Goal: Transaction & Acquisition: Purchase product/service

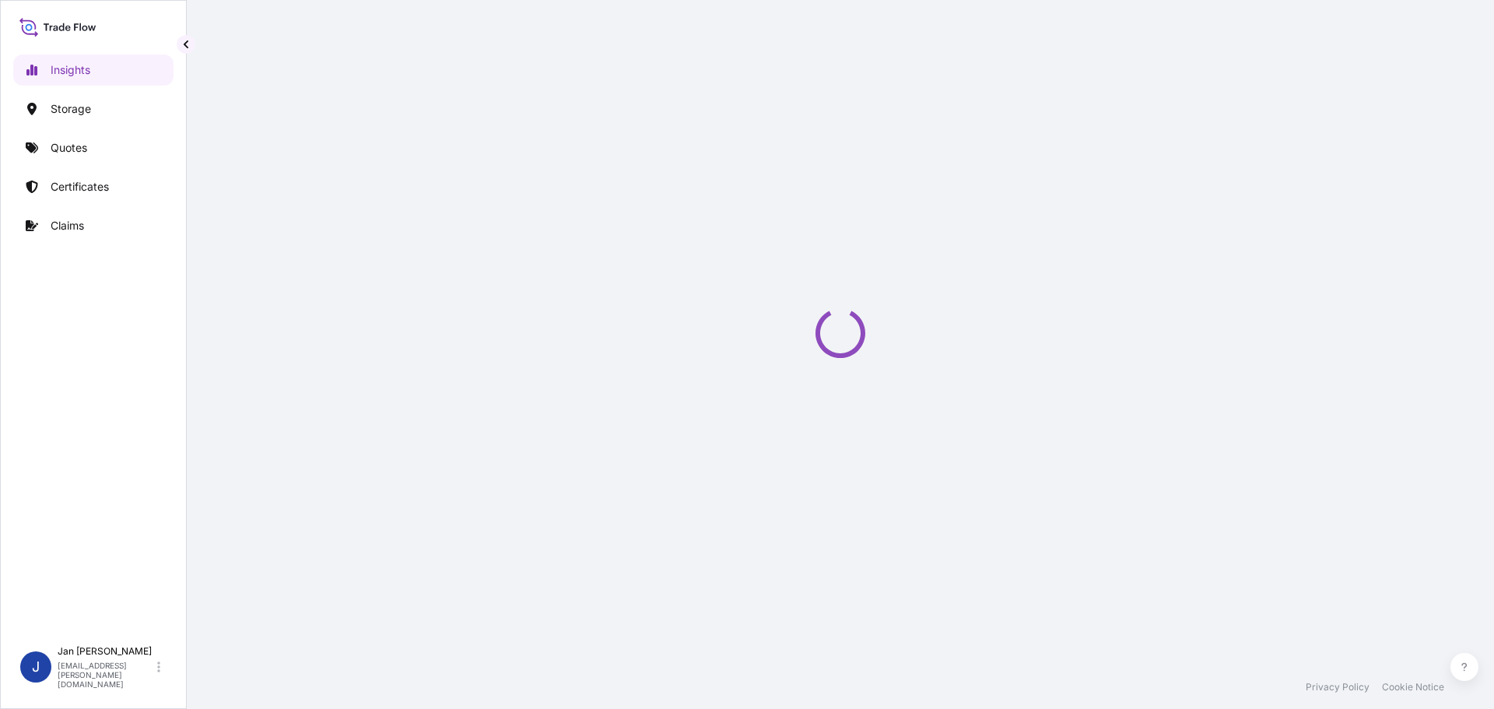
select select "2025"
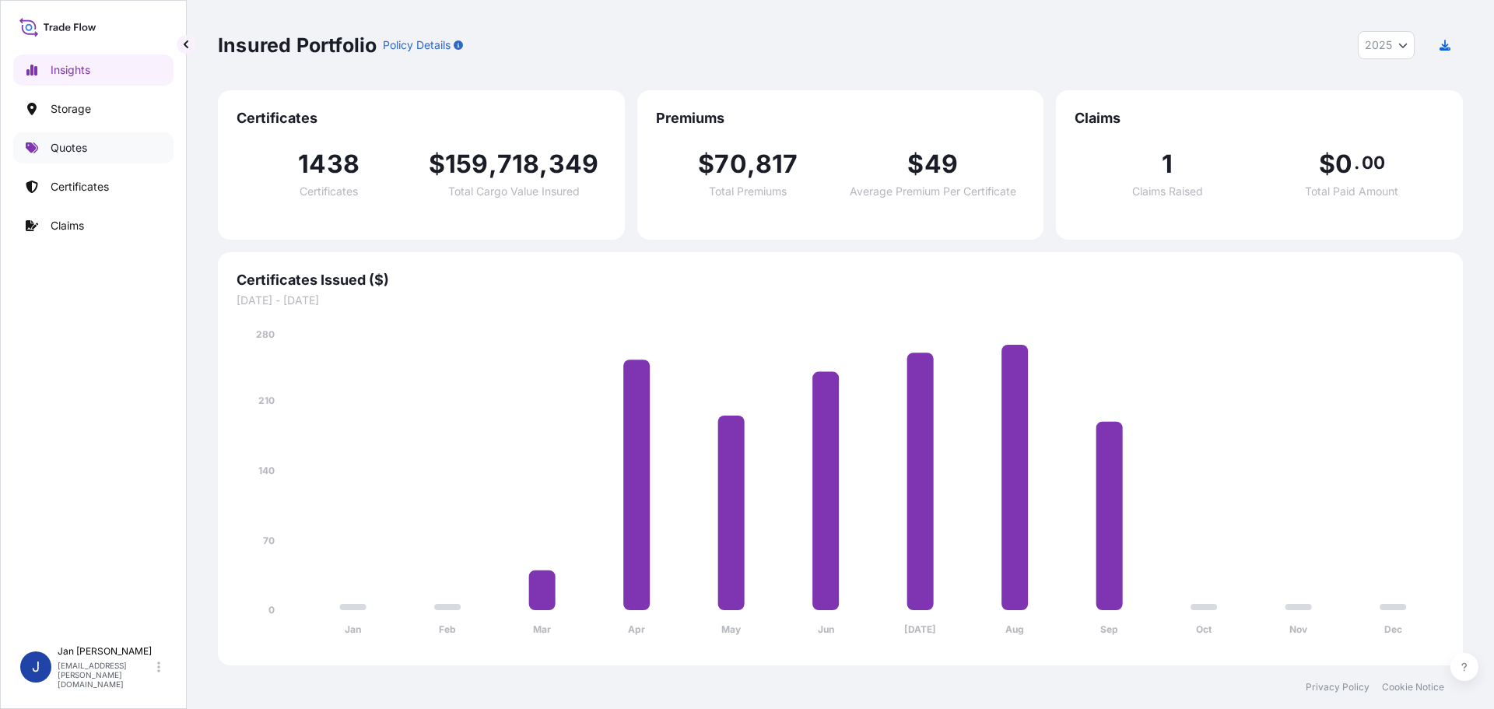
click at [102, 149] on link "Quotes" at bounding box center [93, 147] width 160 height 31
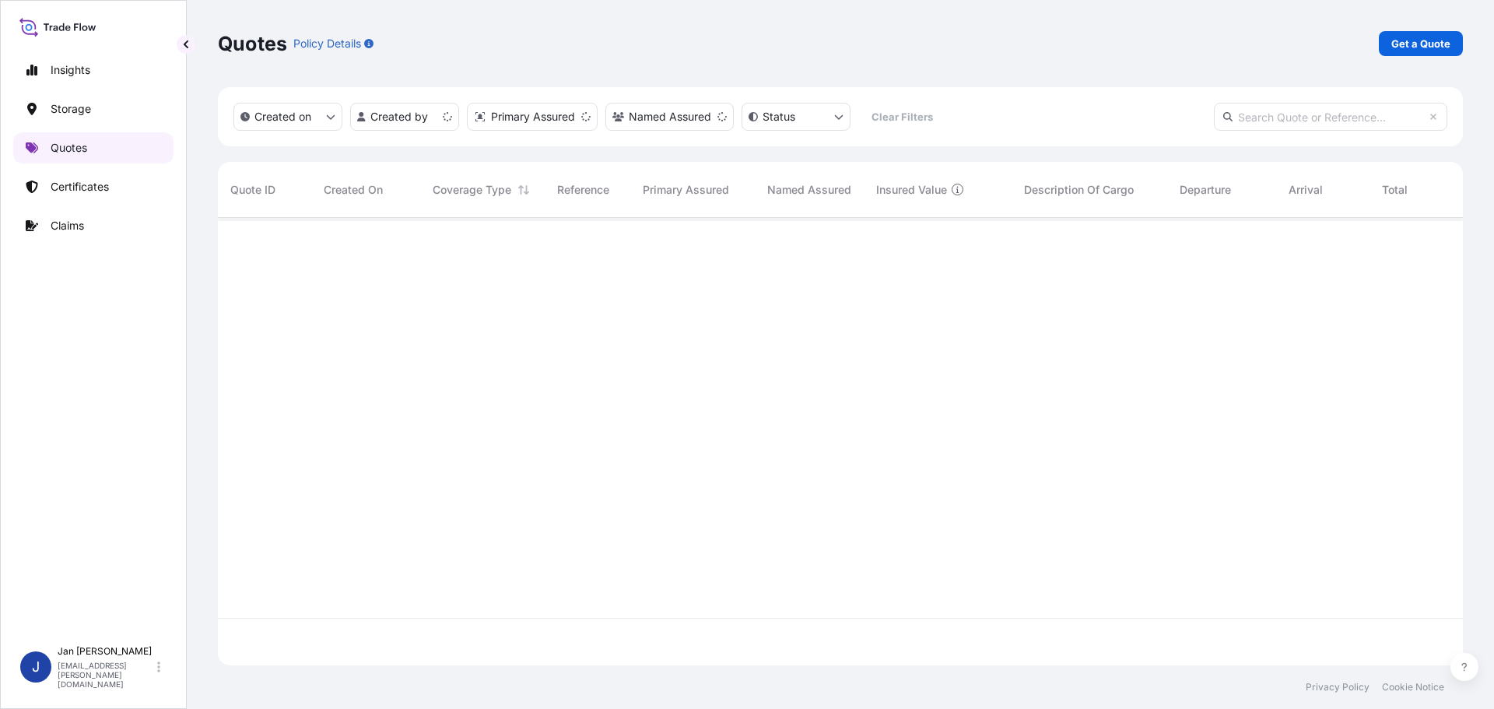
scroll to position [444, 1233]
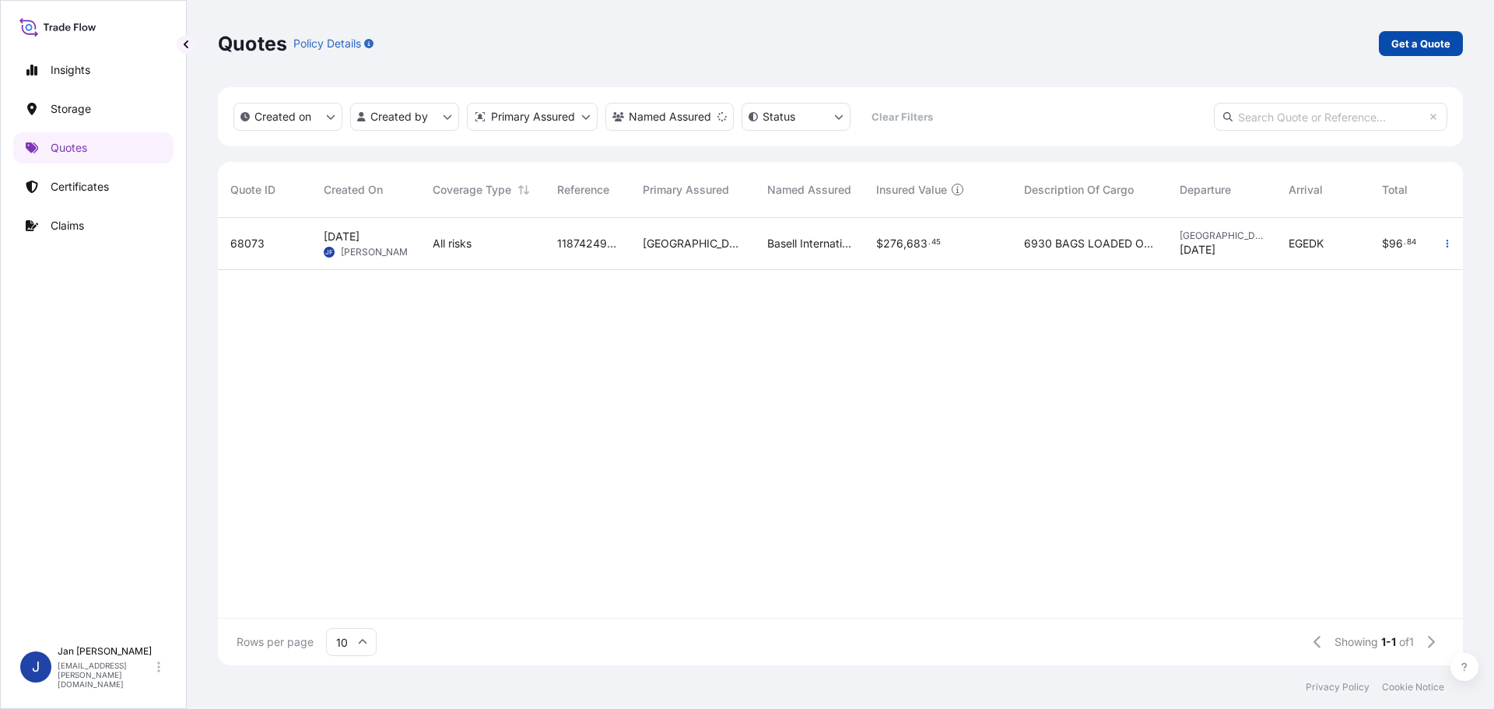
click at [1426, 48] on p "Get a Quote" at bounding box center [1420, 44] width 59 height 16
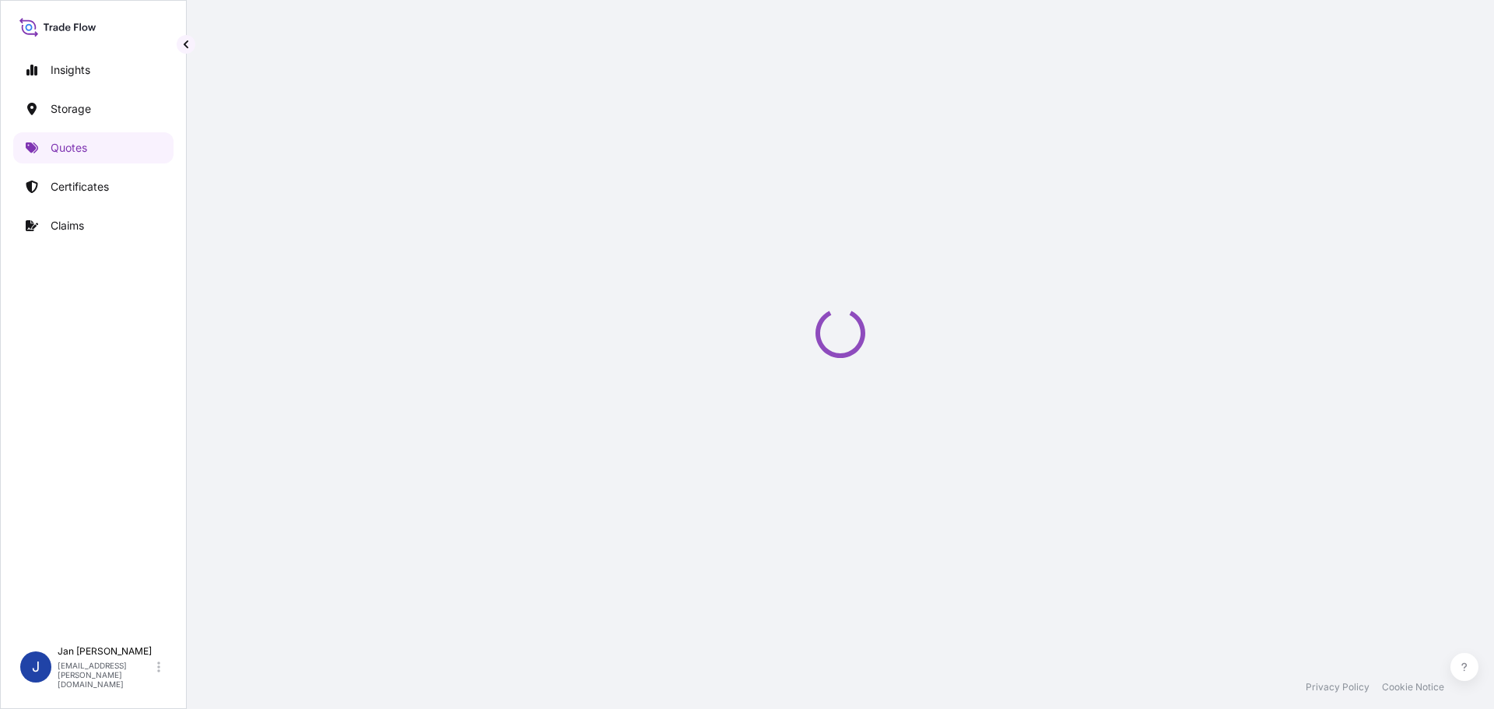
scroll to position [25, 0]
select select "Water"
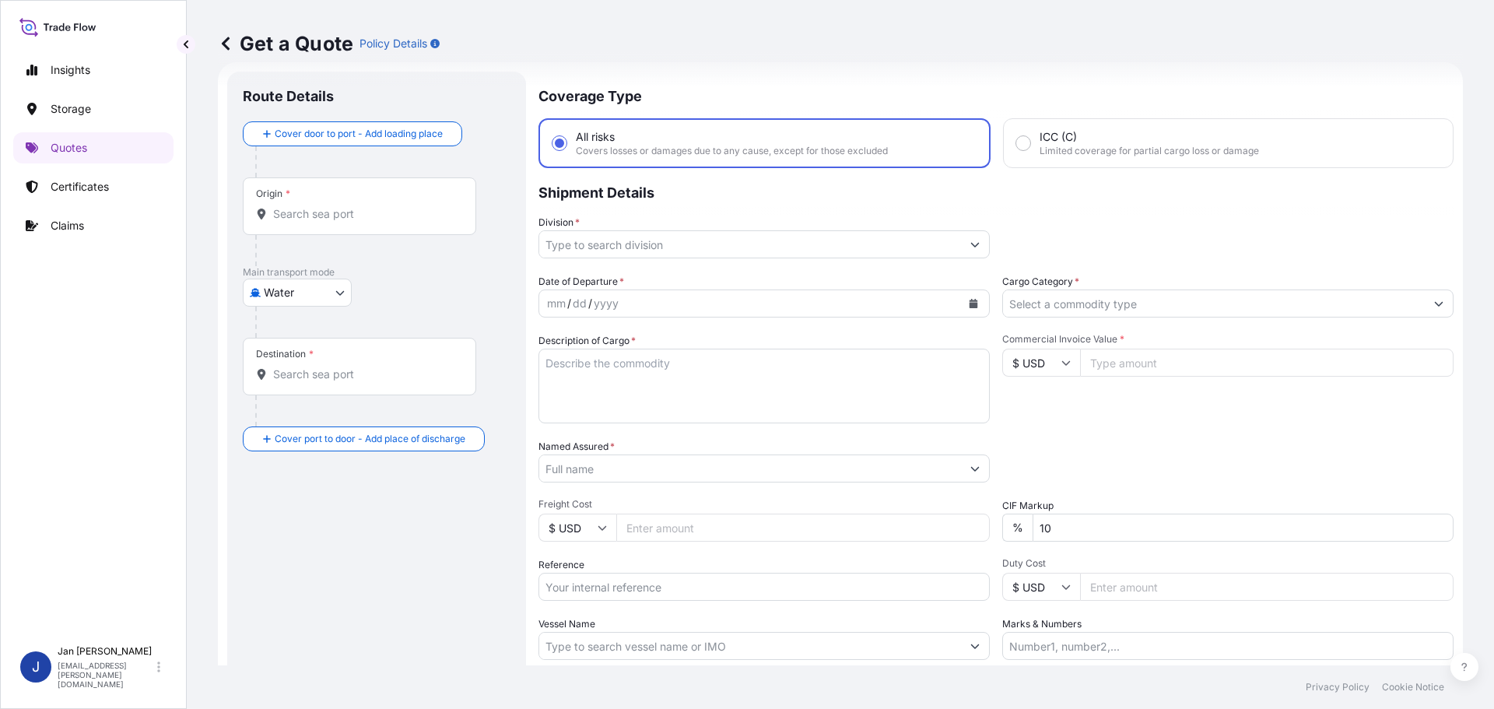
click at [293, 220] on input "Origin *" at bounding box center [365, 214] width 184 height 16
paste input "[GEOGRAPHIC_DATA], [GEOGRAPHIC_DATA]"
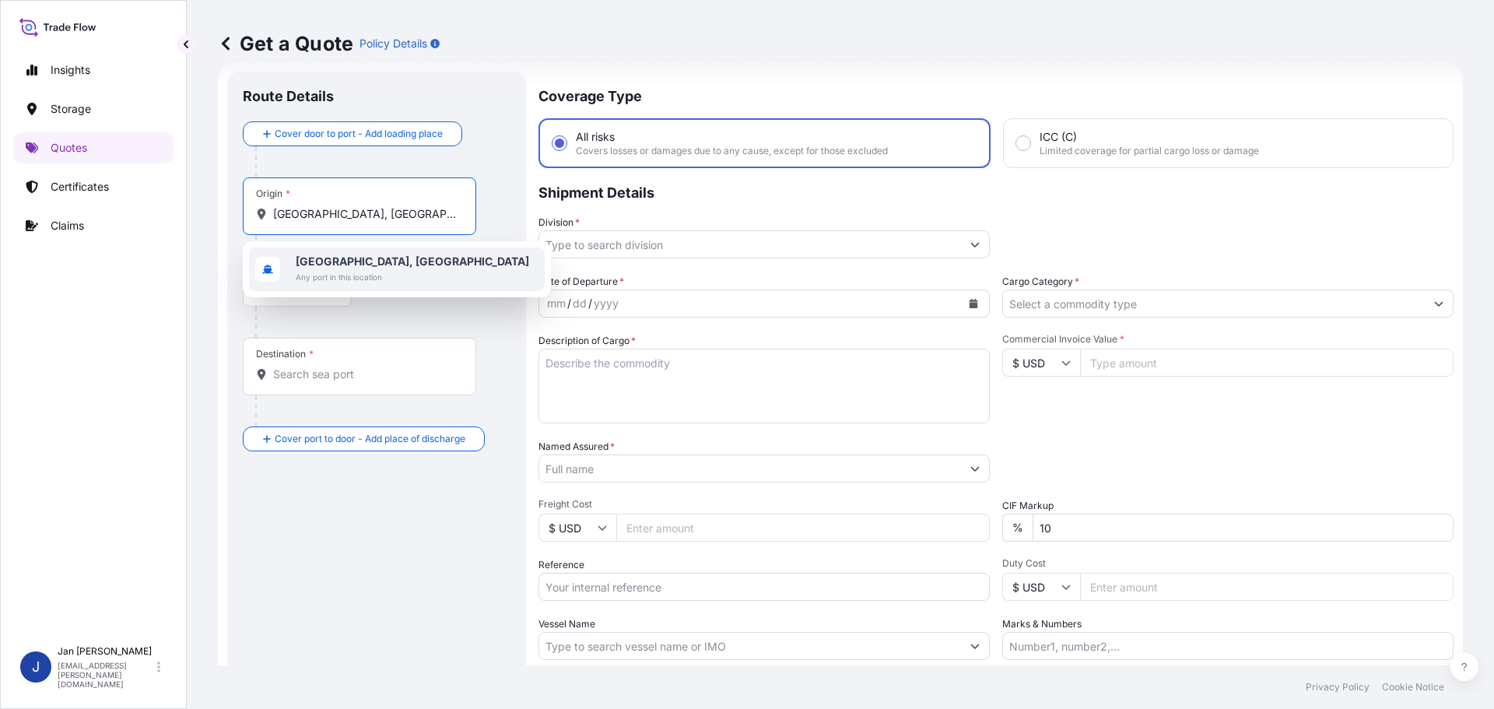
click at [346, 261] on b "[GEOGRAPHIC_DATA], [GEOGRAPHIC_DATA]" at bounding box center [412, 260] width 233 height 13
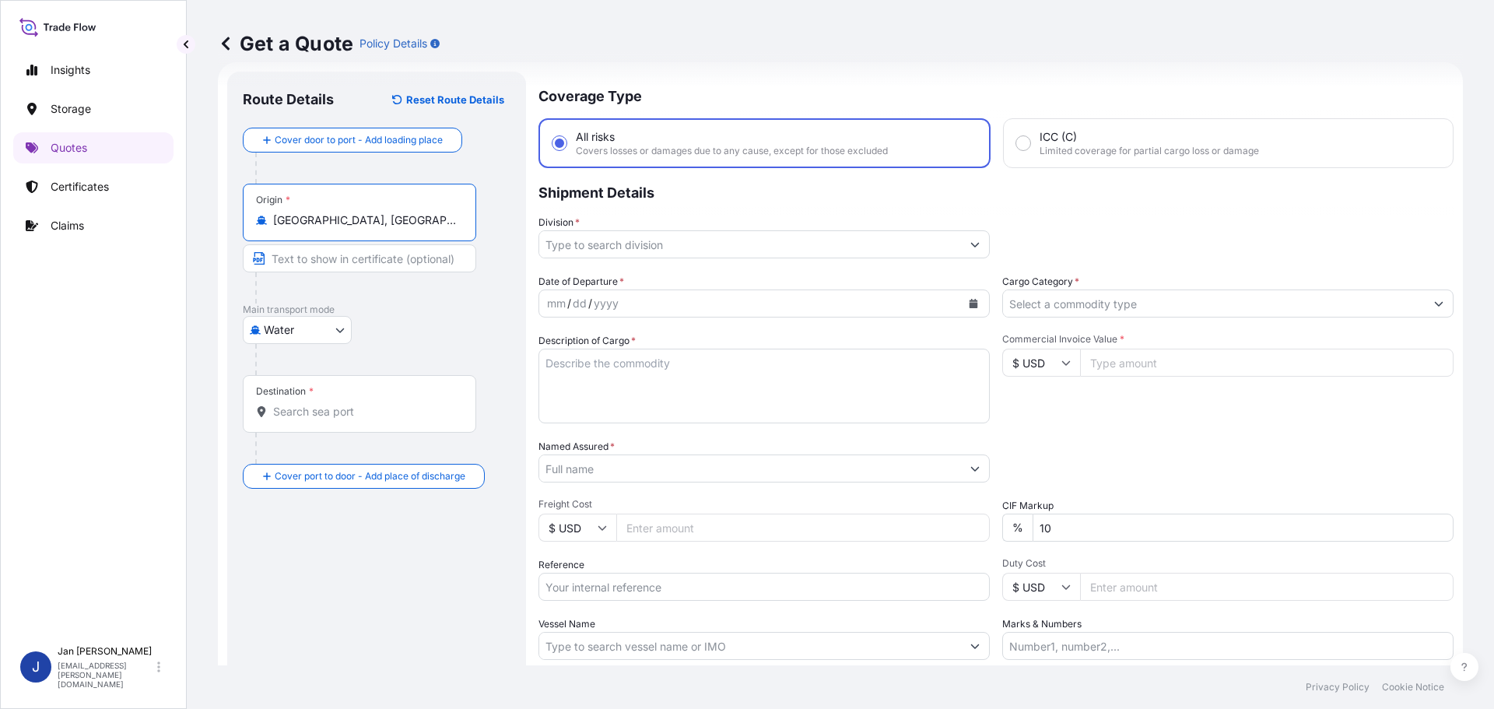
type input "[GEOGRAPHIC_DATA], [GEOGRAPHIC_DATA]"
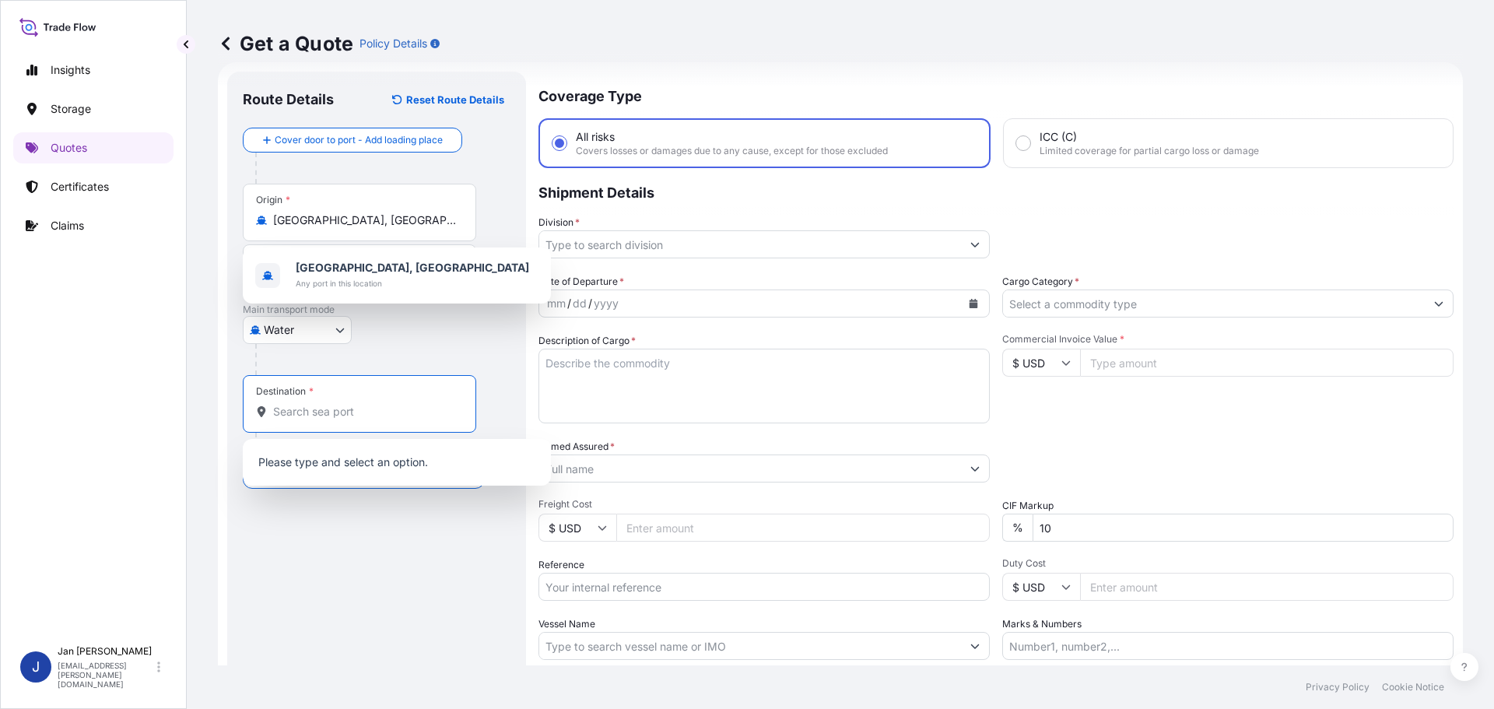
click at [304, 405] on input "Destination *" at bounding box center [365, 412] width 184 height 16
paste input "[GEOGRAPHIC_DATA], [GEOGRAPHIC_DATA]"
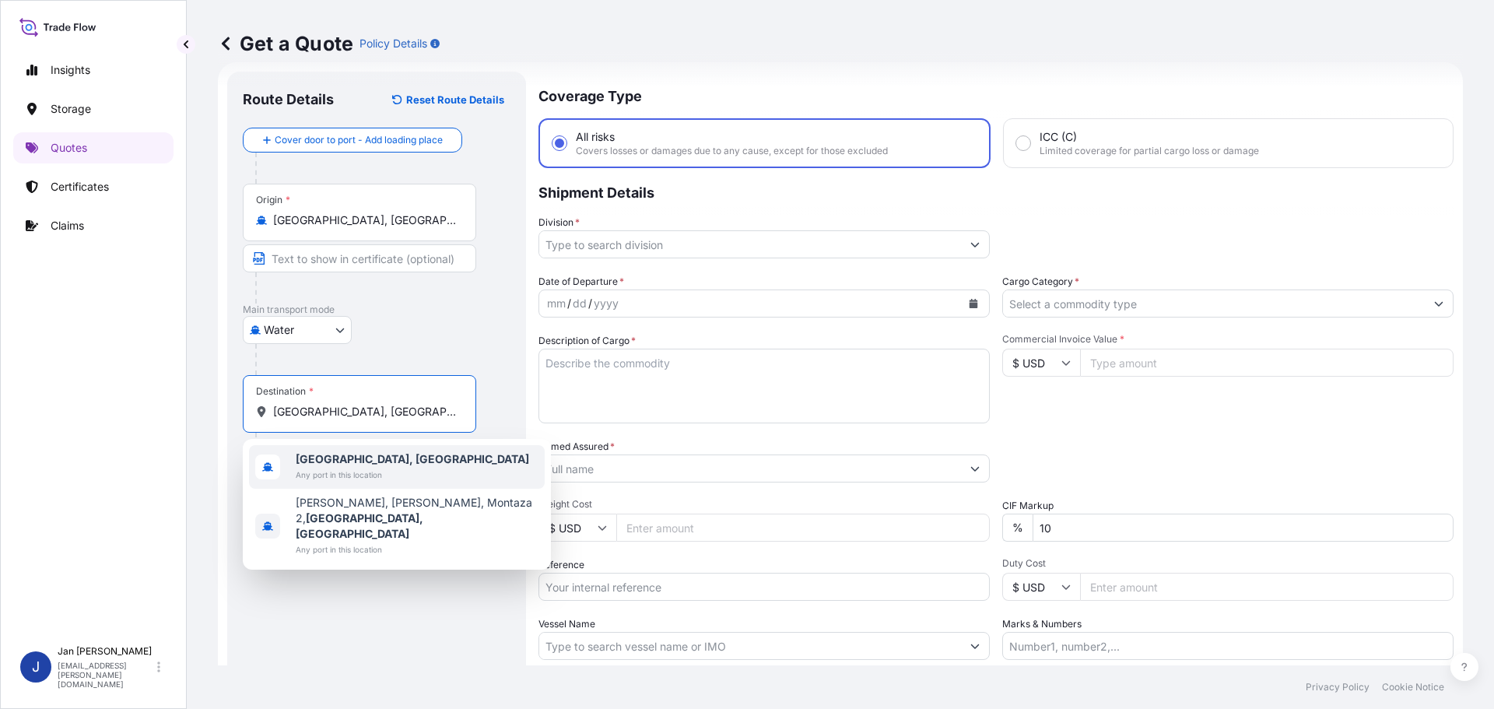
click at [328, 467] on span "Any port in this location" at bounding box center [412, 475] width 233 height 16
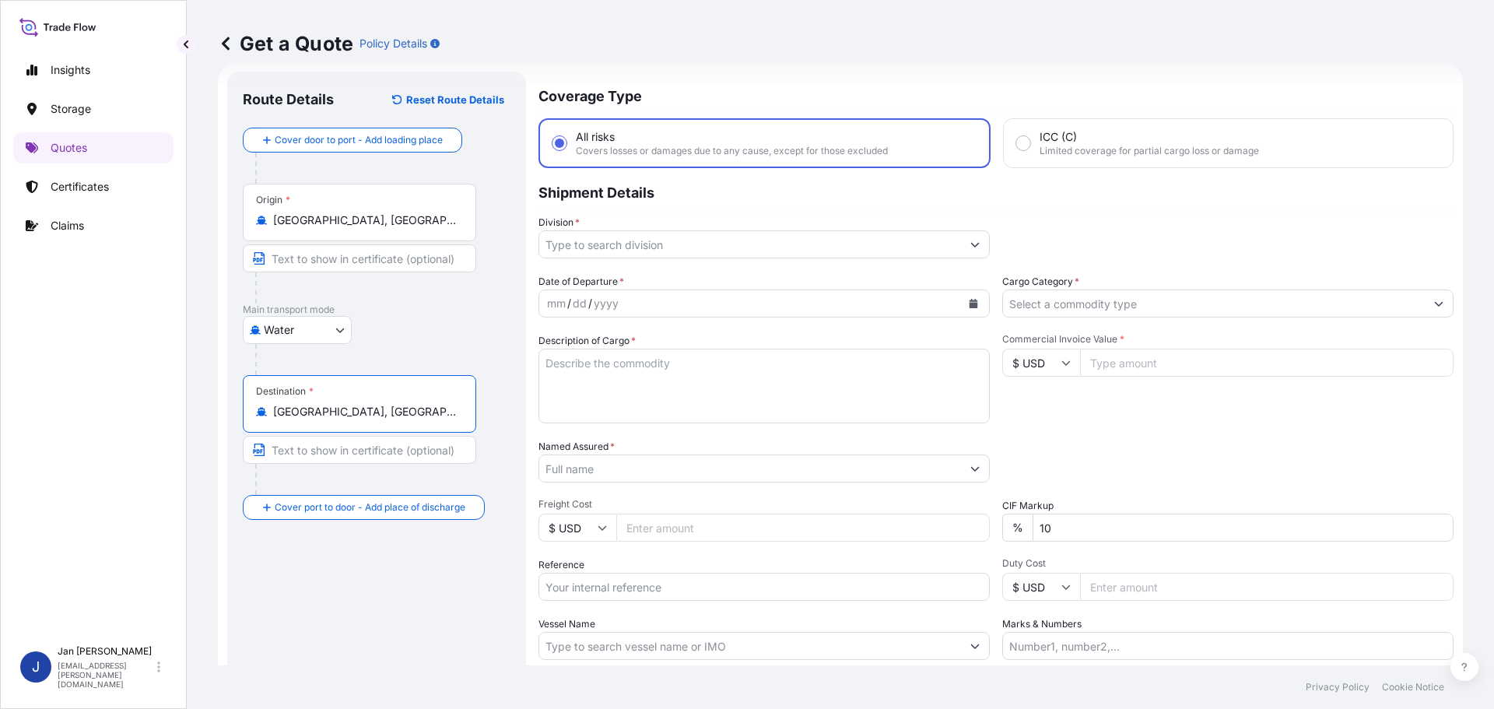
type input "[GEOGRAPHIC_DATA], [GEOGRAPHIC_DATA]"
click at [443, 314] on p "Main transport mode" at bounding box center [377, 309] width 268 height 12
click at [941, 310] on div "mm / dd / yyyy" at bounding box center [750, 303] width 422 height 28
click at [969, 305] on icon "Calendar" at bounding box center [973, 303] width 9 height 9
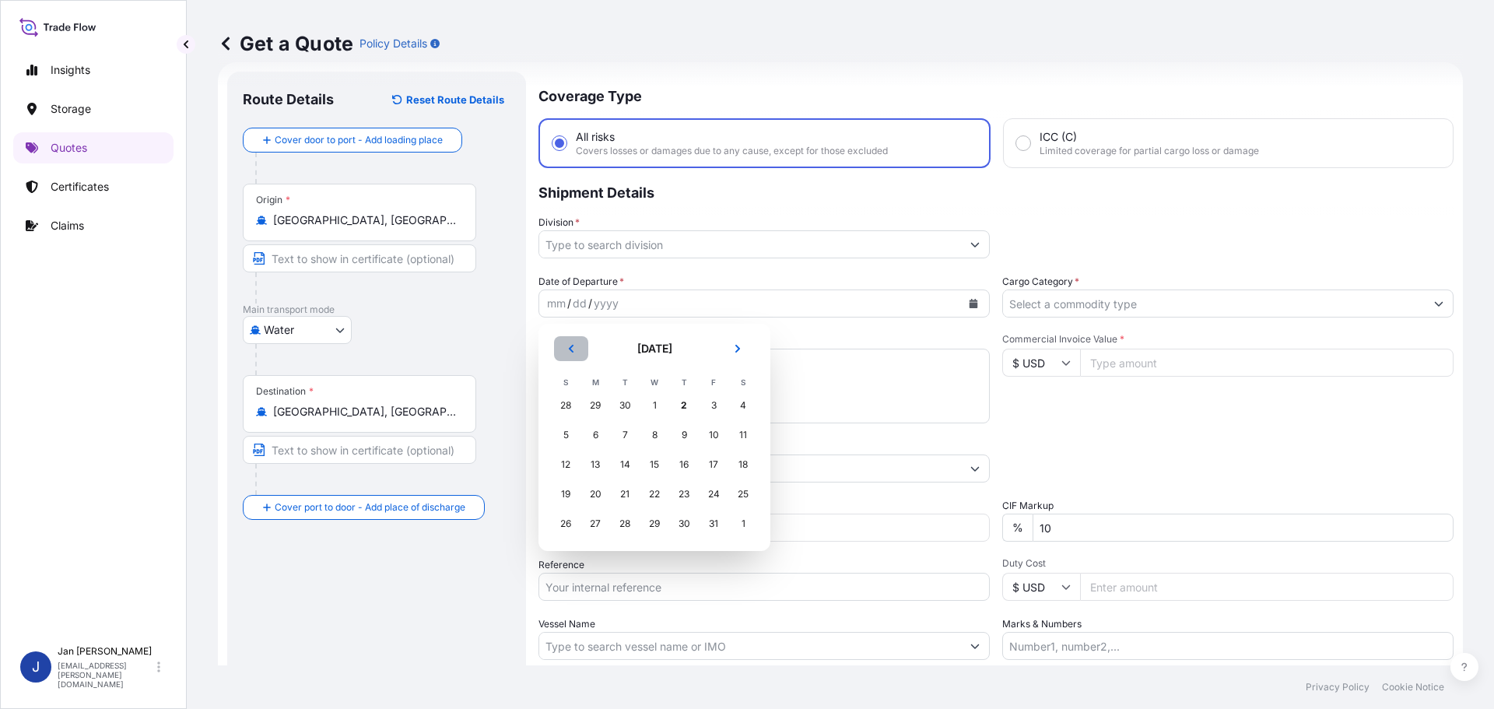
click at [577, 355] on button "Previous" at bounding box center [571, 348] width 34 height 25
click at [570, 468] on div "14" at bounding box center [566, 464] width 28 height 28
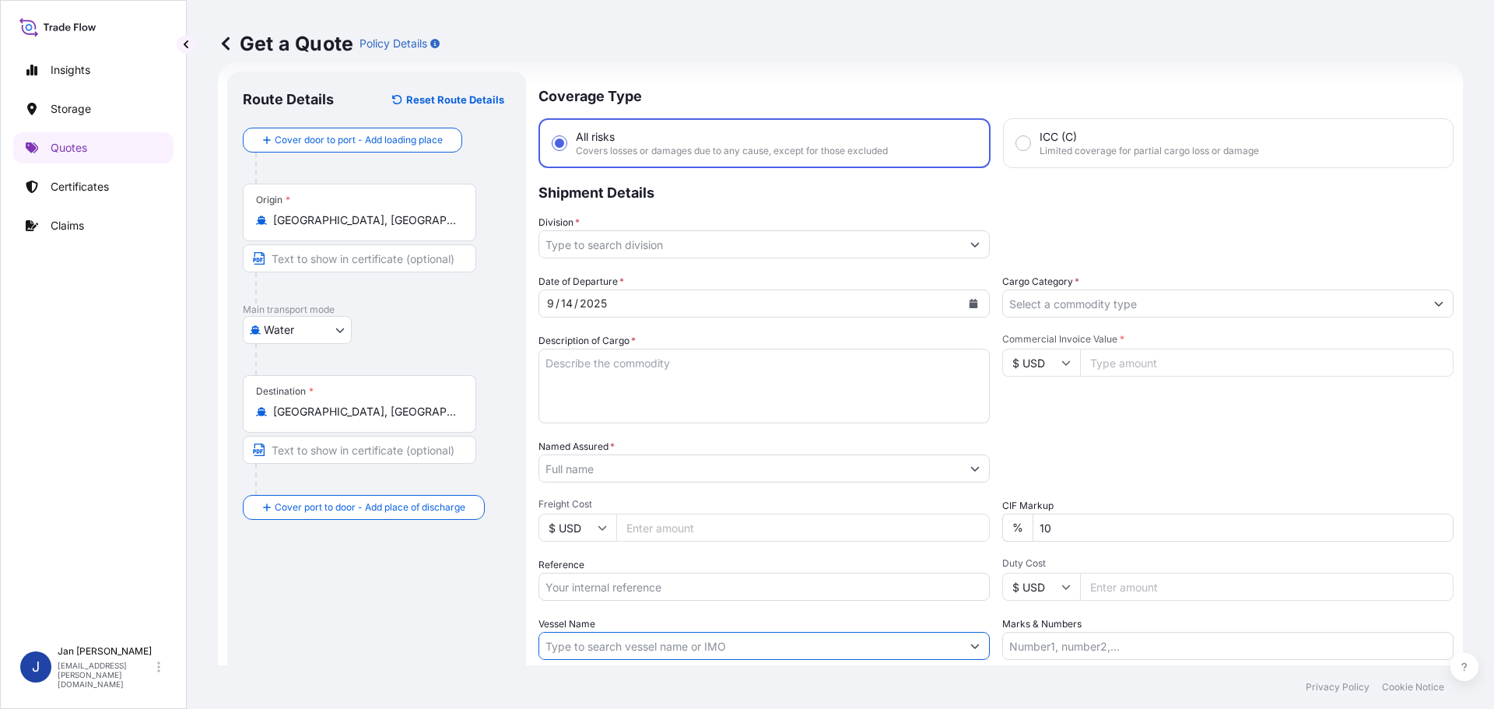
click at [639, 657] on input "Vessel Name" at bounding box center [750, 646] width 422 height 28
paste input "YM CREDIBILITY"
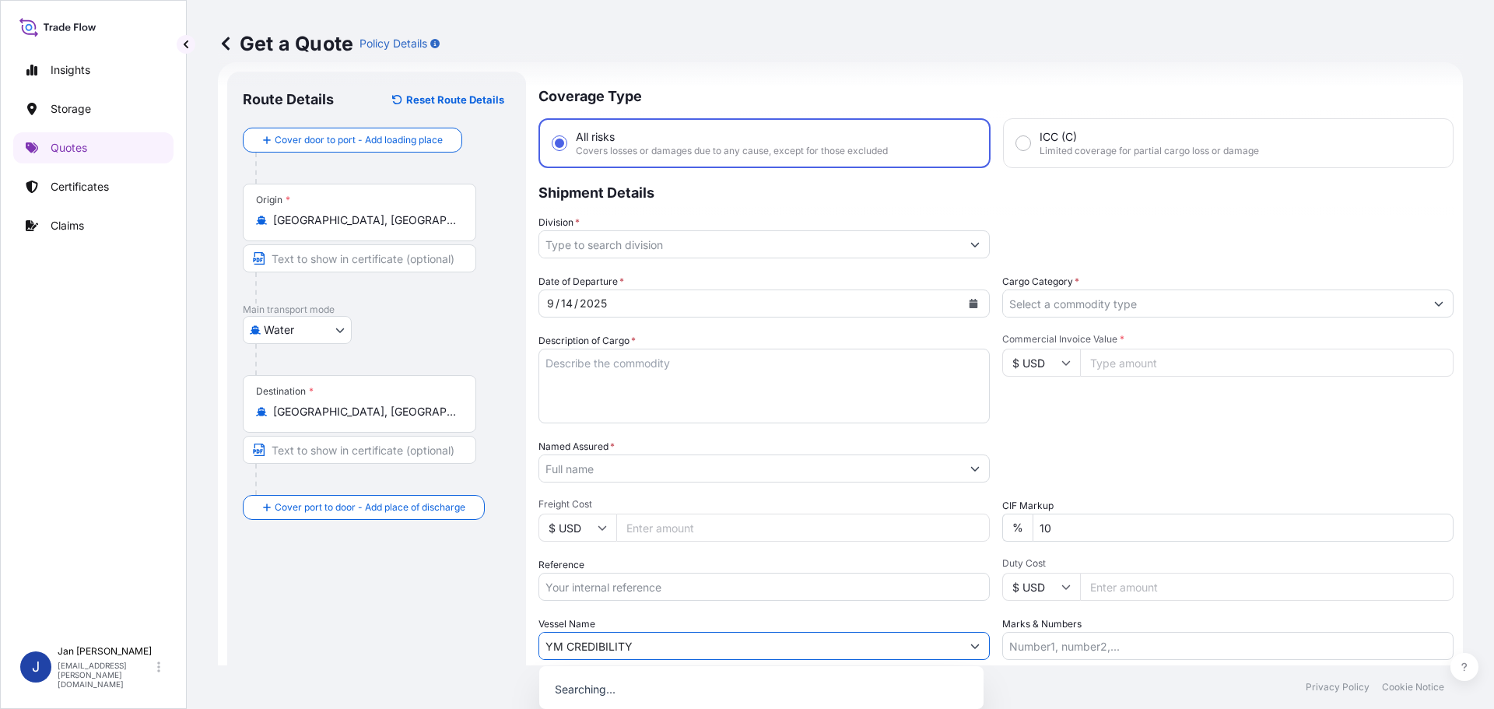
type input "YM CREDIBILITY"
drag, startPoint x: 648, startPoint y: 564, endPoint x: 650, endPoint y: 577, distance: 12.7
click at [648, 565] on div "Reference" at bounding box center [763, 579] width 451 height 44
click at [651, 577] on input "Reference" at bounding box center [763, 587] width 451 height 28
paste input "1187436859"
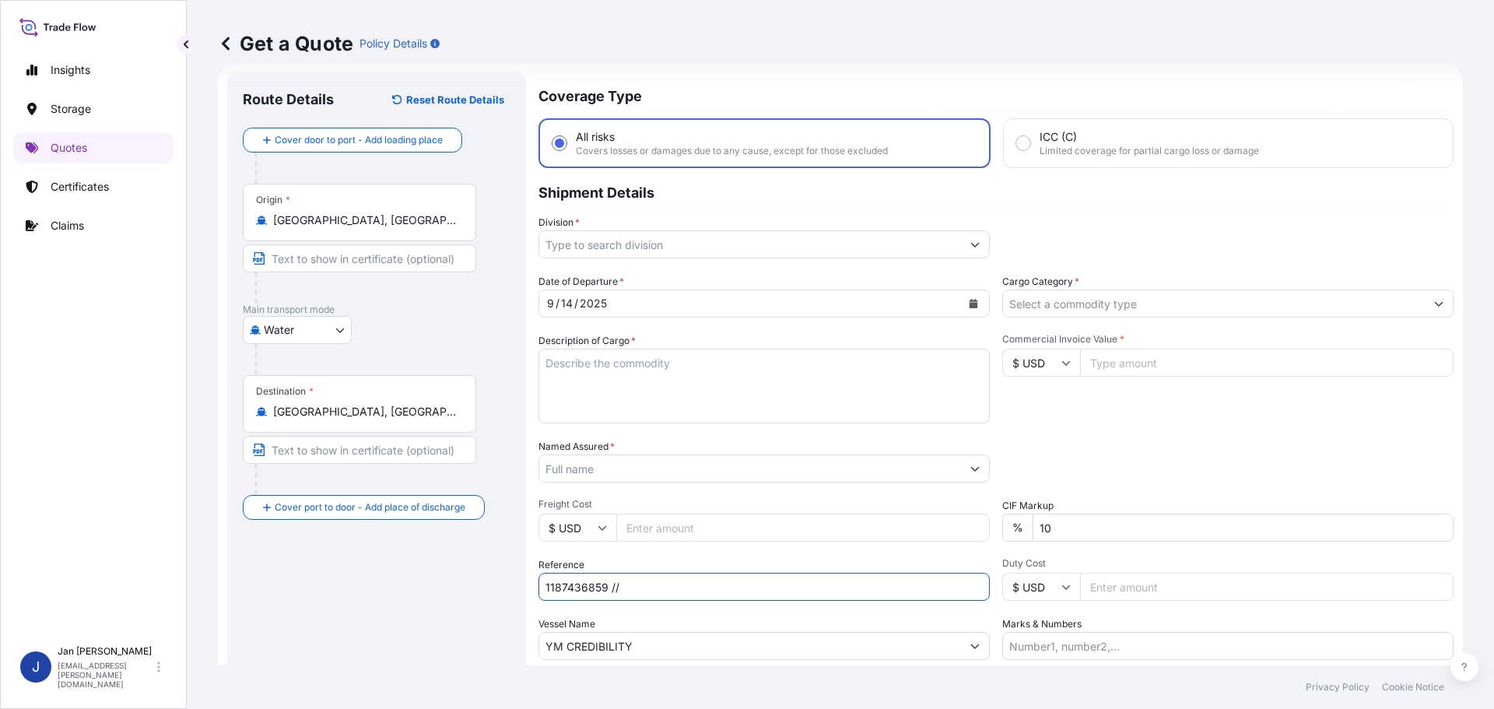
type input "1187436859 //"
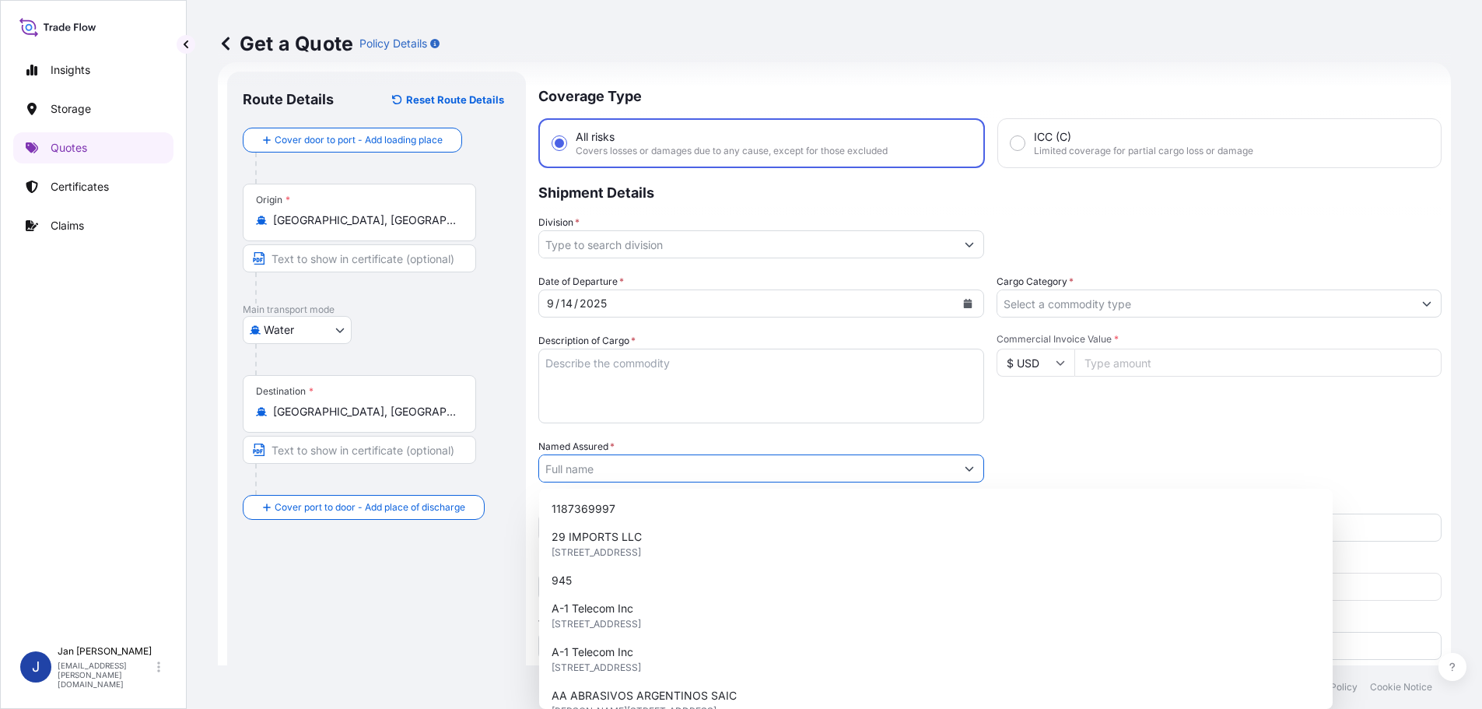
click at [642, 470] on input "Named Assured *" at bounding box center [747, 468] width 416 height 28
type input "v"
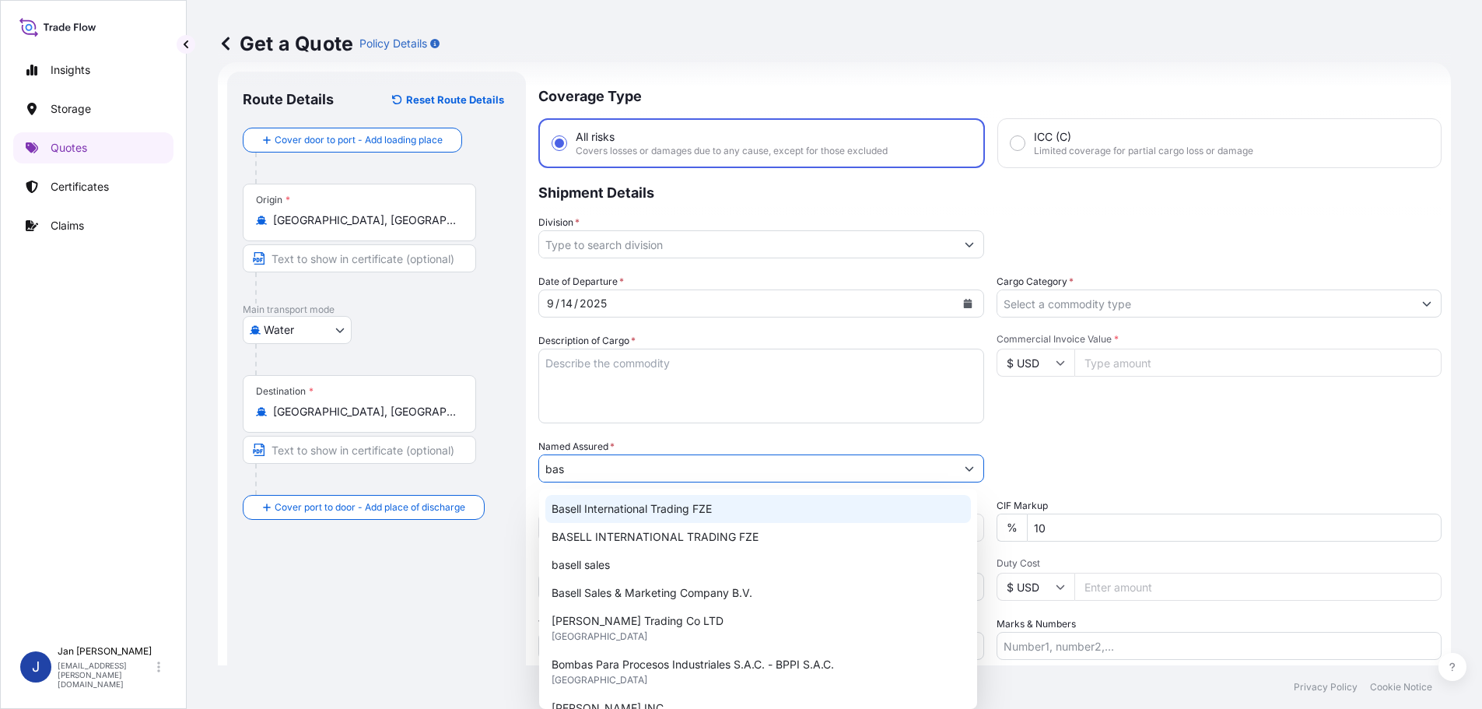
click at [675, 493] on div "Basell International Trading FZE BASELL INTERNATIONAL TRADING FZE basell sales …" at bounding box center [758, 599] width 438 height 220
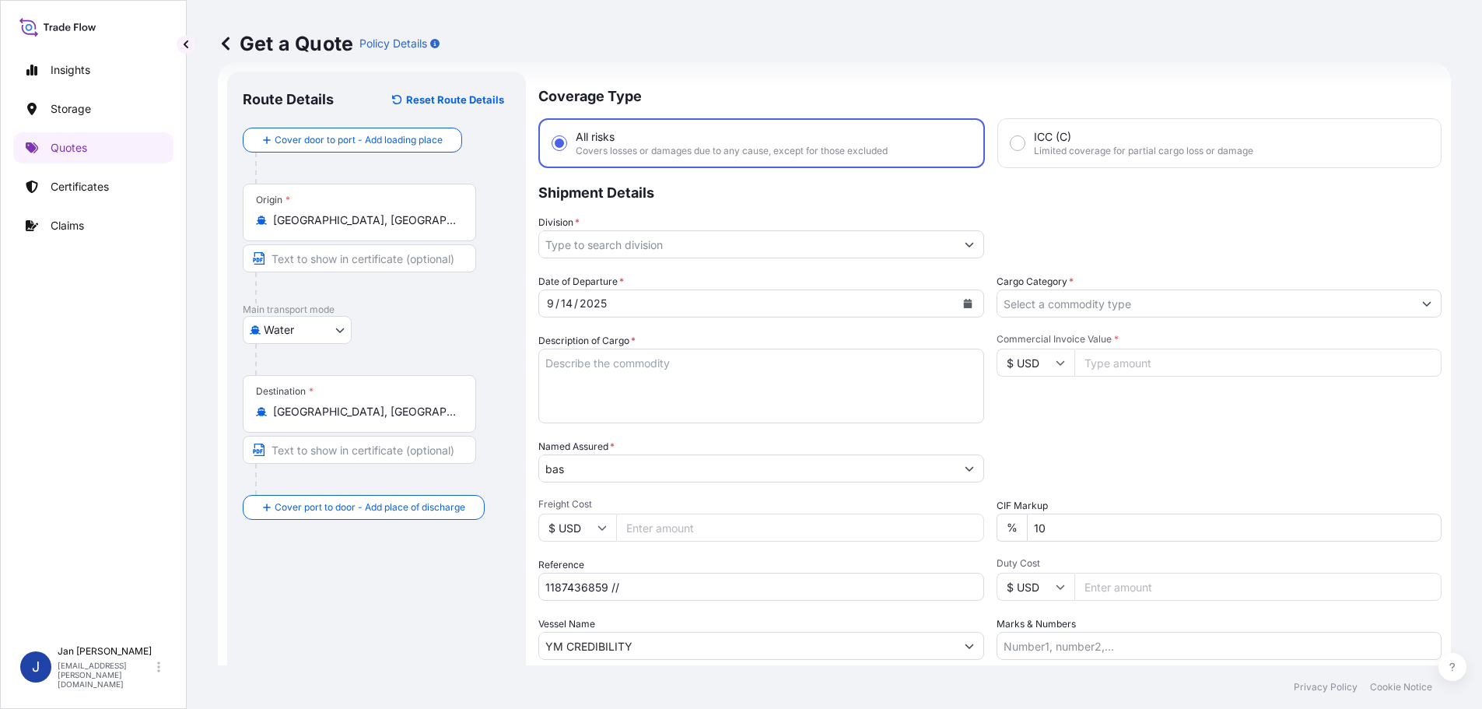
click at [678, 469] on input "bas" at bounding box center [747, 468] width 416 height 28
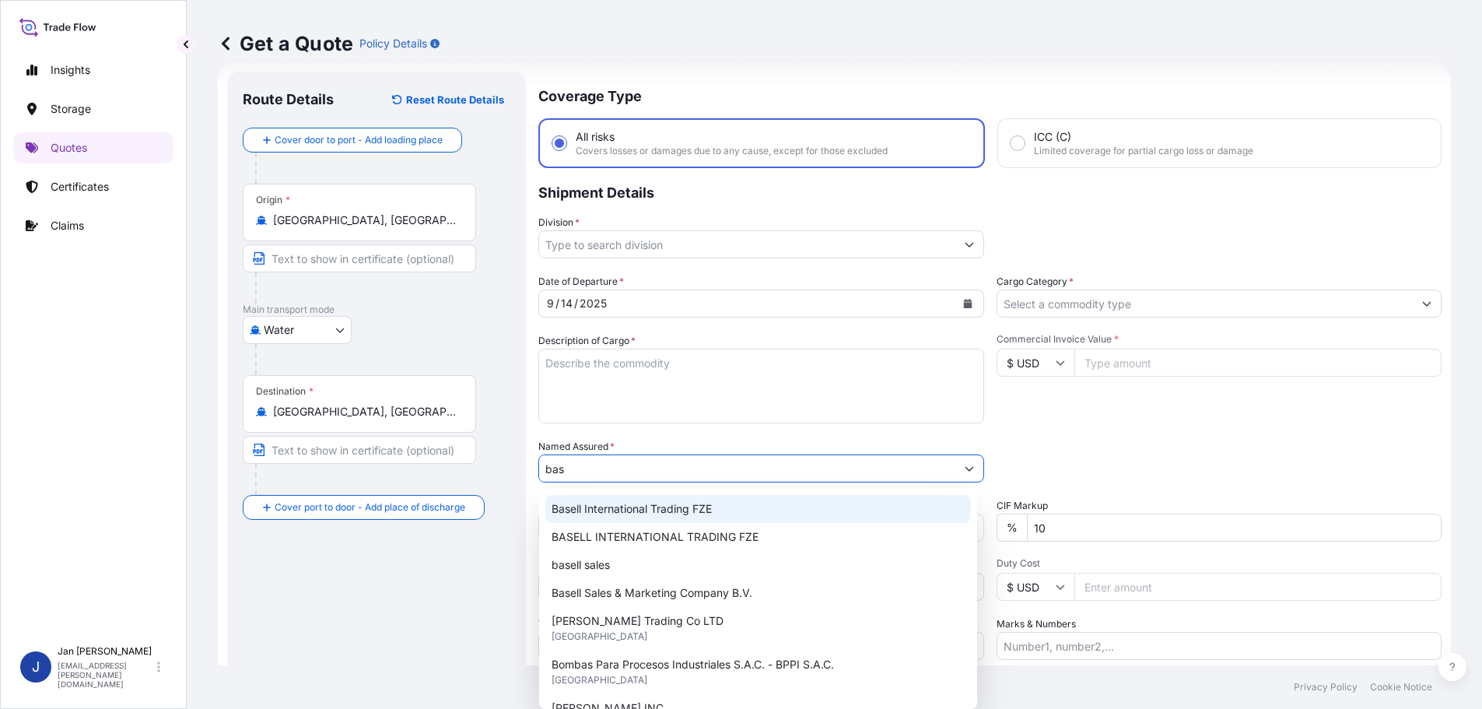
click at [669, 513] on span "Basell International Trading FZE" at bounding box center [632, 509] width 160 height 16
type input "Basell International Trading FZE"
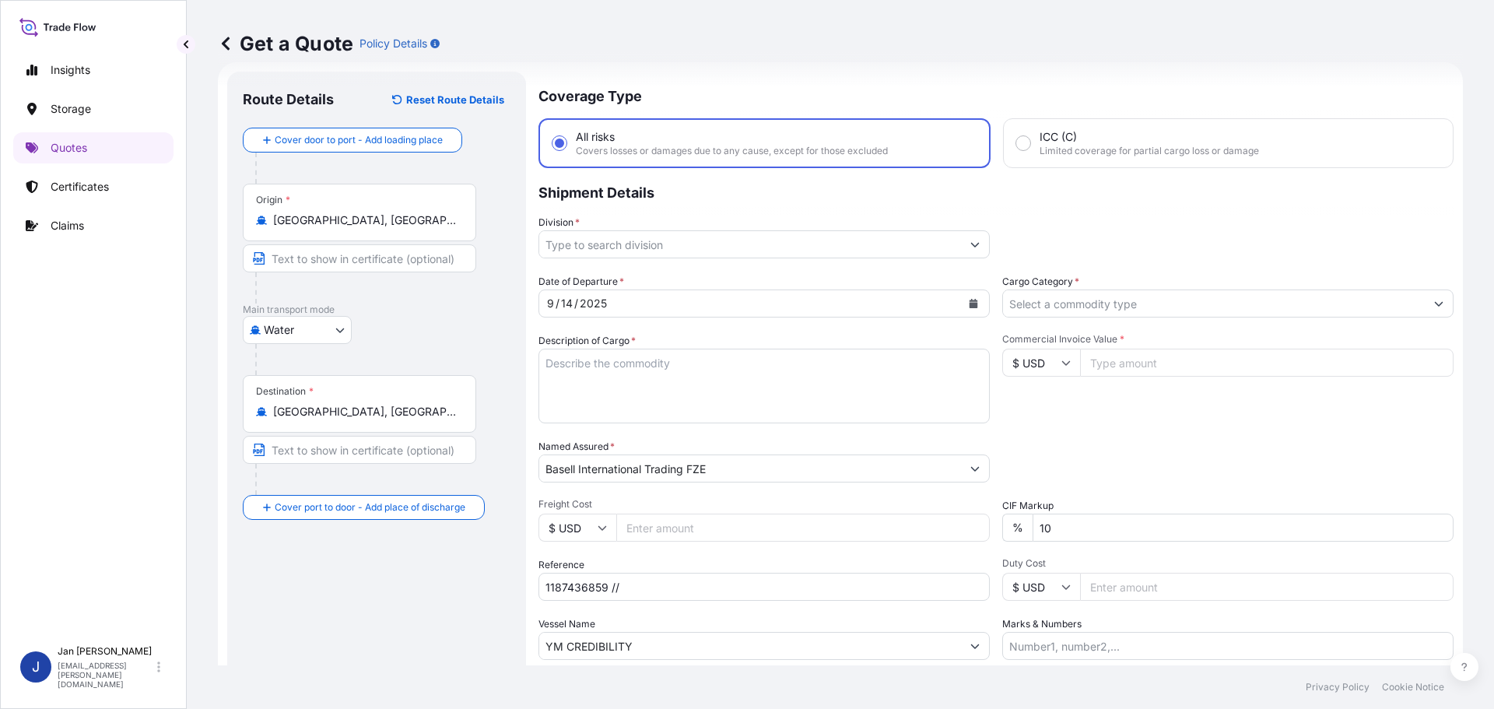
click at [1303, 452] on div "Packing Category Type to search a container mode Please select a primary mode o…" at bounding box center [1227, 461] width 451 height 44
click at [1201, 281] on div "Cargo Category *" at bounding box center [1227, 296] width 451 height 44
click at [1203, 292] on input "Cargo Category *" at bounding box center [1214, 303] width 422 height 28
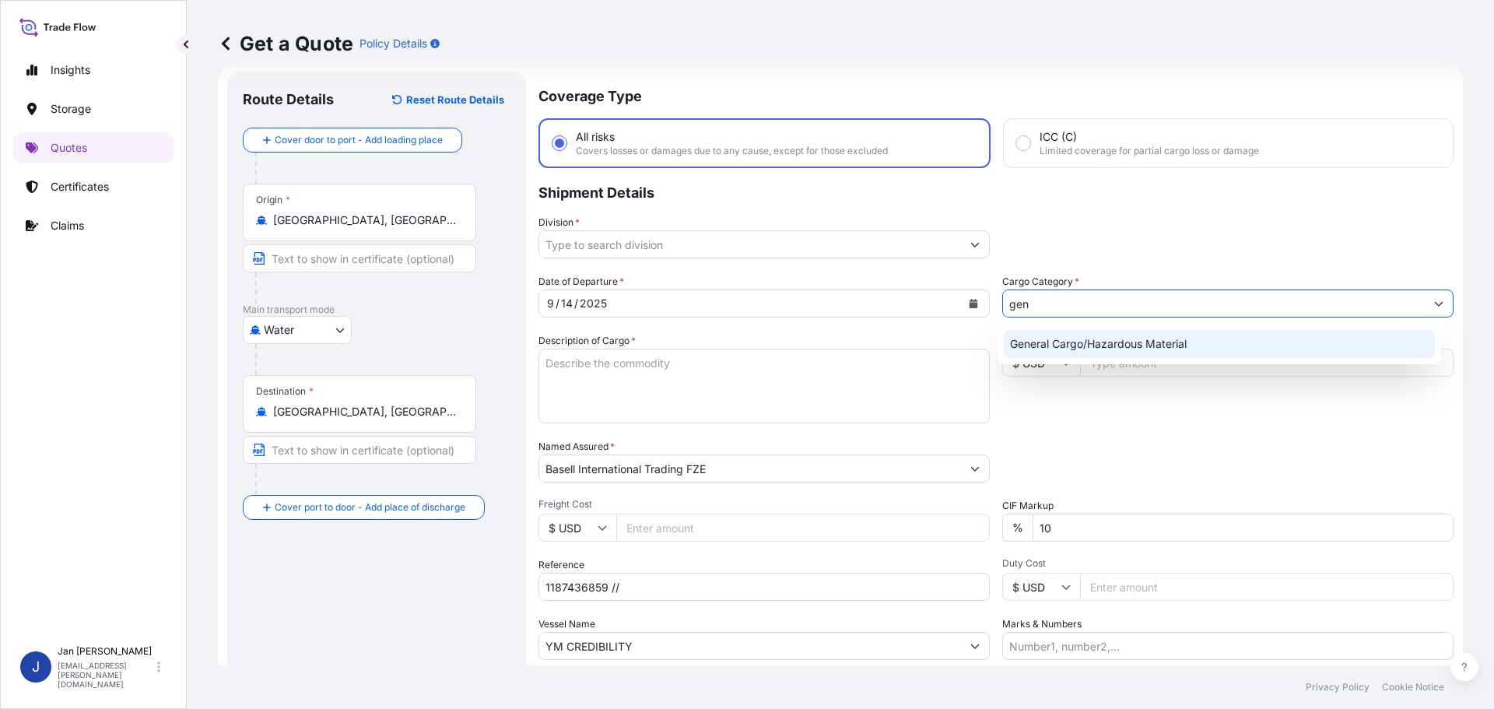
click at [1192, 343] on div "General Cargo/Hazardous Material" at bounding box center [1220, 344] width 432 height 28
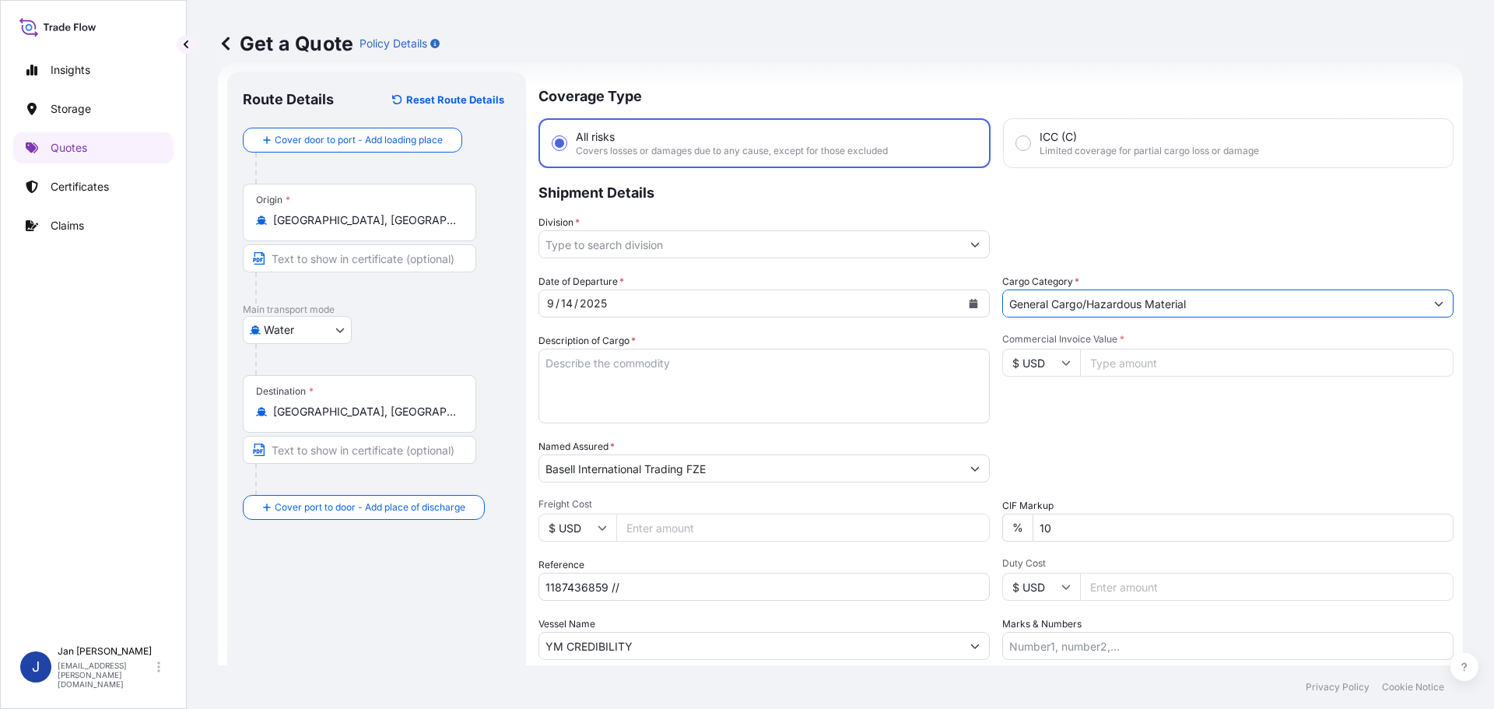
type input "General Cargo/Hazardous Material"
click at [608, 249] on input "Division *" at bounding box center [750, 244] width 422 height 28
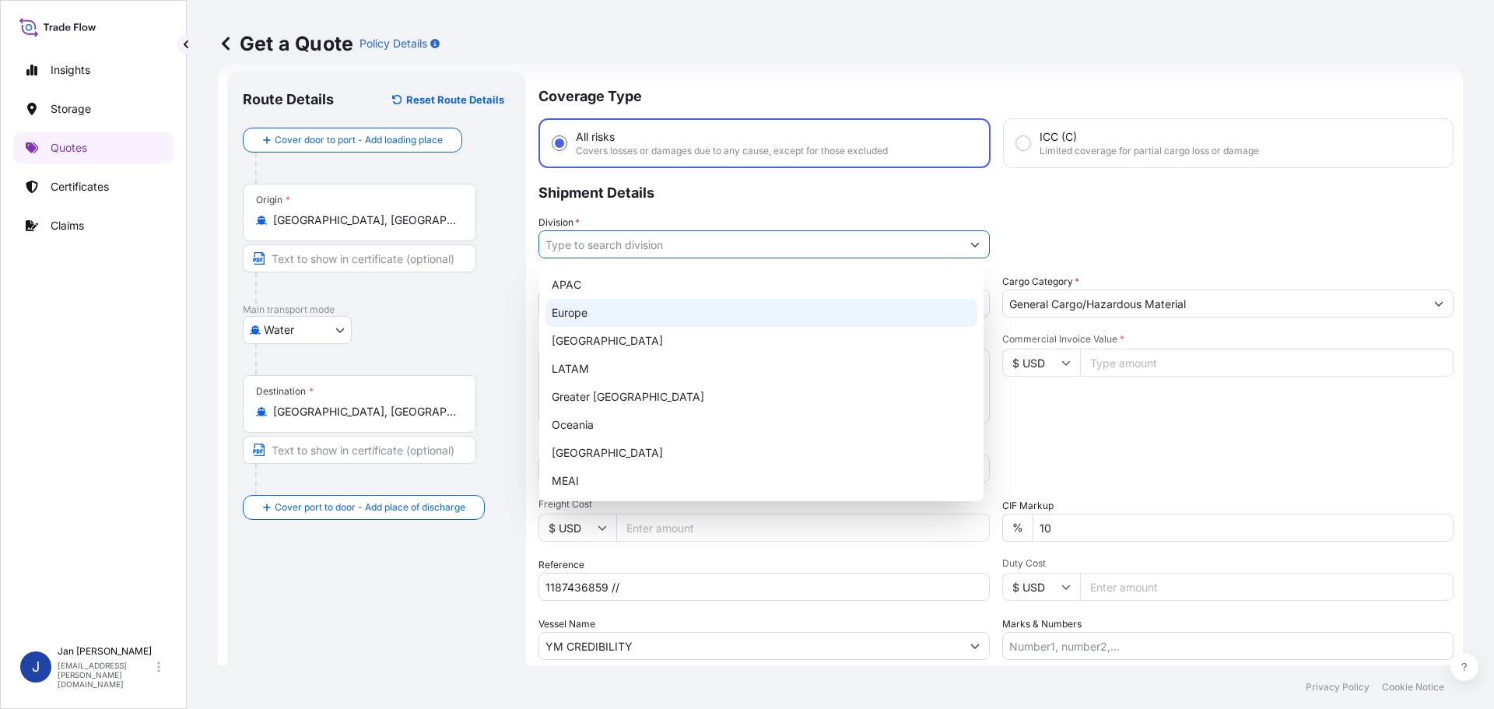
click at [609, 315] on div "Europe" at bounding box center [761, 313] width 432 height 28
type input "Europe"
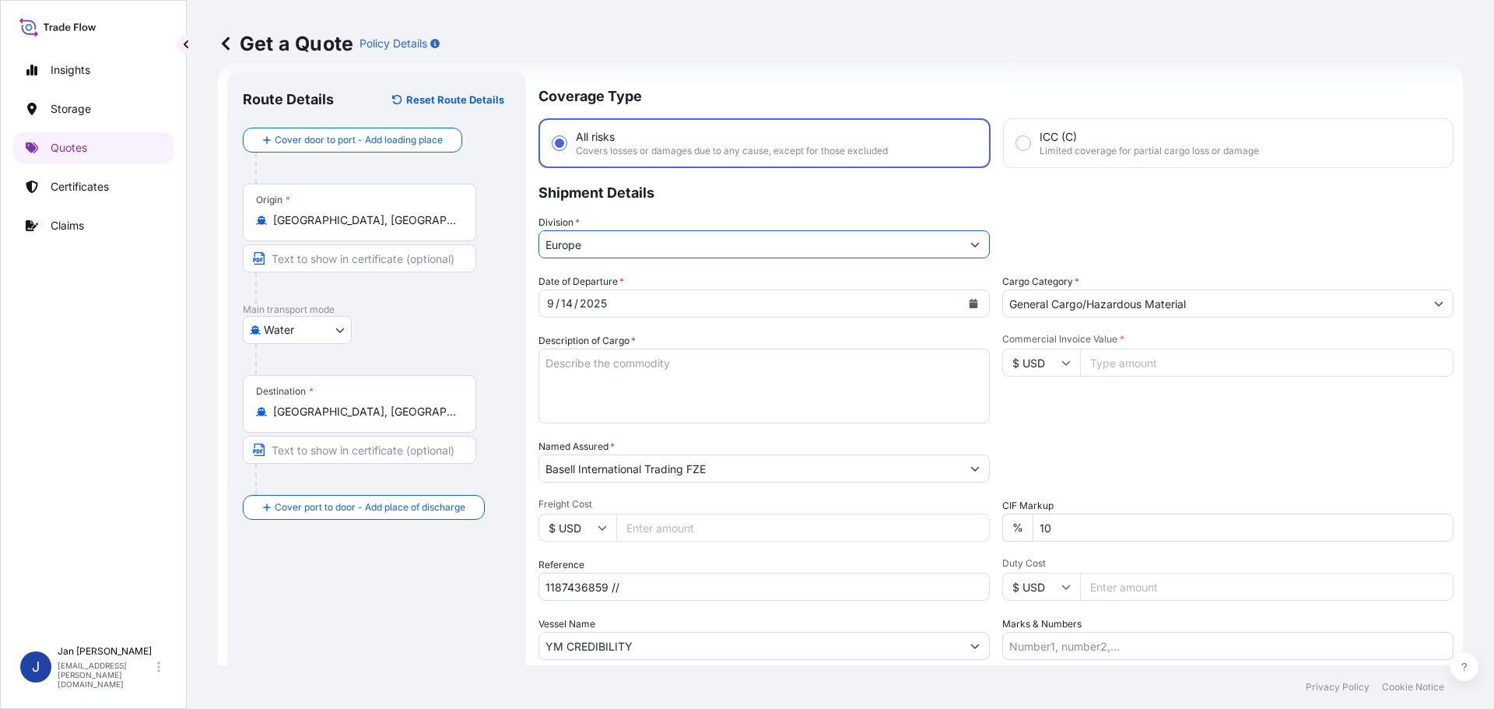
click at [1227, 228] on div "Division * [GEOGRAPHIC_DATA]" at bounding box center [995, 237] width 915 height 44
click at [1094, 372] on input "Commercial Invoice Value *" at bounding box center [1266, 363] width 373 height 28
click at [1095, 370] on input "Commercial Invoice Value *" at bounding box center [1266, 363] width 373 height 28
type input "35190.50"
click at [1163, 435] on div "Date of Departure * [DATE] Cargo Category * General Cargo/Hazardous Material De…" at bounding box center [995, 467] width 915 height 386
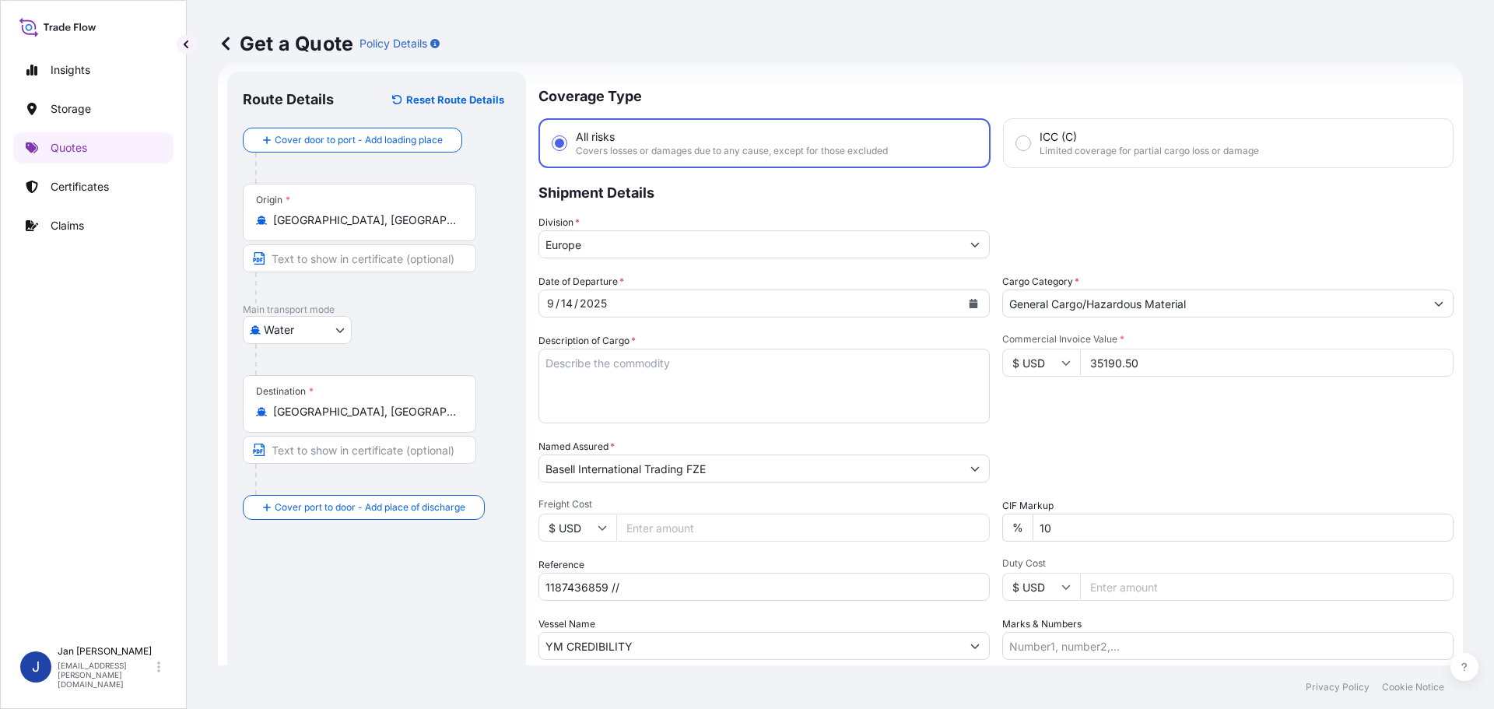
click at [1348, 471] on div "Packing Category Type to search a container mode Please select a primary mode o…" at bounding box center [1227, 461] width 451 height 44
click at [668, 392] on textarea "Description of Cargo *" at bounding box center [763, 386] width 451 height 75
paste textarea "POLYETHYLENE 990 BAGS LOADED ONTO 18 PALLETS LOADED INTO 1 40' HIGH CUBE CONTAI…"
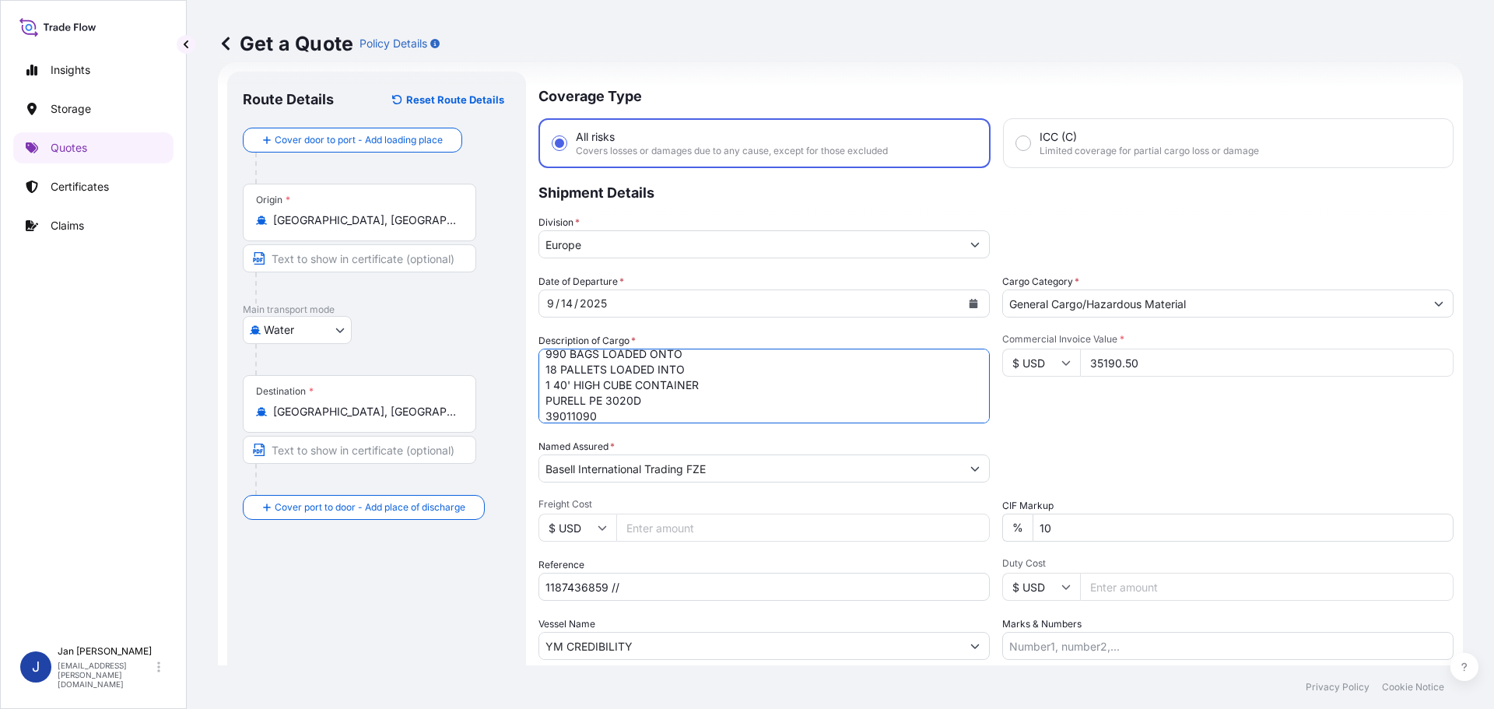
type textarea "POLYETHYLENE 990 BAGS LOADED ONTO 18 PALLETS LOADED INTO 1 40' HIGH CUBE CONTAI…"
click at [755, 579] on input "1187436859 //" at bounding box center [763, 587] width 451 height 28
paste input "5013234001 / 5013234909 / 304262703"
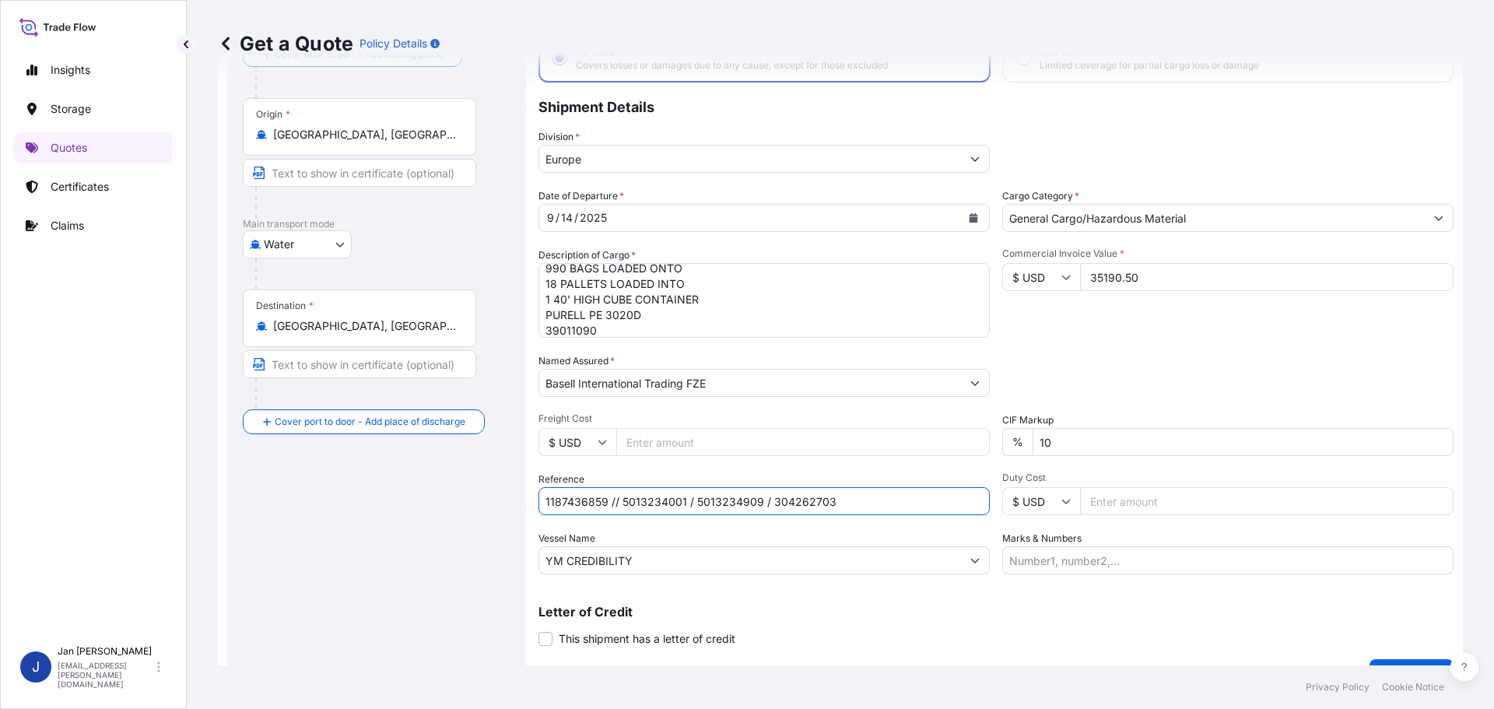
scroll to position [145, 0]
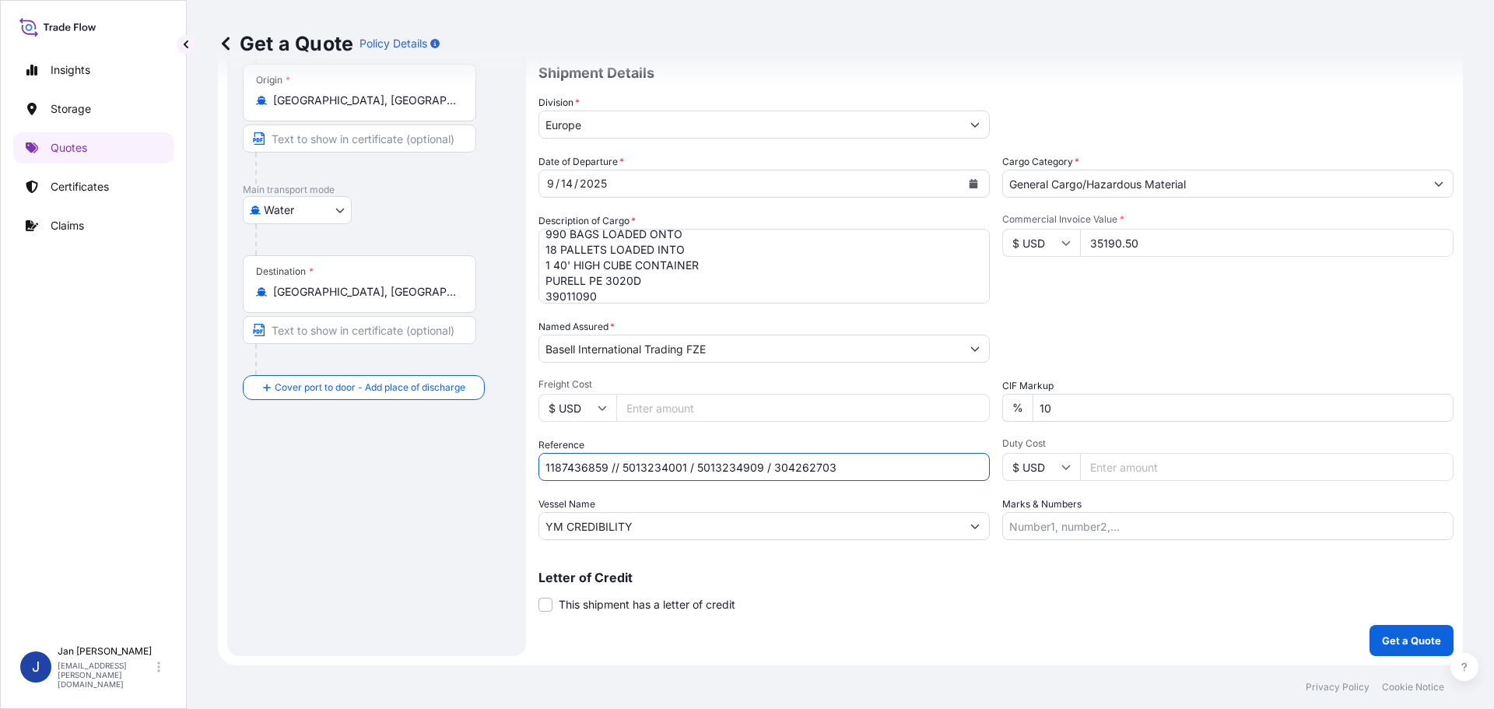
type input "1187436859 // 5013234001 / 5013234909 / 304262703"
click at [1393, 647] on p "Get a Quote" at bounding box center [1411, 641] width 59 height 16
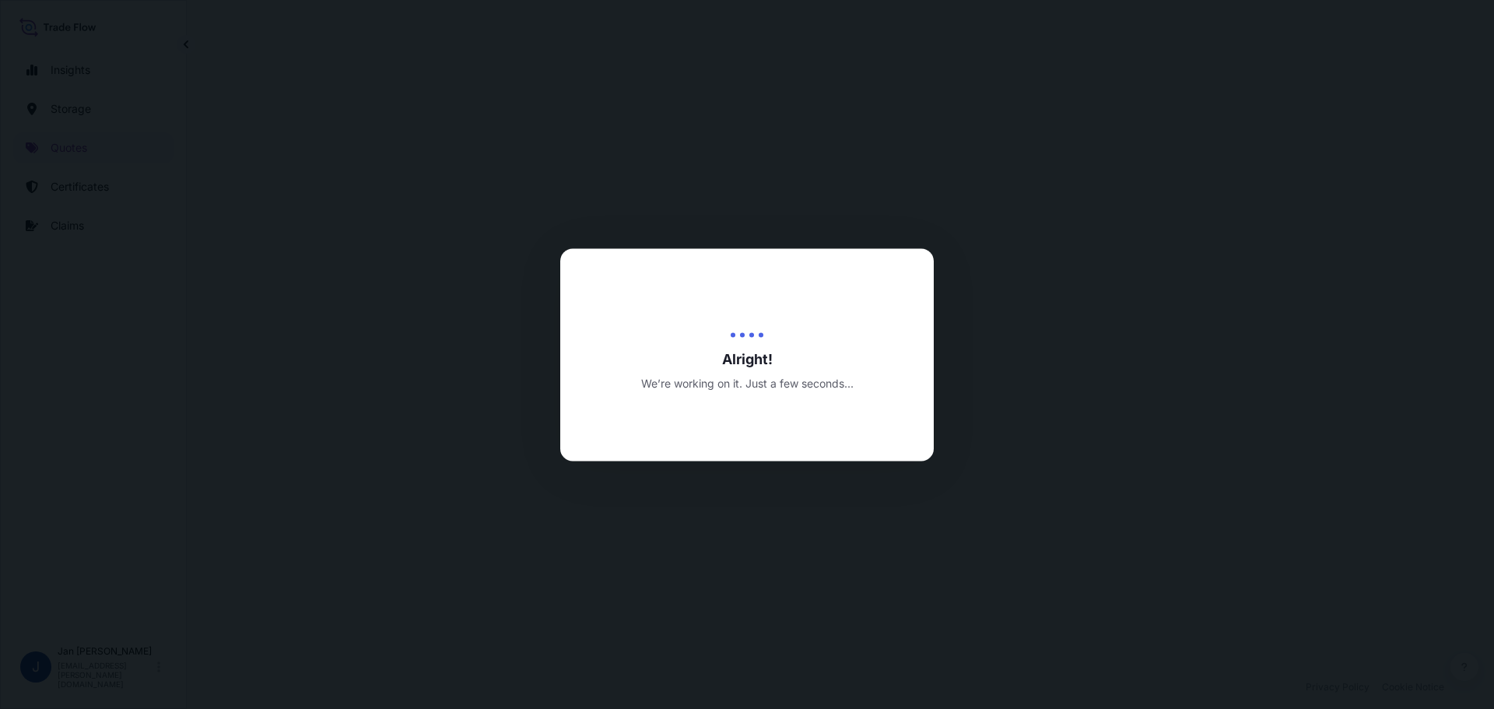
select select "Water"
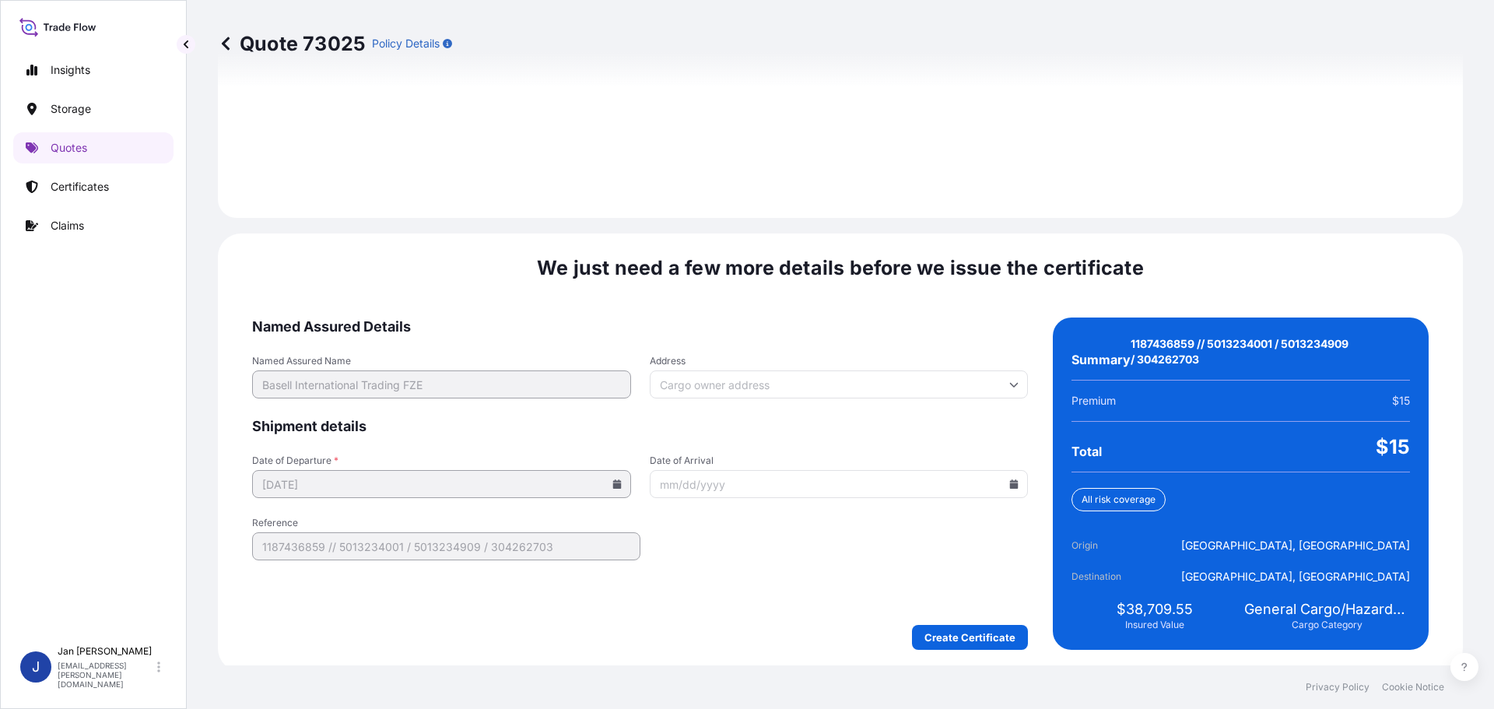
scroll to position [2209, 0]
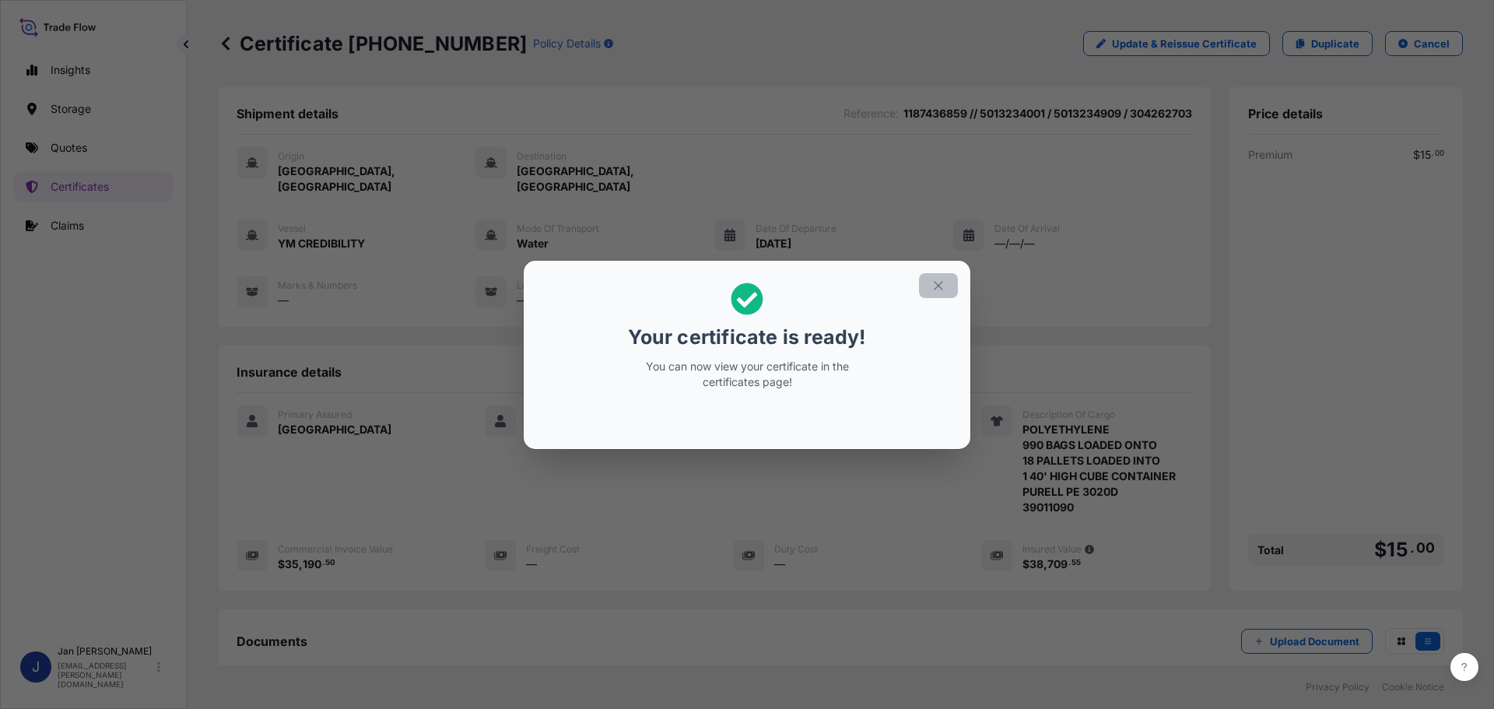
click at [931, 290] on button "button" at bounding box center [938, 285] width 39 height 25
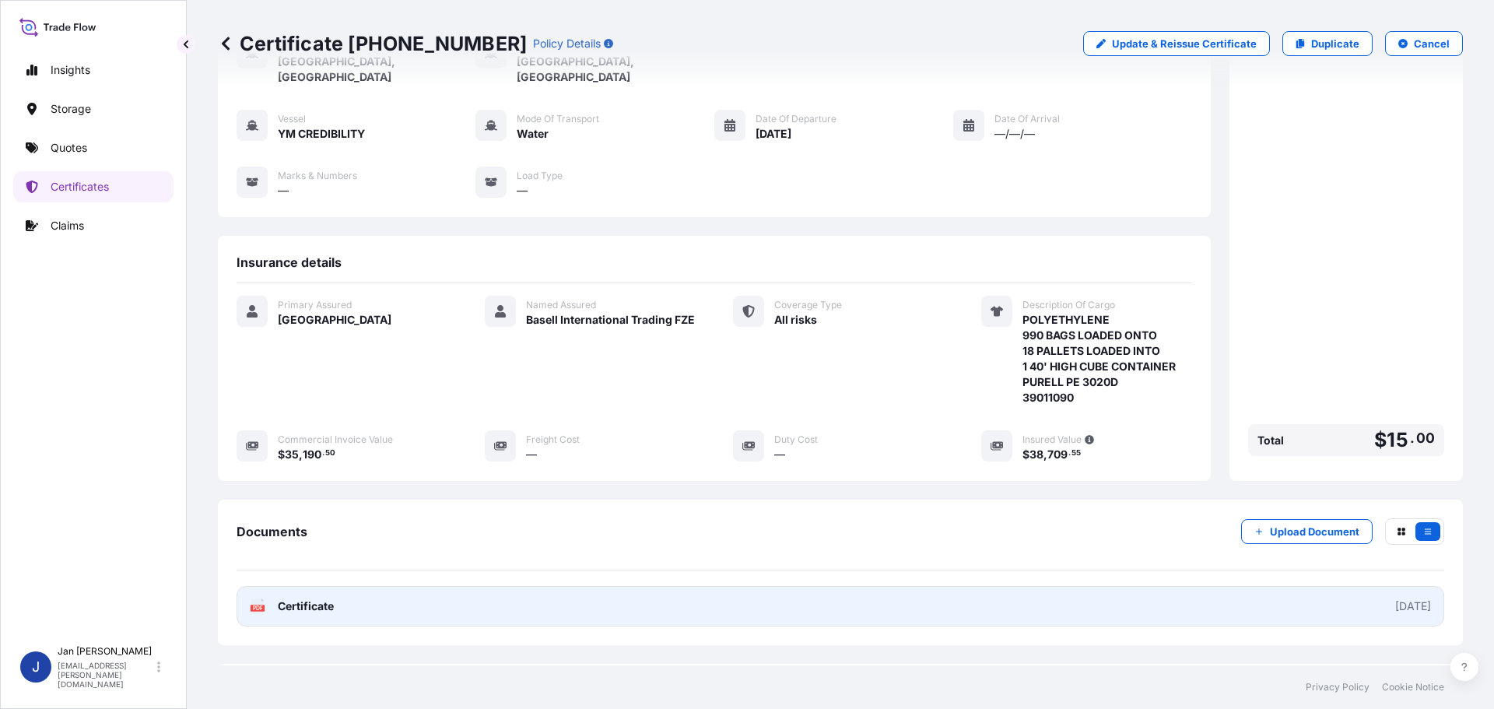
scroll to position [171, 0]
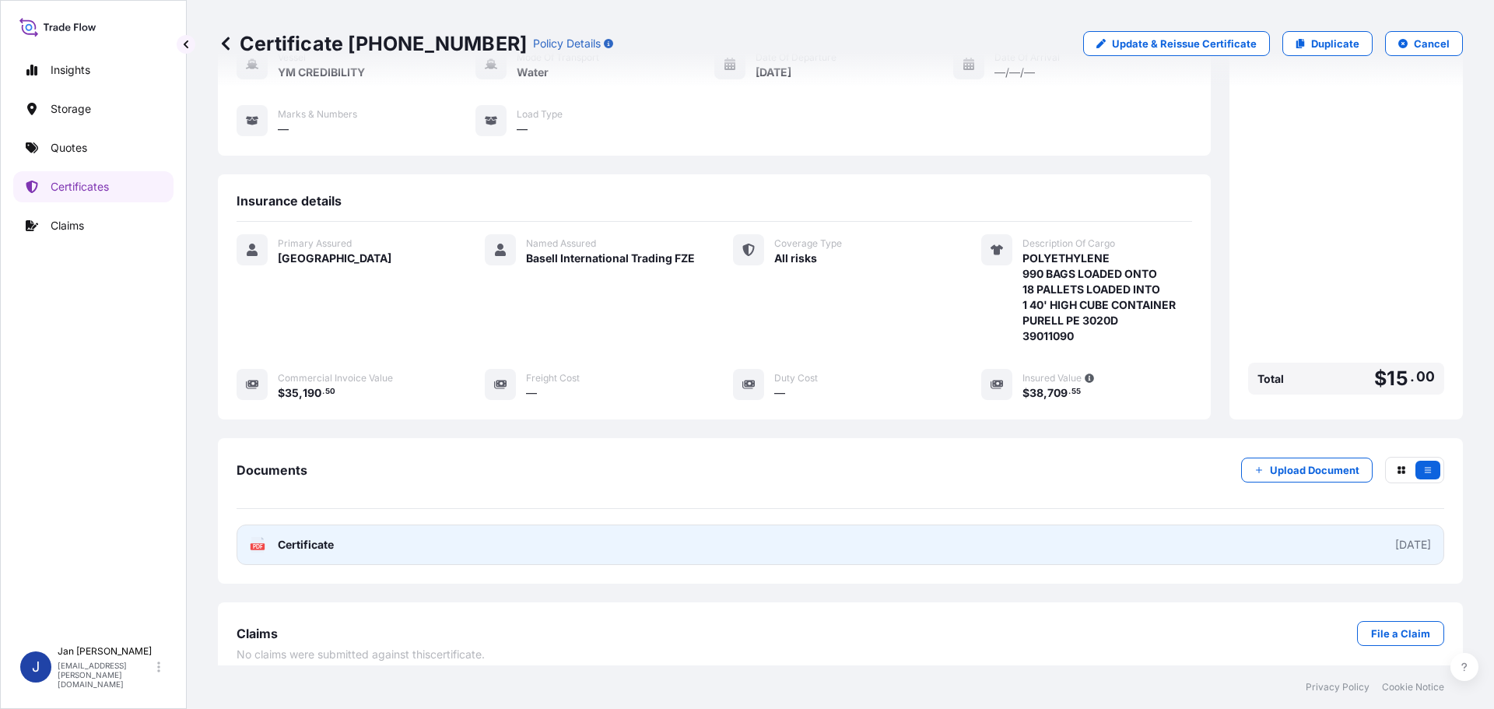
click at [285, 524] on link "PDF Certificate [DATE]" at bounding box center [840, 544] width 1207 height 40
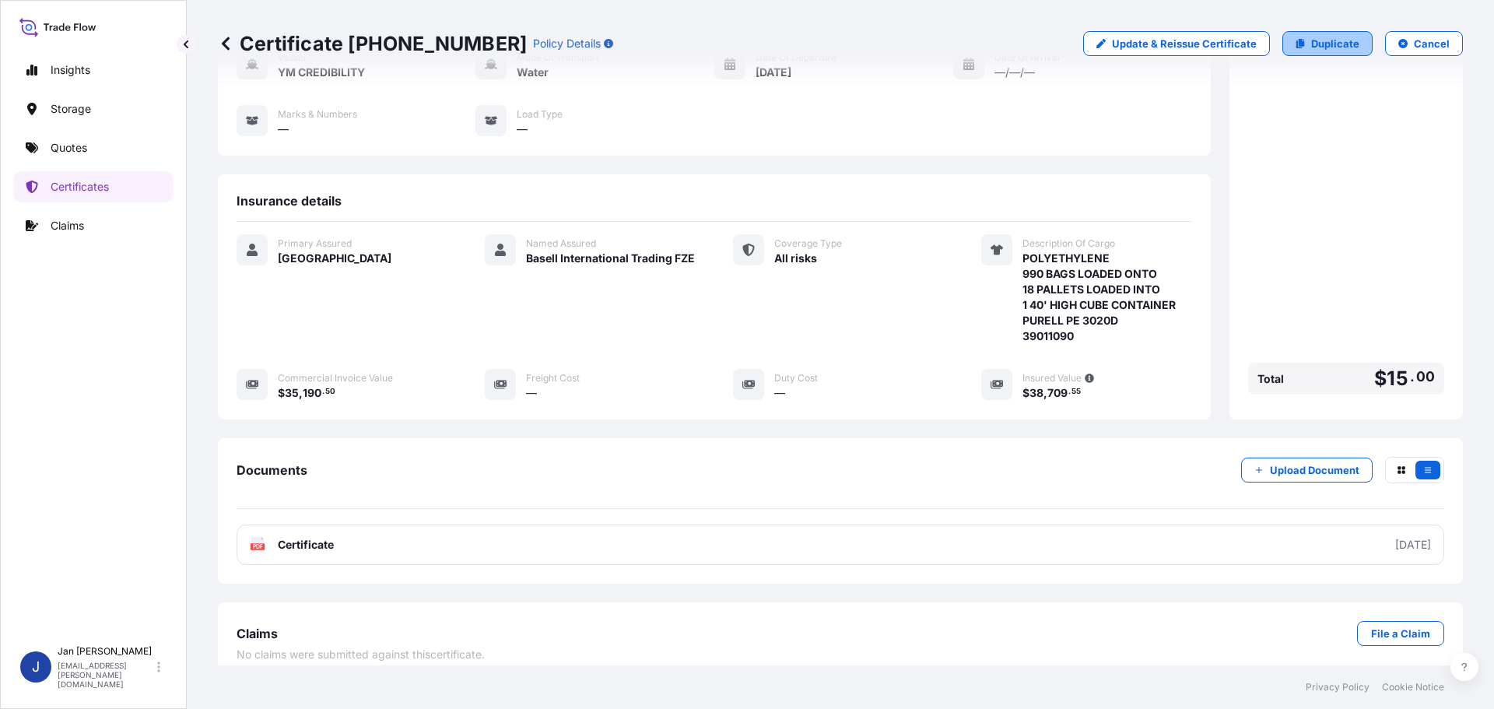
click at [1300, 36] on link "Duplicate" at bounding box center [1327, 43] width 90 height 25
select select "Water"
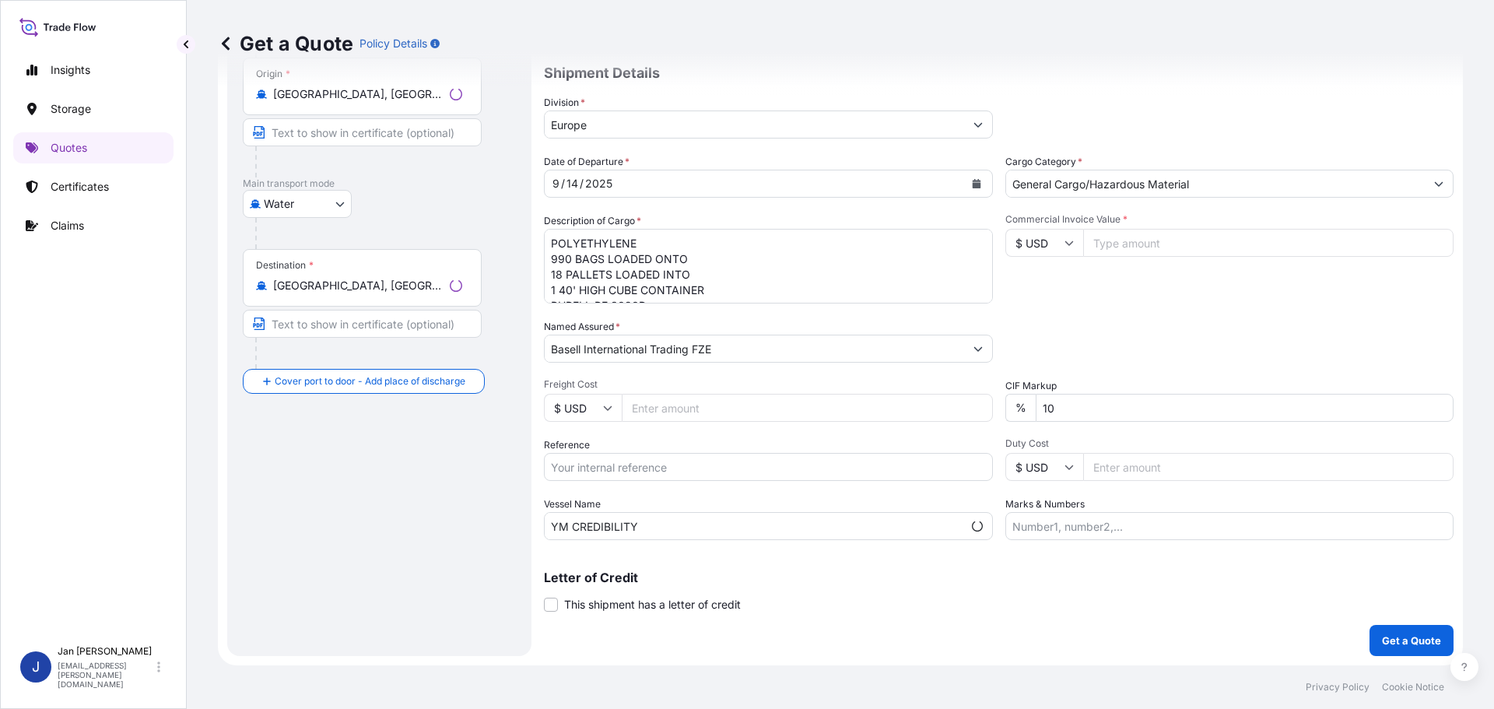
scroll to position [25, 0]
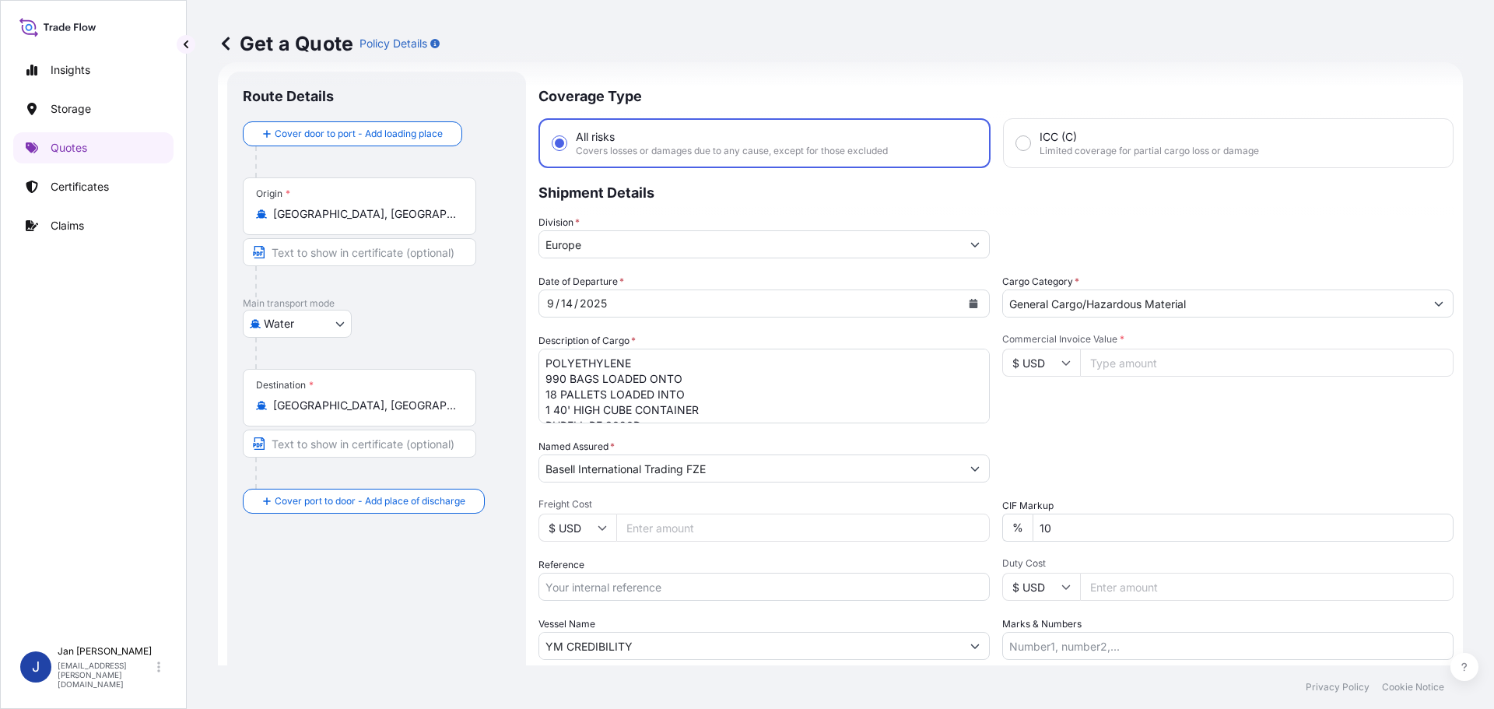
click at [969, 303] on icon "Calendar" at bounding box center [973, 303] width 9 height 9
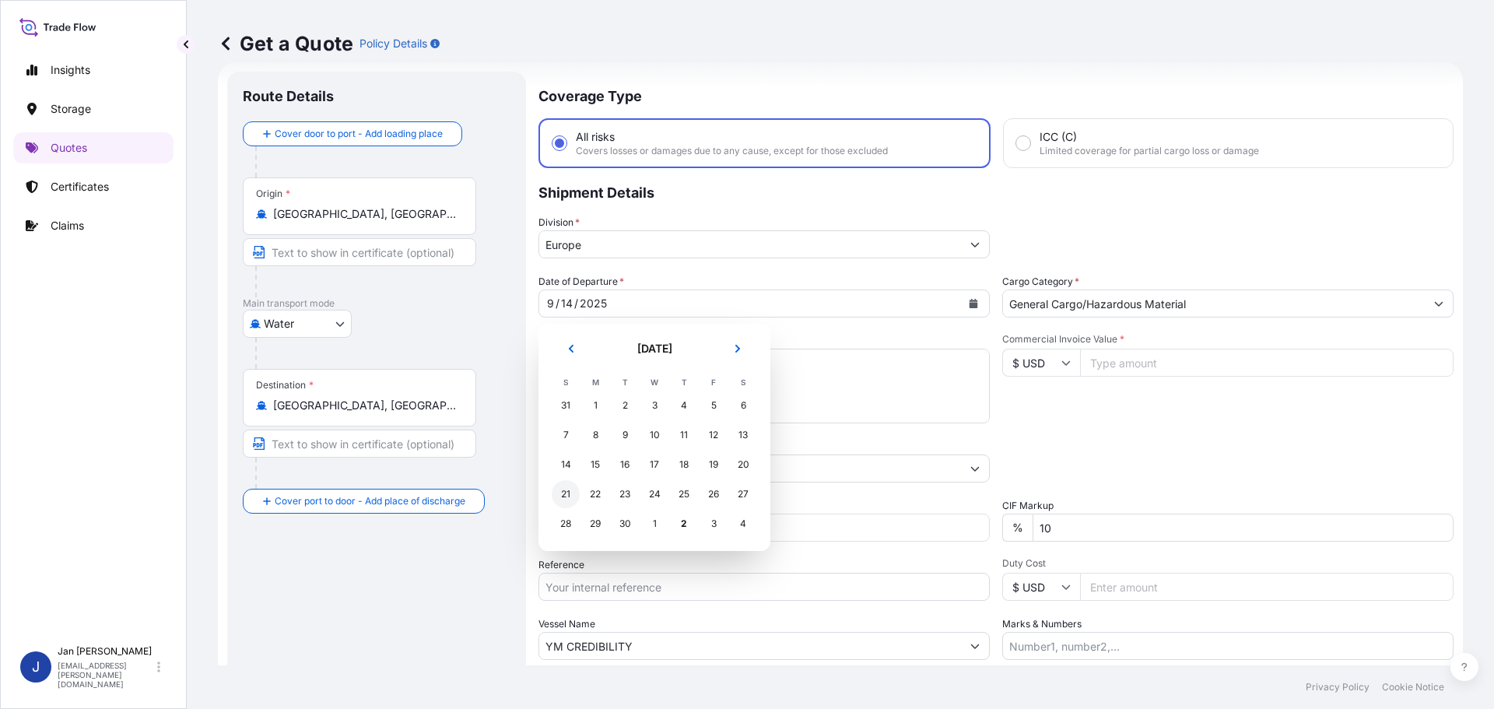
click at [570, 495] on div "21" at bounding box center [566, 494] width 28 height 28
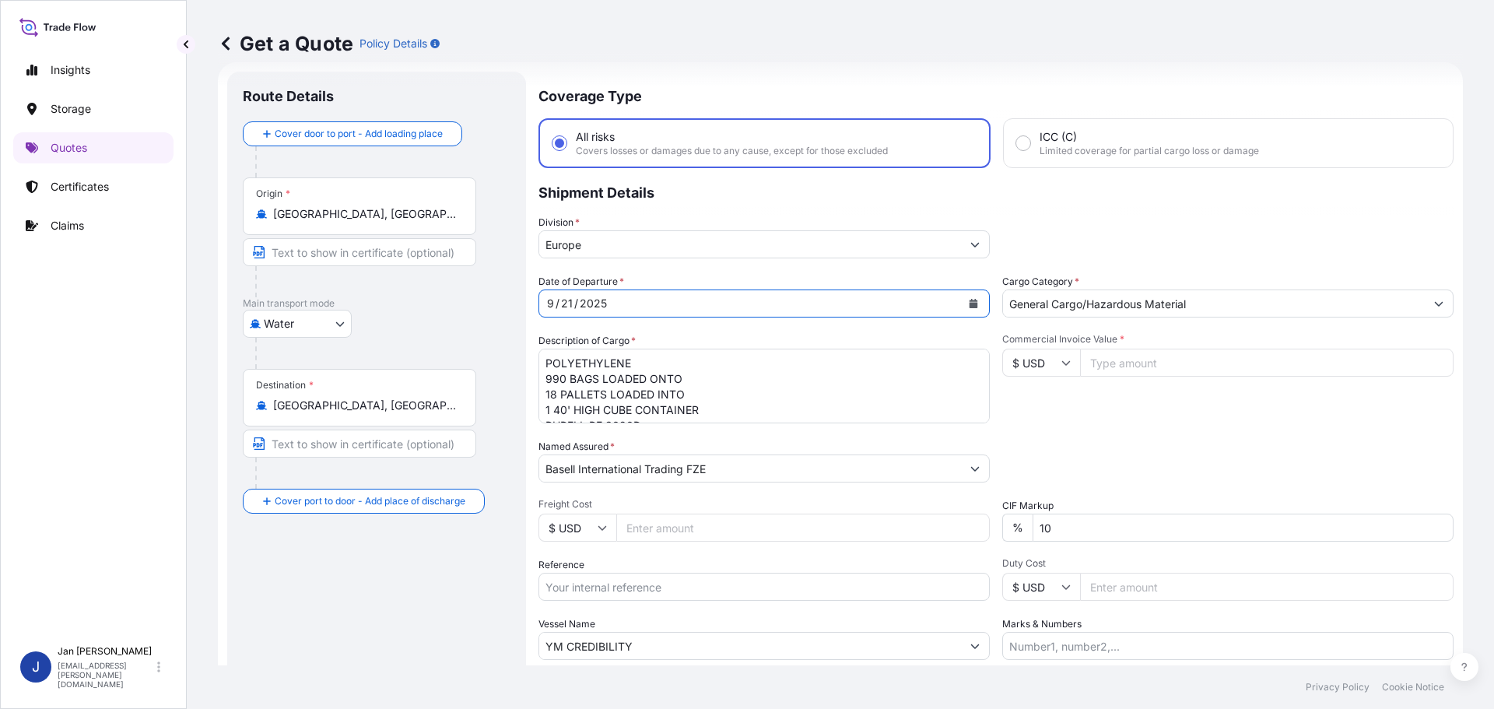
click at [694, 633] on input "YM CREDIBILITY" at bounding box center [750, 646] width 422 height 28
click at [969, 300] on icon "Calendar" at bounding box center [973, 303] width 9 height 9
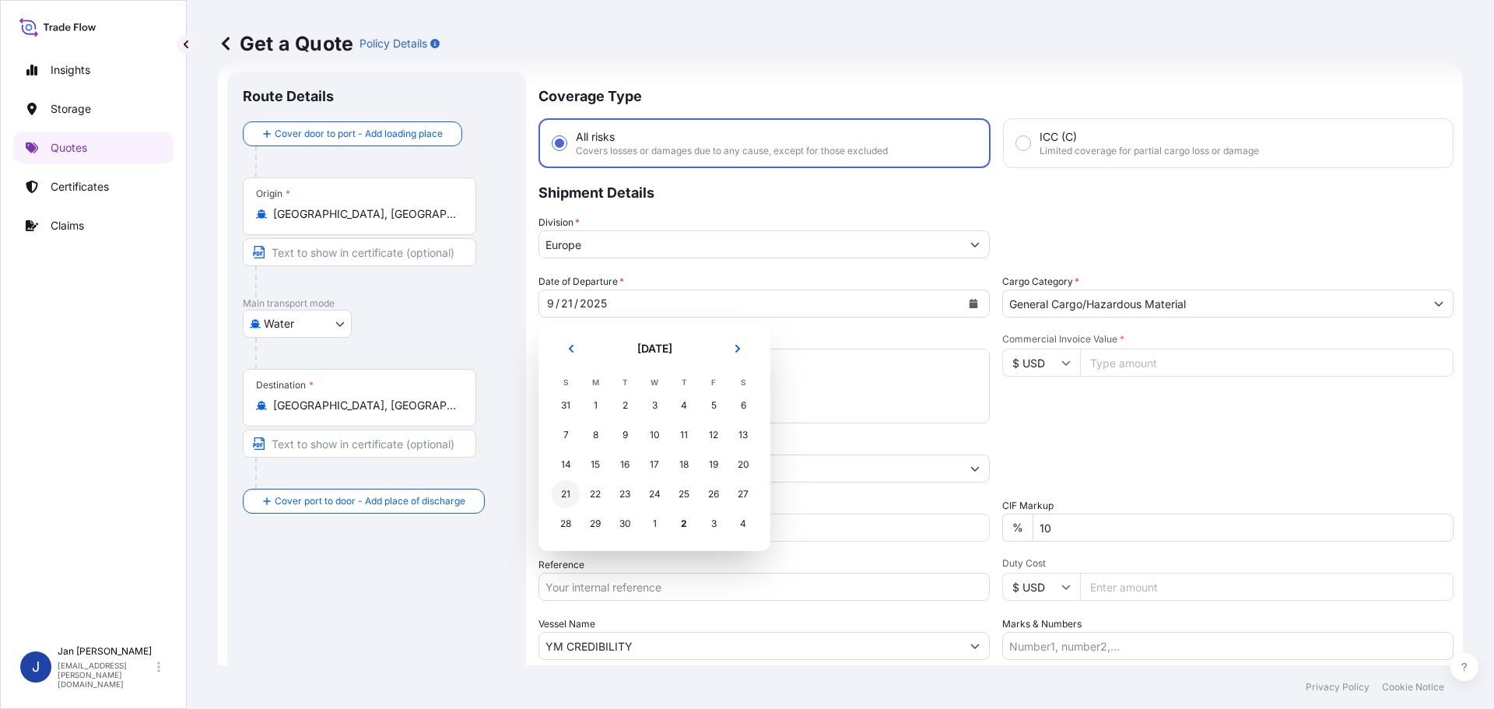
click at [569, 498] on div "21" at bounding box center [566, 494] width 28 height 28
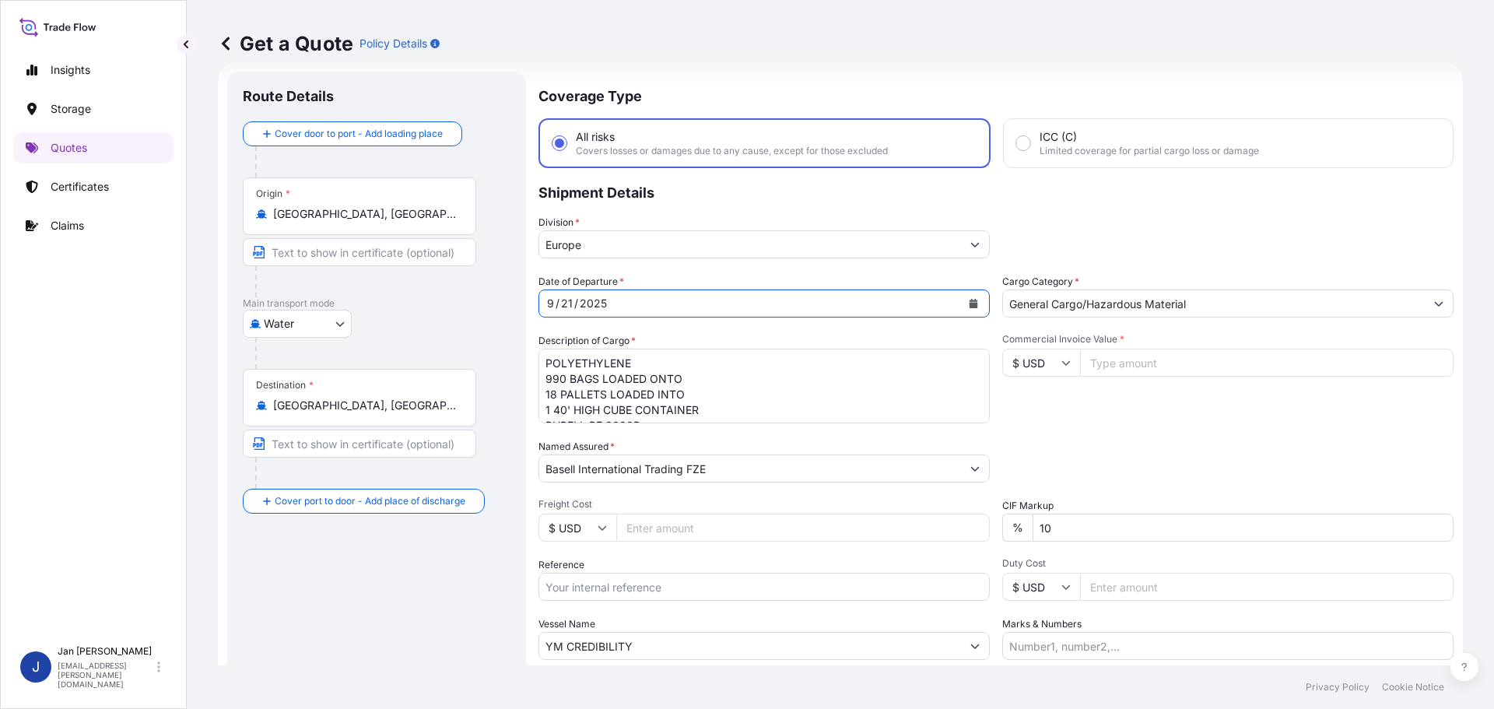
drag, startPoint x: 667, startPoint y: 644, endPoint x: 0, endPoint y: 597, distance: 668.4
click at [0, 640] on div "Insights Storage Quotes Certificates Claims J [PERSON_NAME] [EMAIL_ADDRESS][PER…" at bounding box center [747, 354] width 1494 height 709
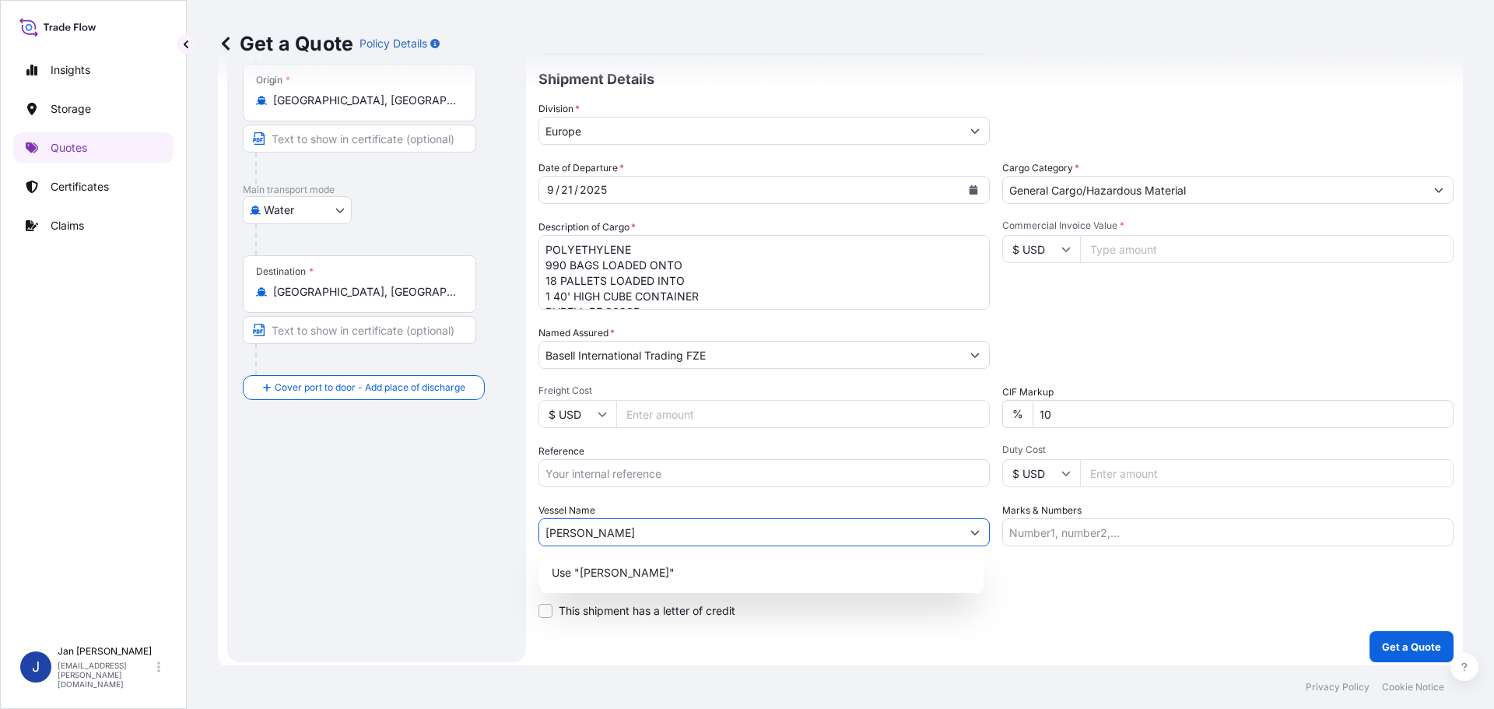
type input "[PERSON_NAME]"
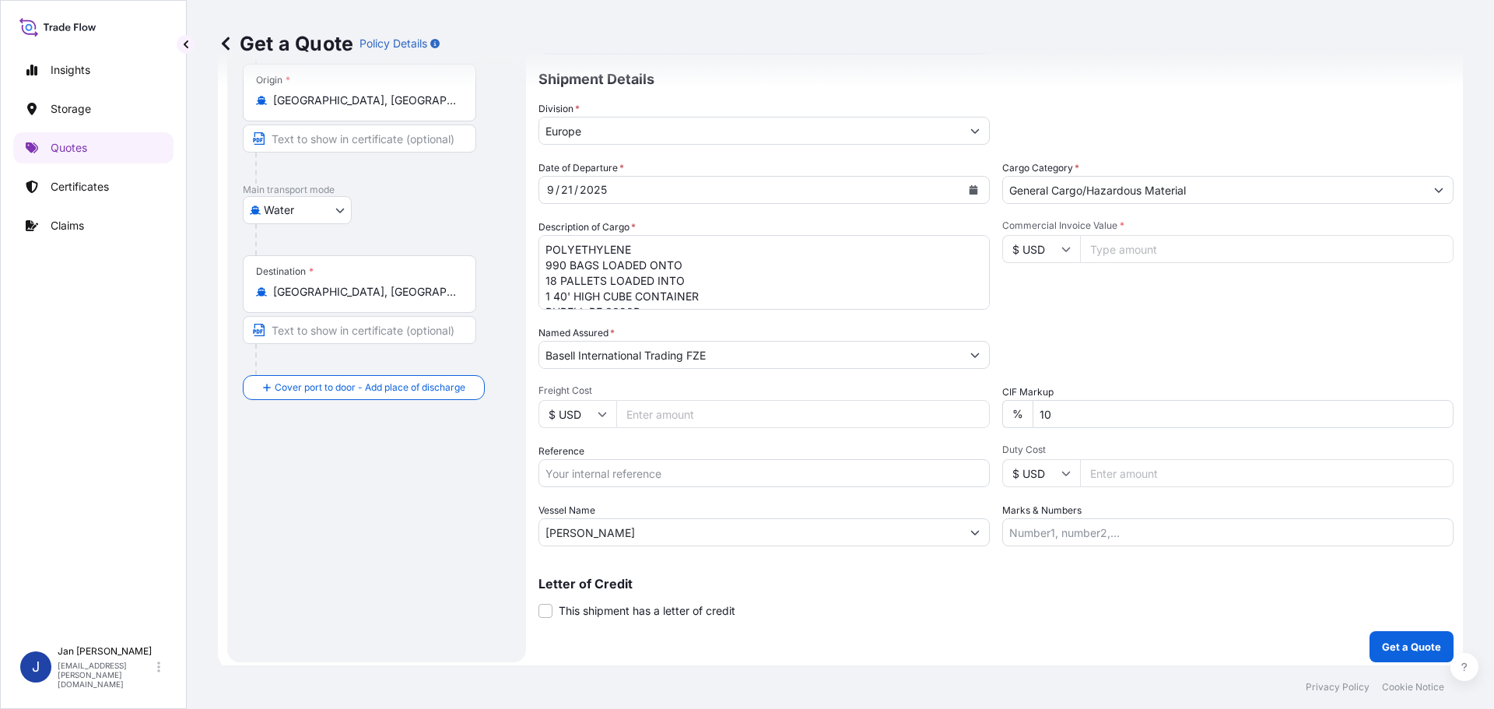
click at [1295, 359] on div "Packing Category Type to search a container mode Please select a primary mode o…" at bounding box center [1227, 347] width 451 height 44
click at [743, 519] on input "[PERSON_NAME]" at bounding box center [750, 532] width 422 height 28
click at [766, 494] on div "Date of Departure * [DATE] Cargo Category * General Cargo/Hazardous Material De…" at bounding box center [995, 353] width 915 height 386
click at [584, 468] on input "Reference" at bounding box center [763, 473] width 451 height 28
paste input "1187436859"
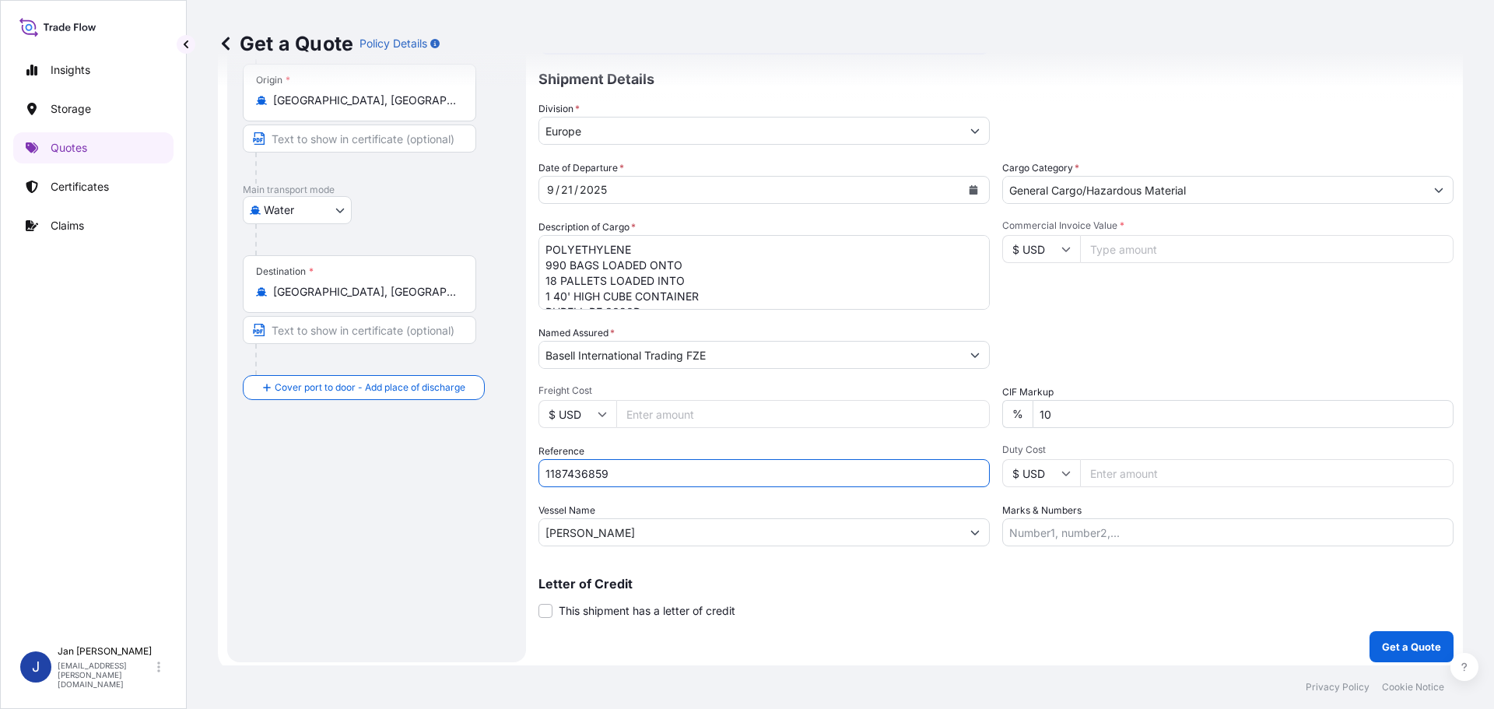
type input "1187436859 // 5013234001 / 5013234909 / 304262703"
click at [1177, 335] on div "Packing Category Type to search a container mode Please select a primary mode o…" at bounding box center [1227, 347] width 451 height 44
click at [1141, 258] on input "Commercial Invoice Value *" at bounding box center [1266, 249] width 373 height 28
paste input "3519050"
click at [1180, 313] on div "Date of Departure * [DATE] Cargo Category * General Cargo/Hazardous Material De…" at bounding box center [995, 353] width 915 height 386
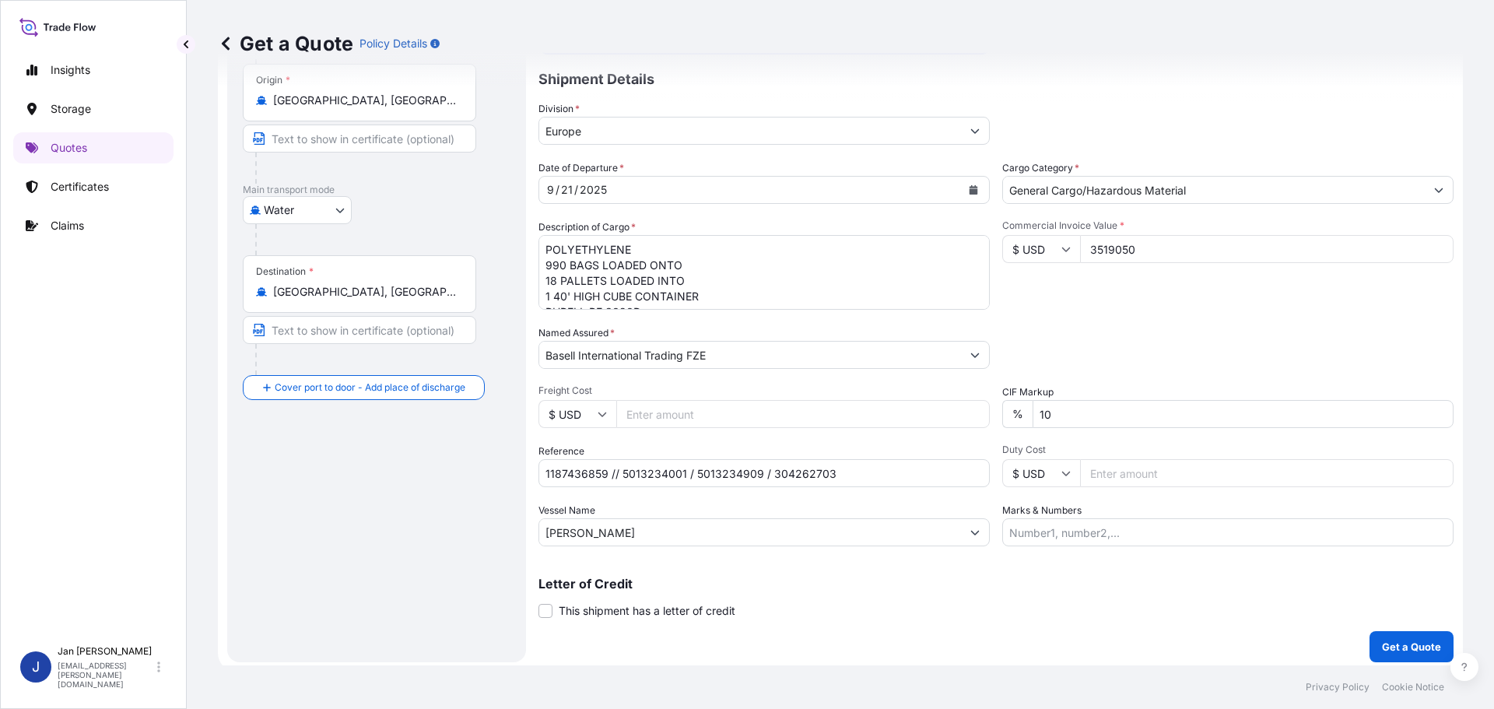
click at [1116, 258] on input "3519050" at bounding box center [1266, 249] width 373 height 28
type input "35190.50"
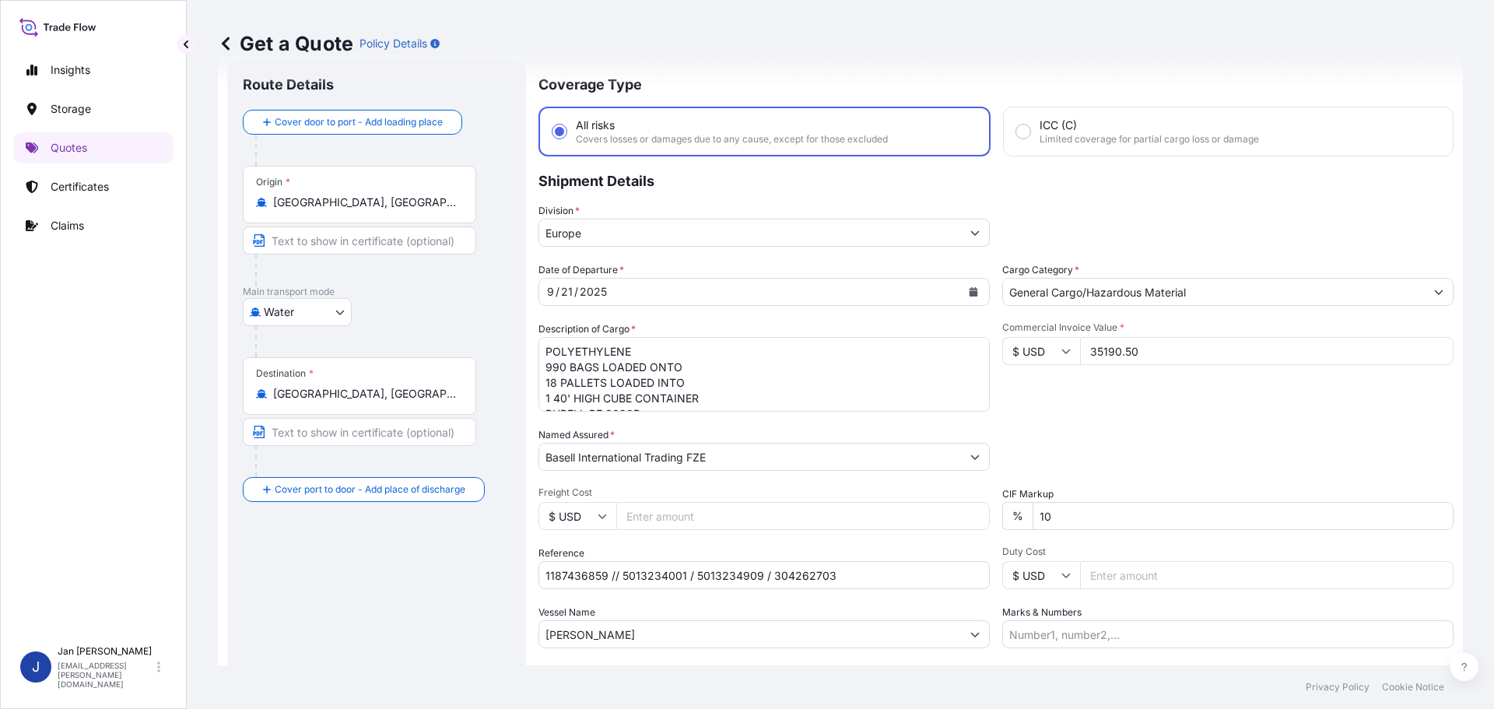
scroll to position [25, 0]
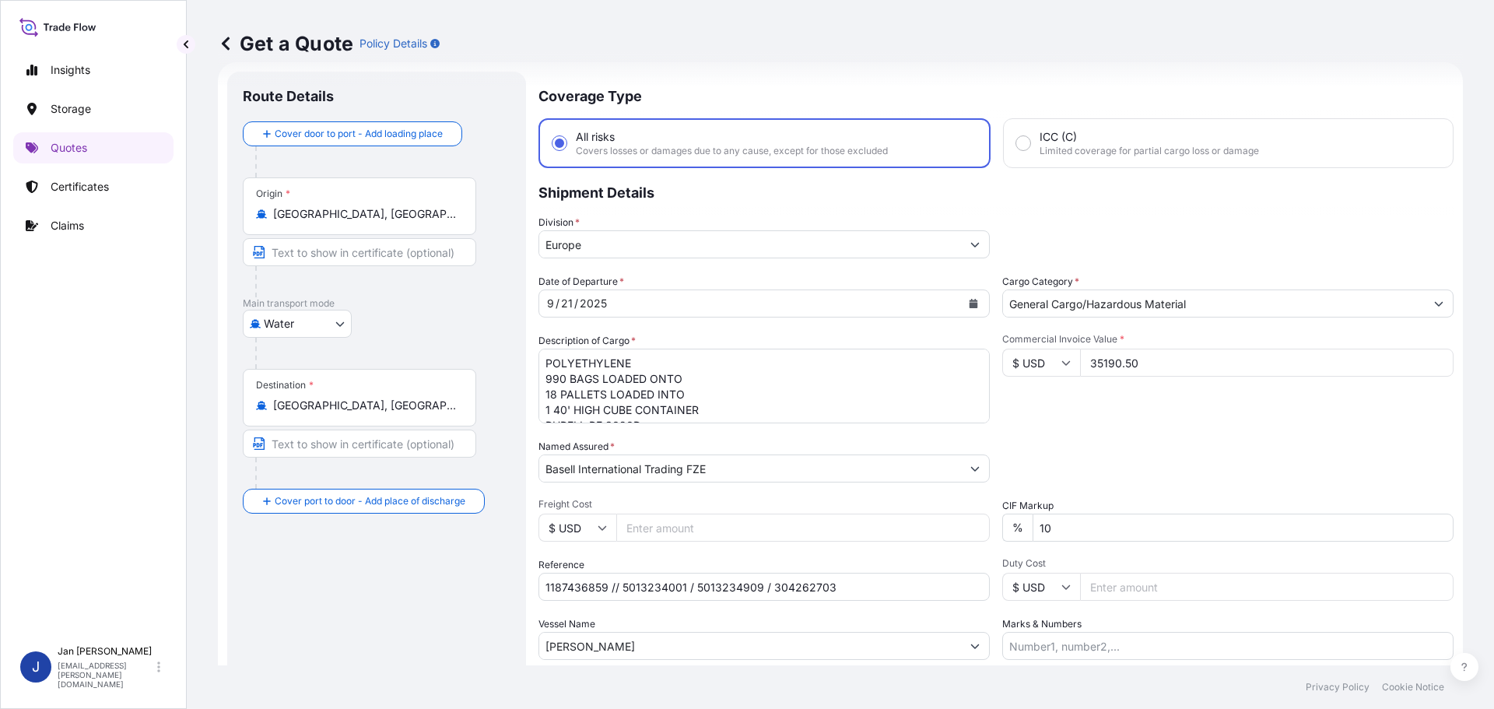
drag, startPoint x: 1027, startPoint y: 671, endPoint x: 1027, endPoint y: 647, distance: 24.1
click at [1027, 671] on footer "Privacy Policy Cookie Notice" at bounding box center [840, 687] width 1307 height 44
click at [1027, 644] on input "Marks & Numbers" at bounding box center [1227, 646] width 451 height 28
paste input "ACID: 3084104592025070027 Egyptian Importer Tax ID: 308410459 Foreign Exporter …"
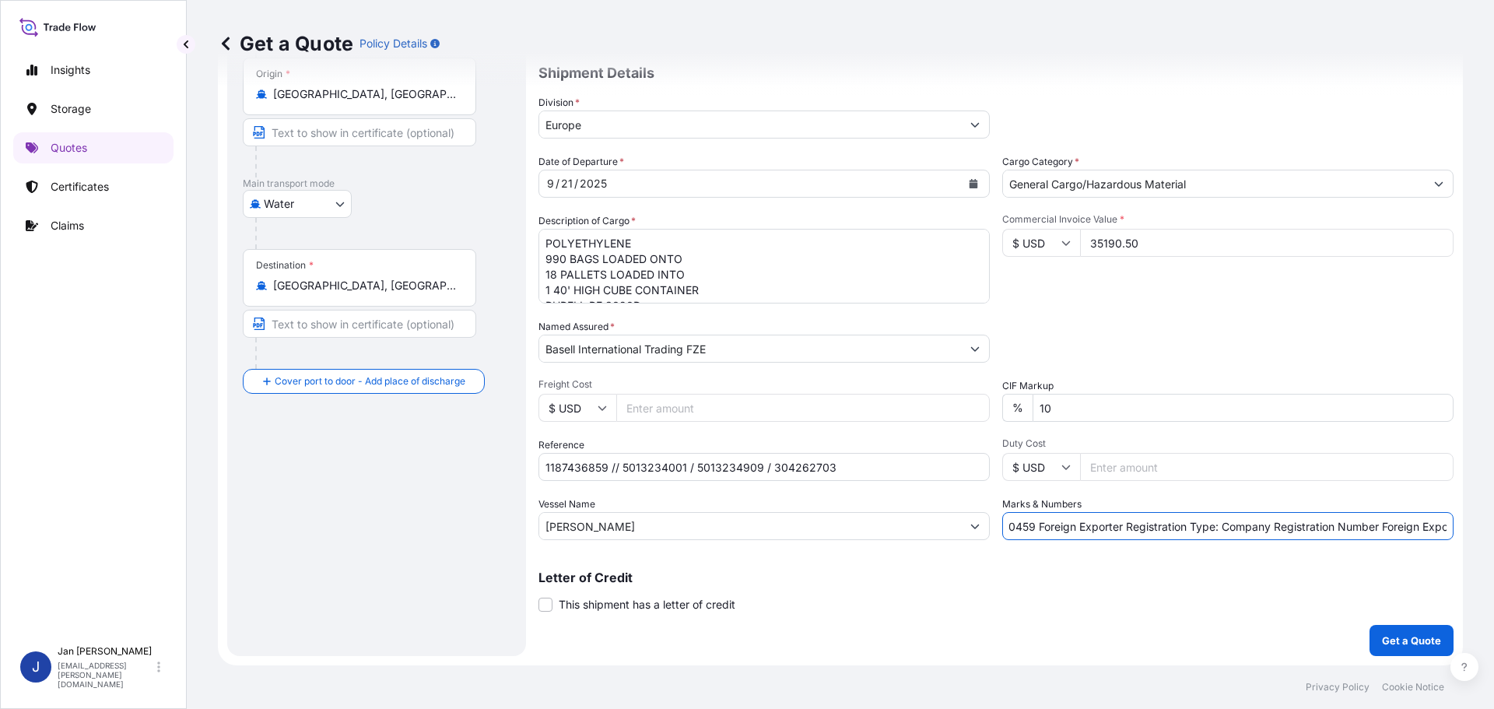
scroll to position [0, 0]
drag, startPoint x: 1053, startPoint y: 543, endPoint x: 829, endPoint y: 562, distance: 224.1
click at [829, 562] on div "Coverage Type All risks Covers losses or damages due to any cause, except for t…" at bounding box center [995, 304] width 915 height 704
type input "ACID: 3084104592025070027 Egyptian Importer Tax ID: 308410459 Foreign Exporter …"
click at [1270, 358] on div "Packing Category Type to search a container mode Please select a primary mode o…" at bounding box center [1227, 341] width 451 height 44
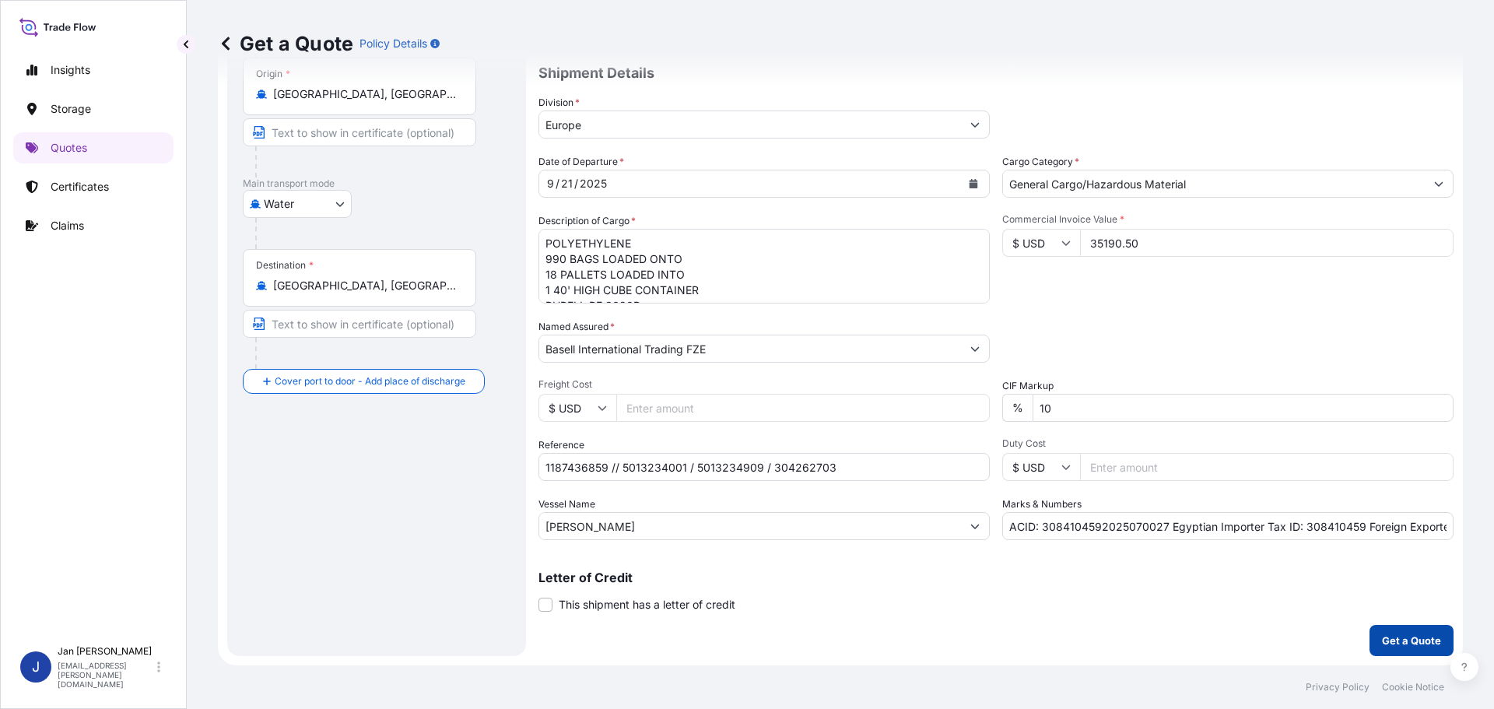
click at [1415, 636] on p "Get a Quote" at bounding box center [1411, 641] width 59 height 16
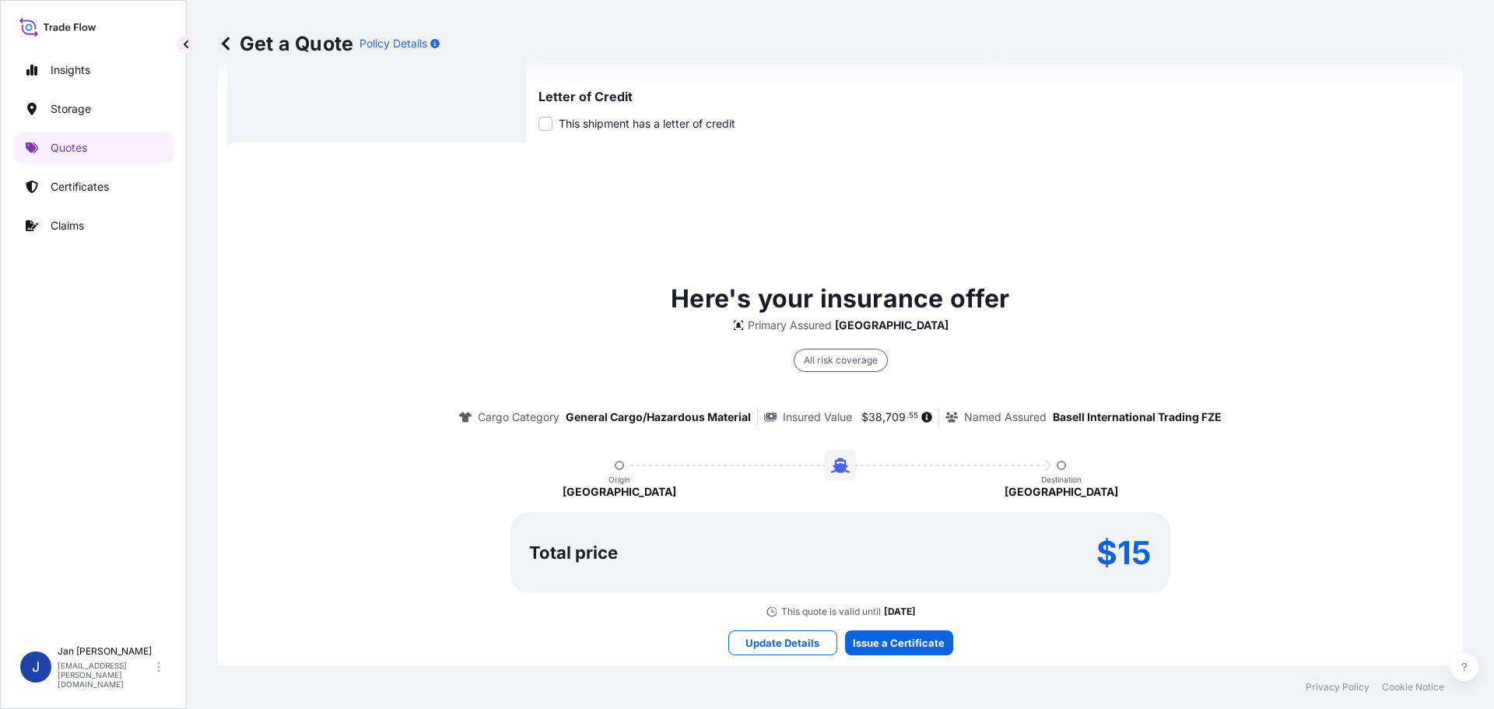
scroll to position [690, 0]
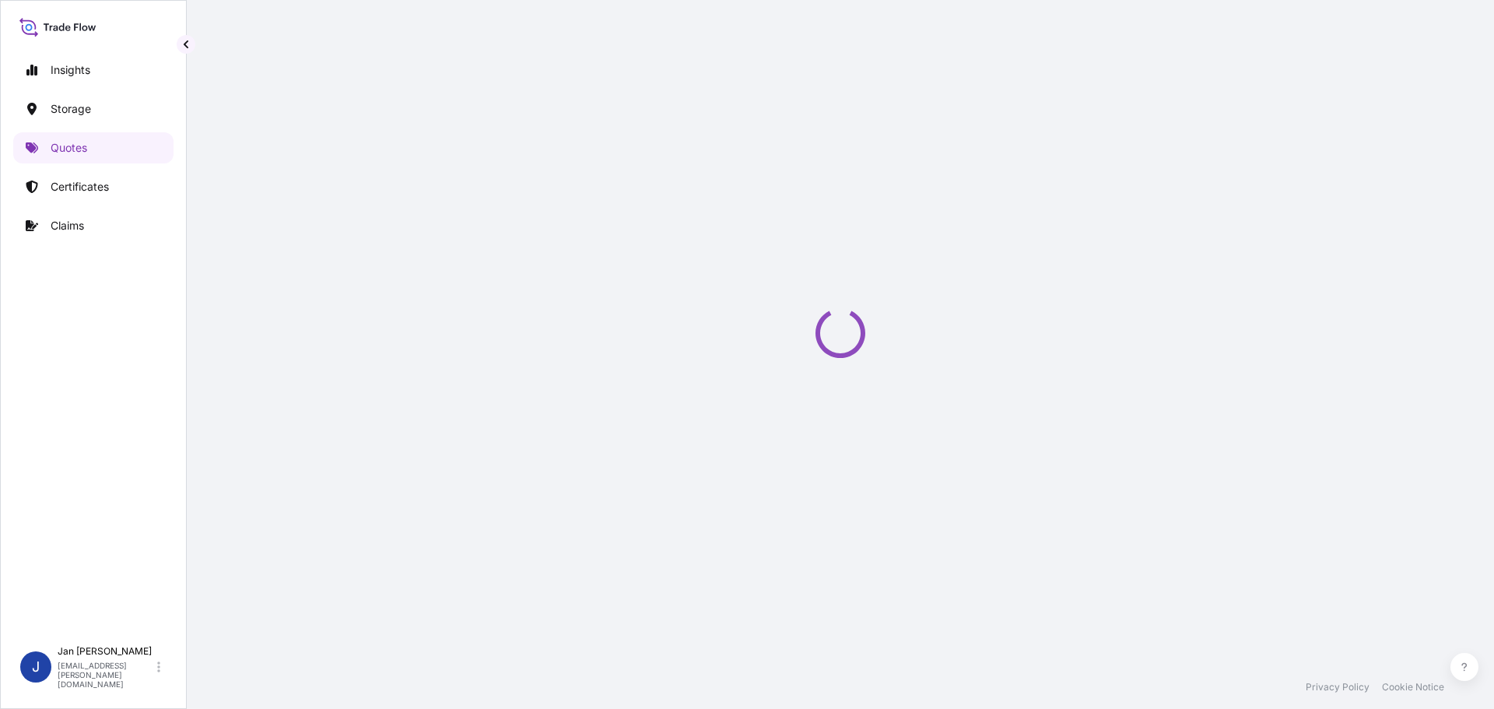
select select "Water"
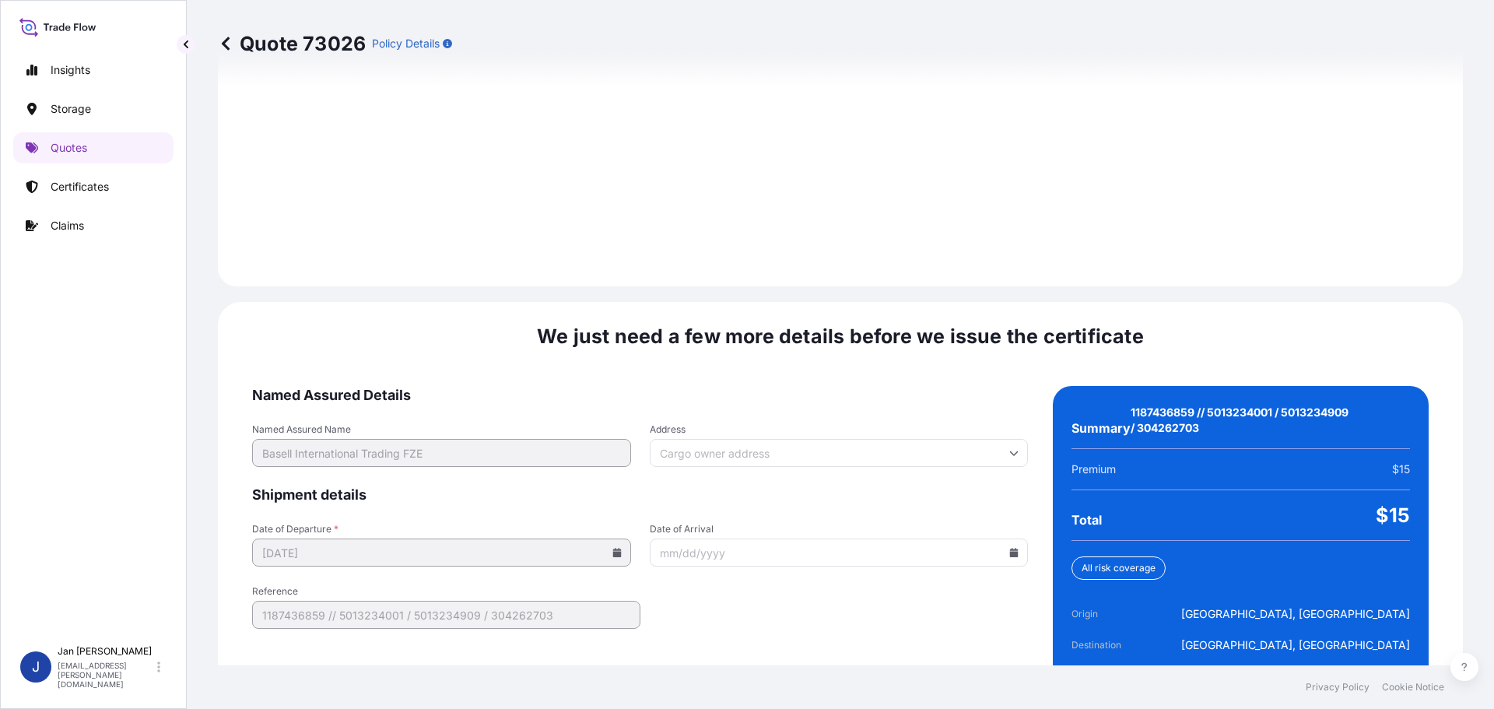
scroll to position [2209, 0]
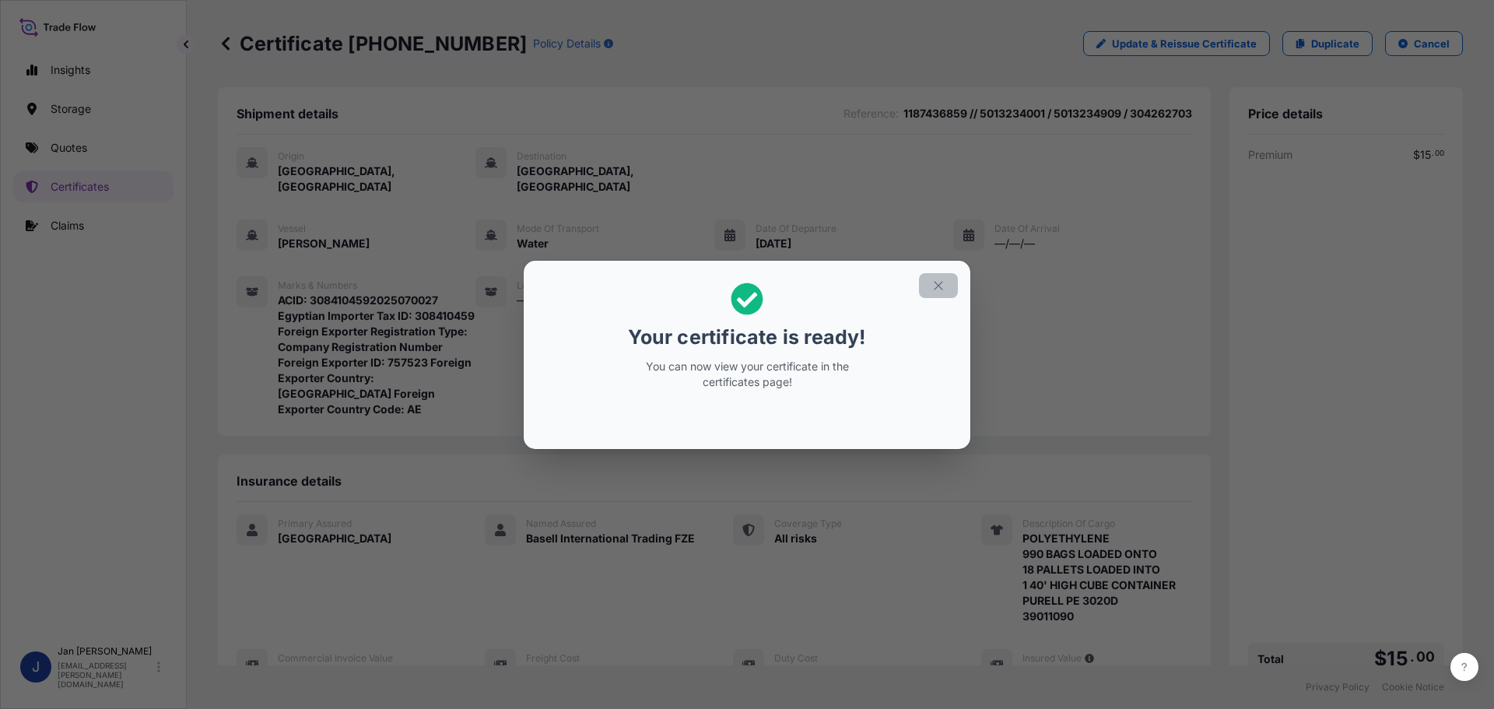
click at [934, 289] on icon "button" at bounding box center [938, 286] width 14 height 14
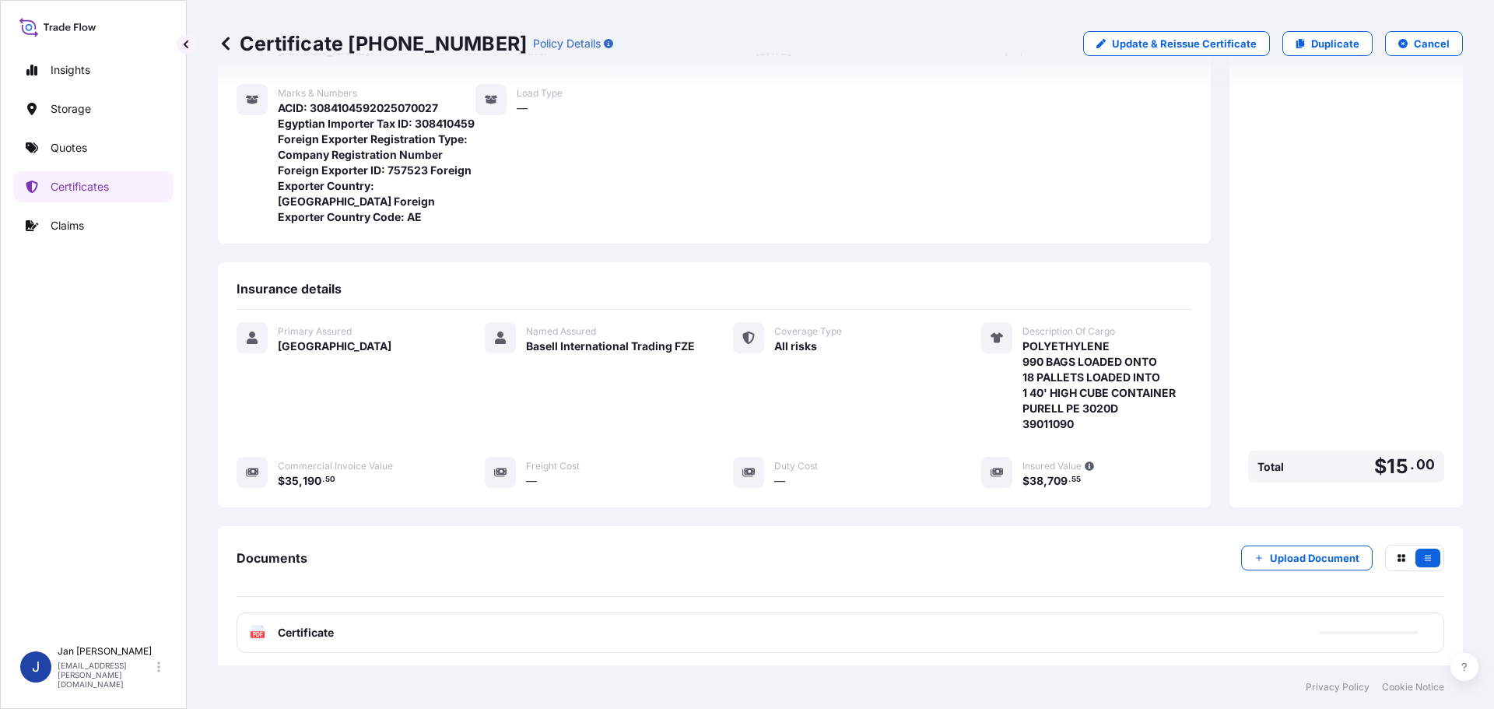
scroll to position [296, 0]
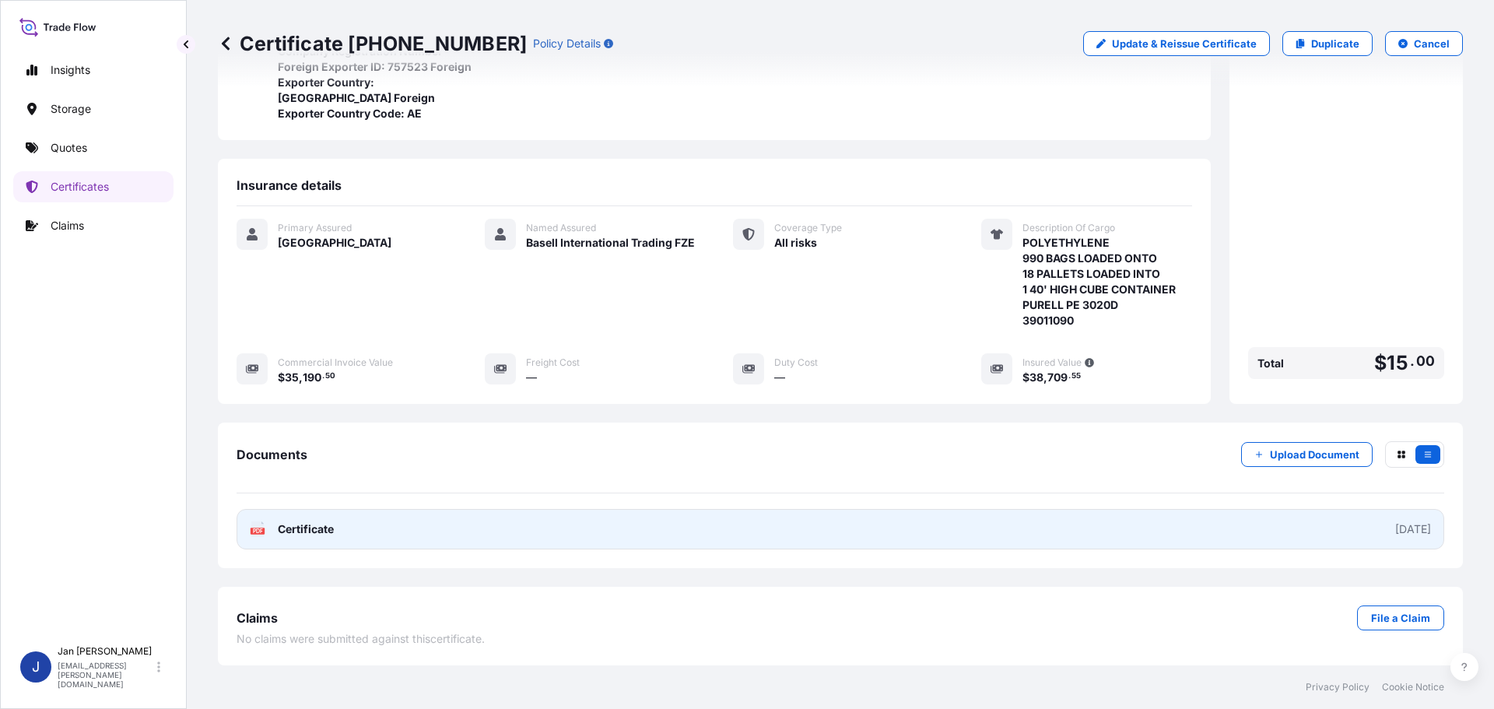
click at [303, 530] on span "Certificate" at bounding box center [306, 529] width 56 height 16
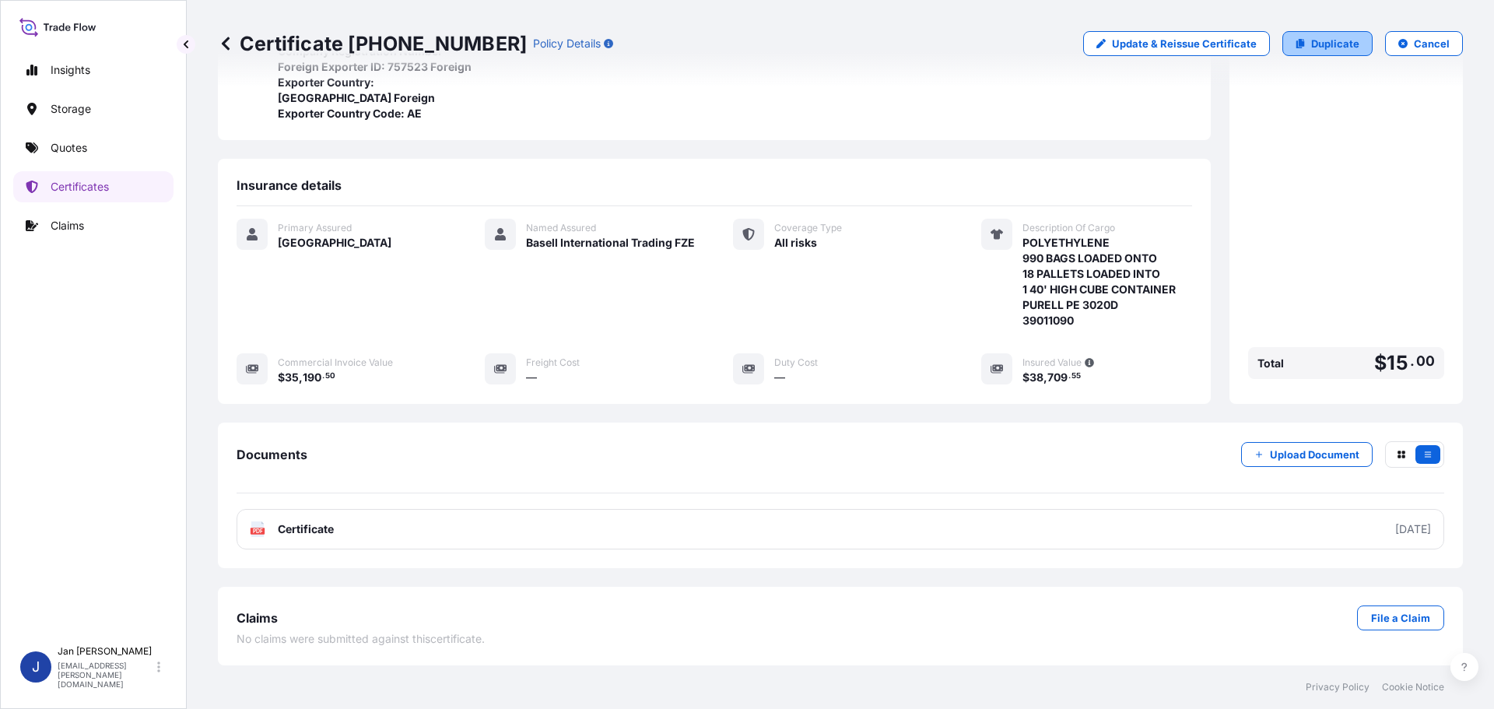
click at [1296, 40] on link "Duplicate" at bounding box center [1327, 43] width 90 height 25
select select "Water"
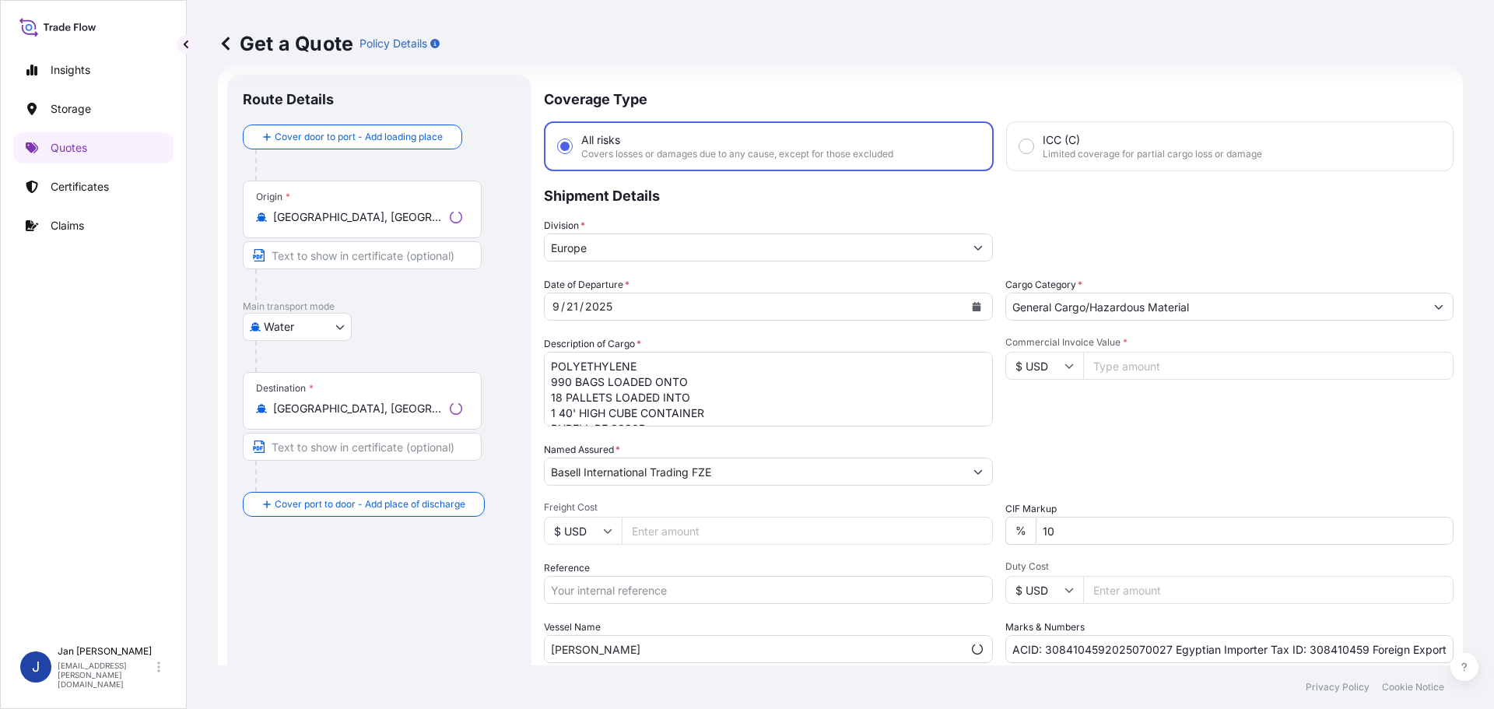
scroll to position [25, 0]
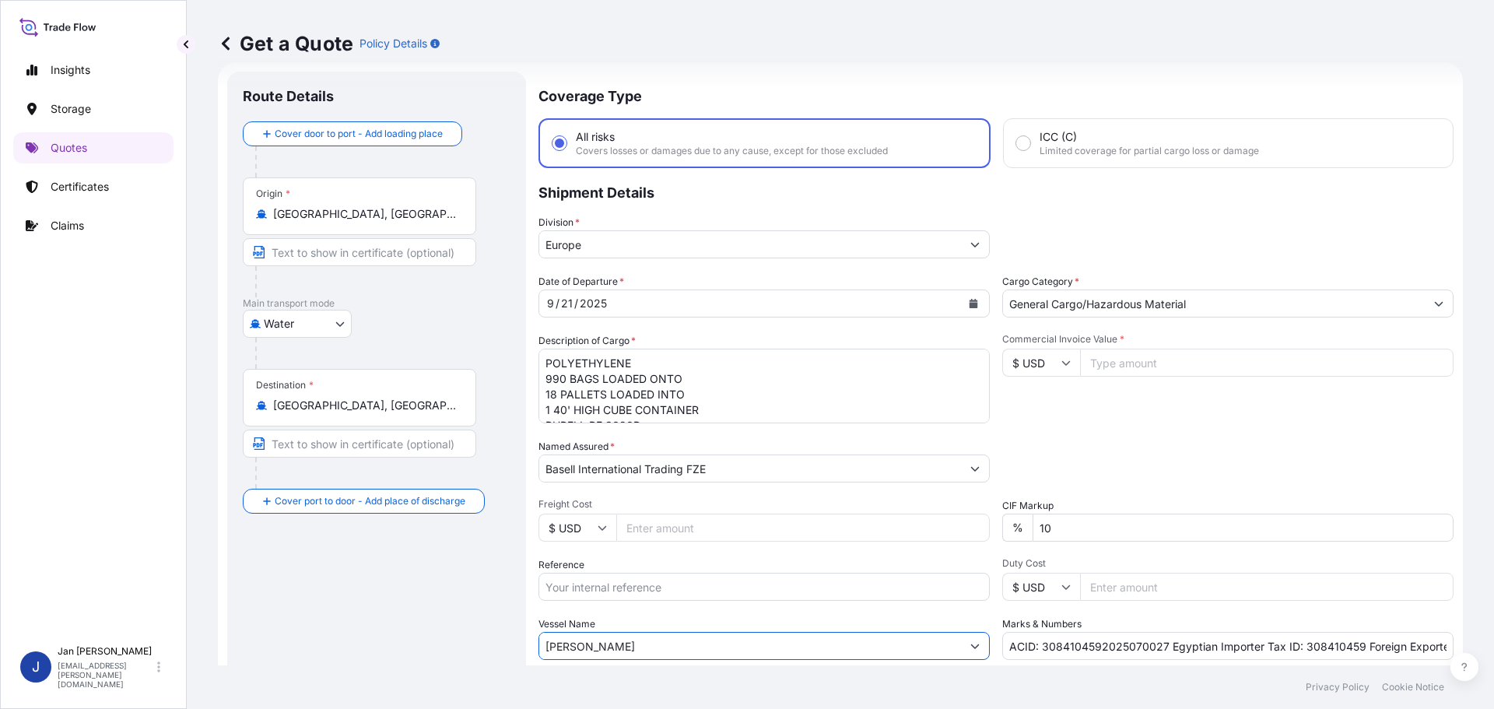
drag, startPoint x: 625, startPoint y: 644, endPoint x: 238, endPoint y: 662, distance: 387.1
click at [235, 662] on form "Route Details Cover door to port - Add loading place Place of loading Road / [G…" at bounding box center [840, 423] width 1245 height 723
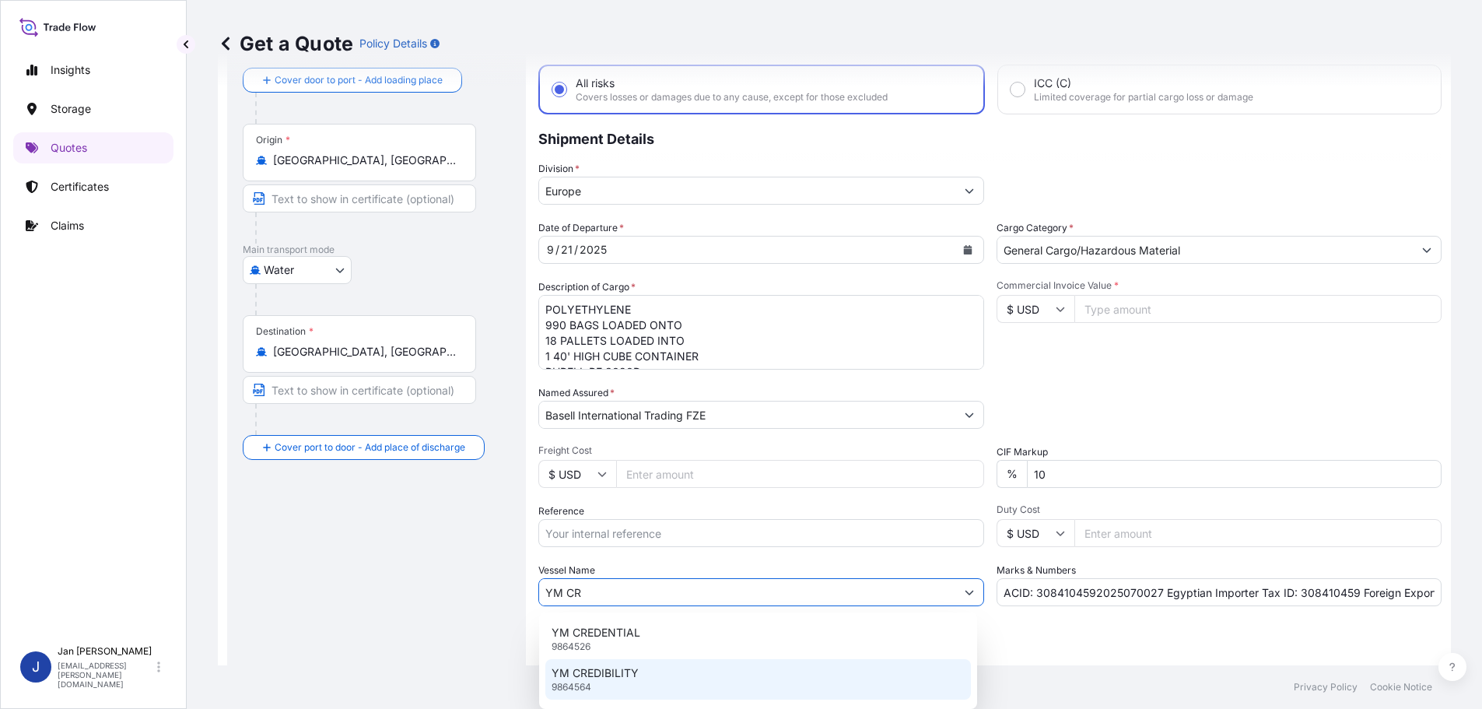
click at [696, 679] on div "YM CREDIBILITY 9864564" at bounding box center [758, 679] width 426 height 40
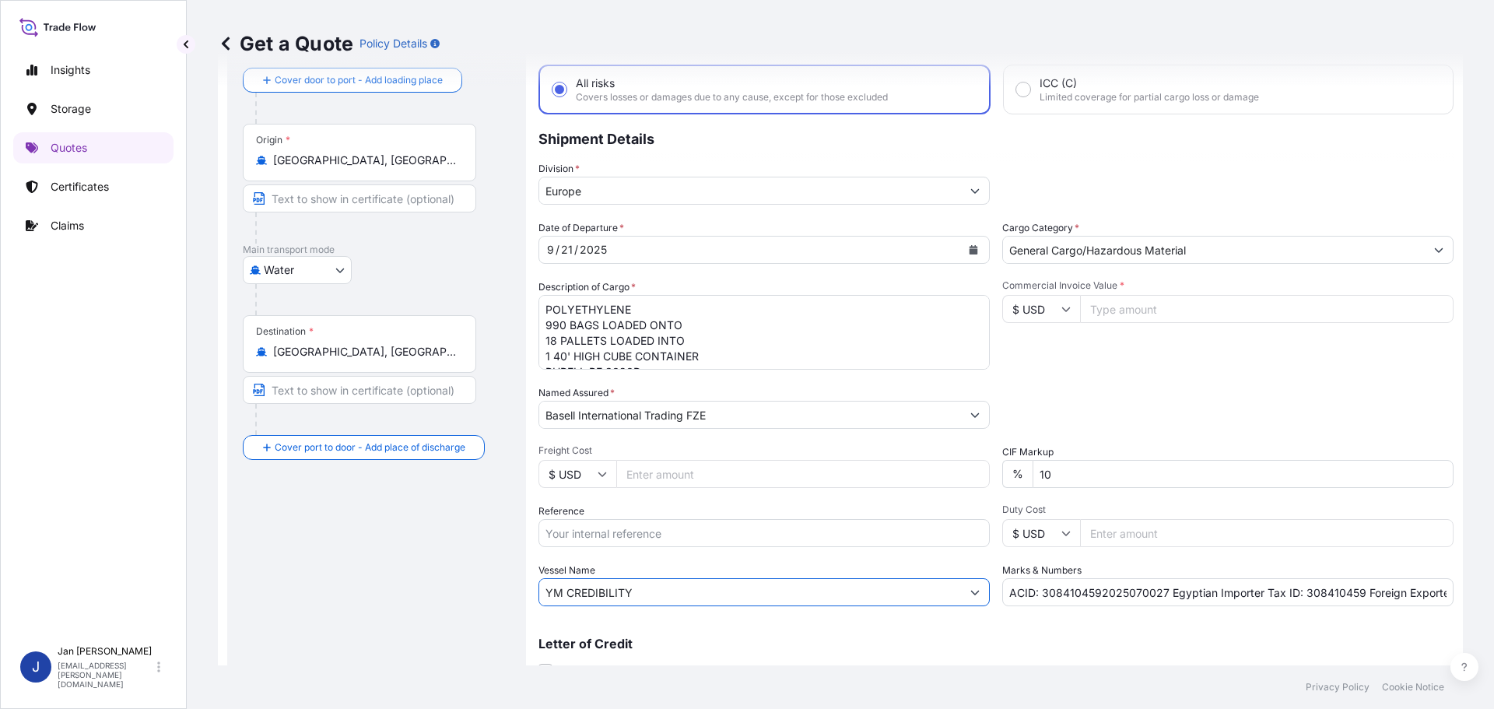
type input "YM CREDIBILITY"
click at [1292, 435] on div "Date of Departure * [DATE] Cargo Category * General Cargo/Hazardous Material De…" at bounding box center [995, 413] width 915 height 386
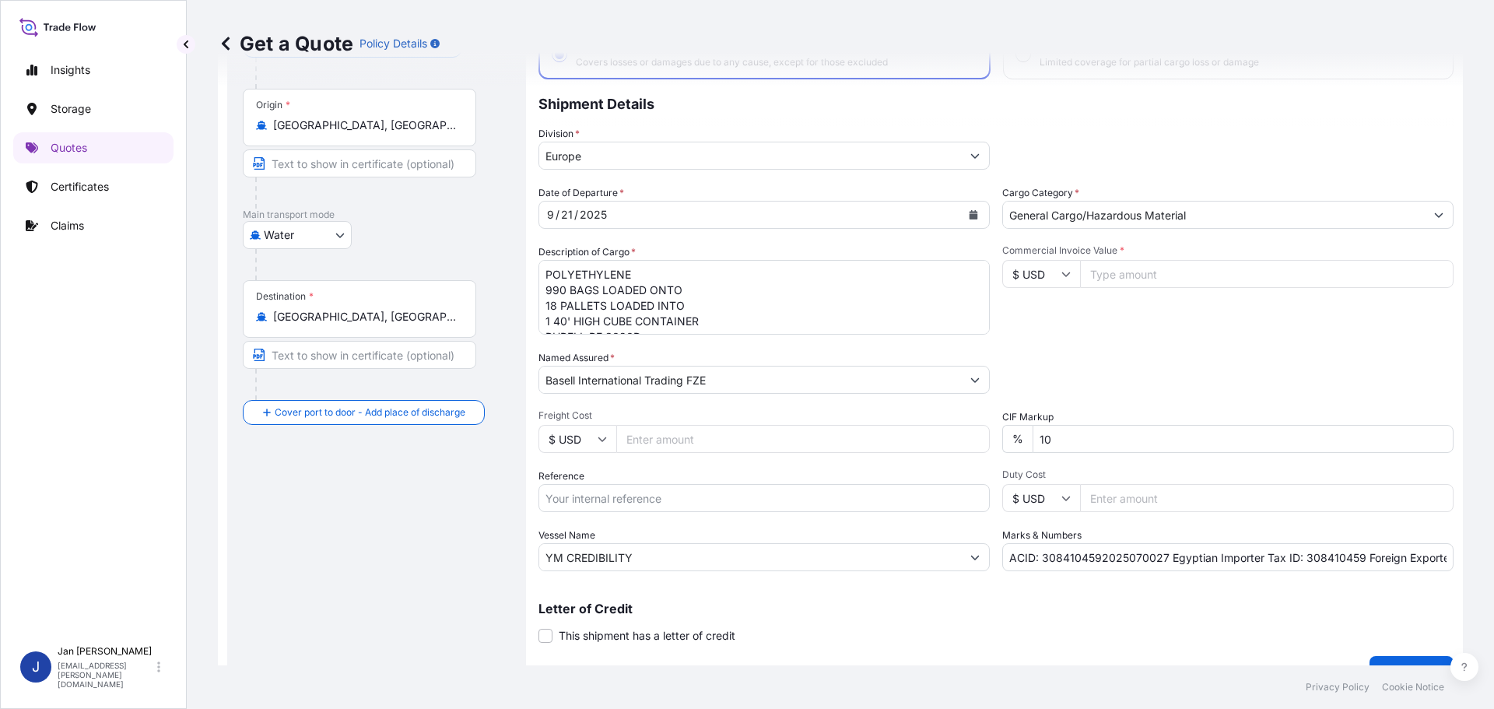
scroll to position [145, 0]
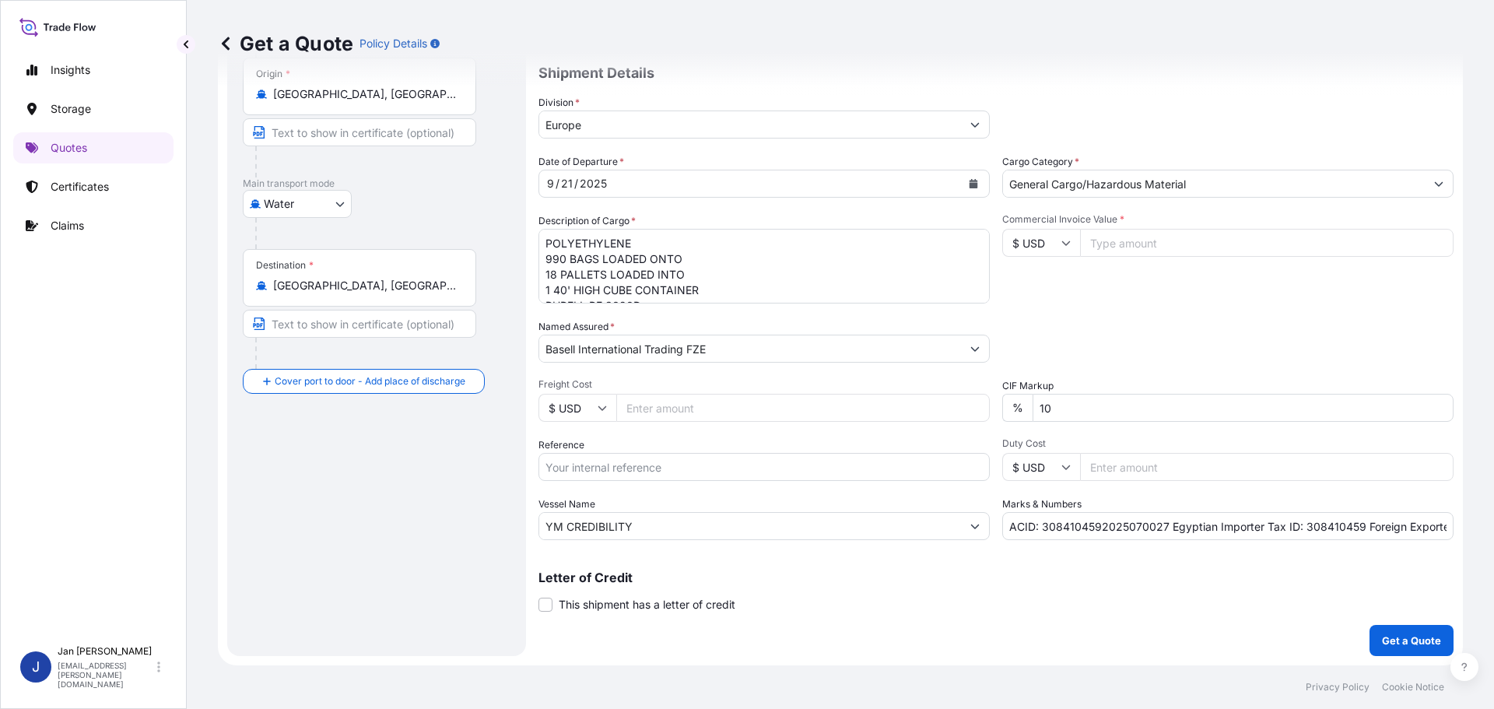
click at [1180, 254] on input "Commercial Invoice Value *" at bounding box center [1266, 243] width 373 height 28
paste input "35190.50"
type input "35190.50"
click at [1195, 295] on div "Commercial Invoice Value * $ USD 35190.50" at bounding box center [1227, 258] width 451 height 90
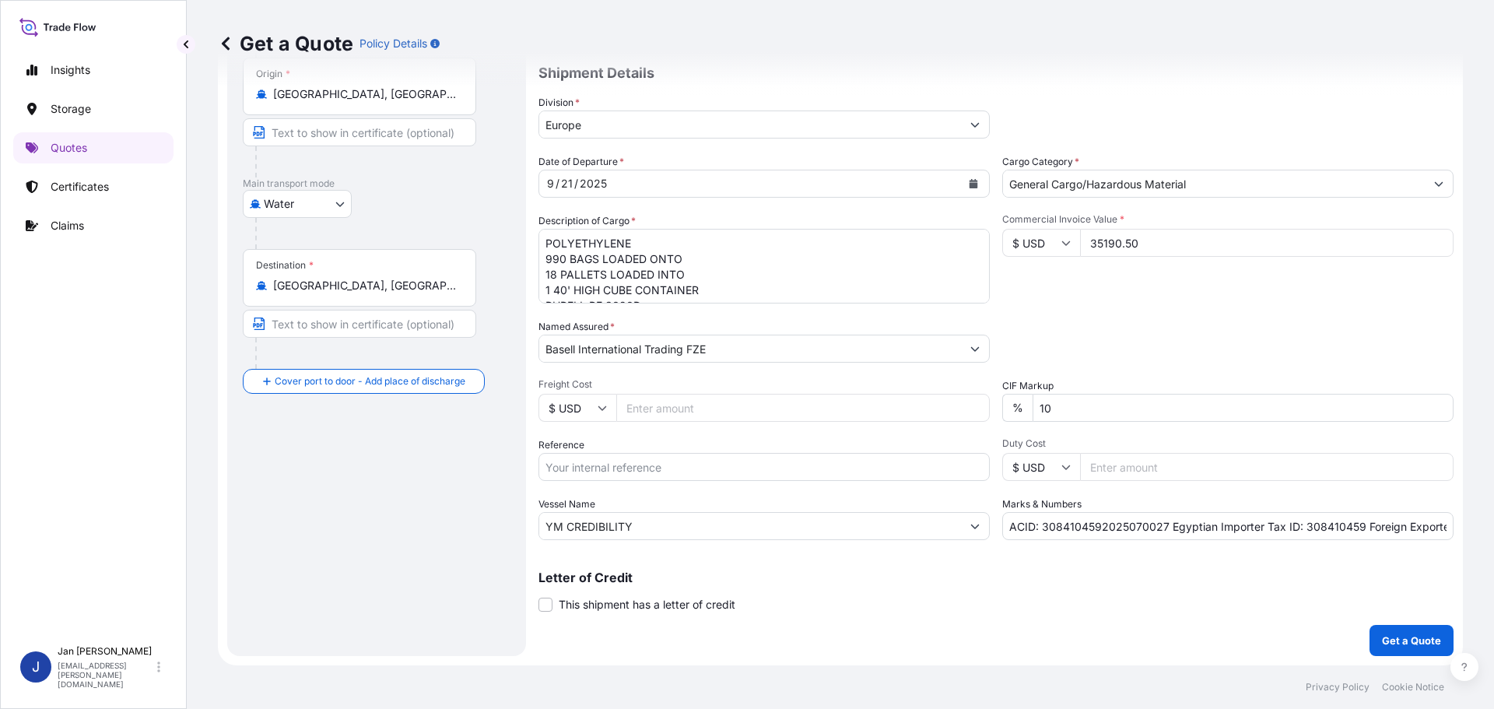
click at [1087, 538] on input "ACID: 3084104592025070027 Egyptian Importer Tax ID: 308410459 Foreign Exporter …" at bounding box center [1227, 526] width 451 height 28
click at [1084, 528] on input "ACID: 3084104592025070027 Egyptian Importer Tax ID: 308410459 Foreign Exporter …" at bounding box center [1227, 526] width 451 height 28
paste input "90017"
type input "ACID: 3084104592025090017 Egyptian Importer Tax ID: 308410459 Foreign Exporter …"
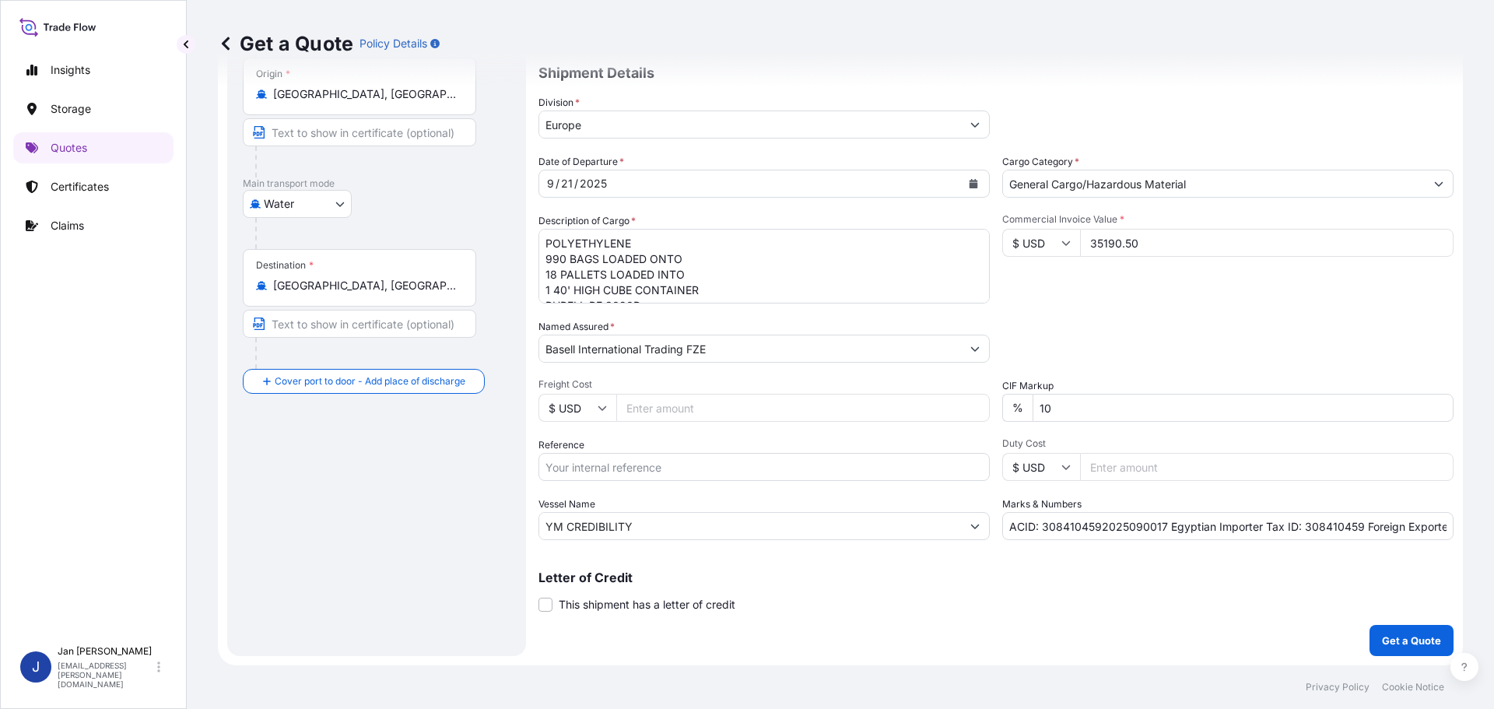
click at [1099, 570] on div "Letter of Credit This shipment has a letter of credit Letter of credit * Letter…" at bounding box center [995, 582] width 915 height 60
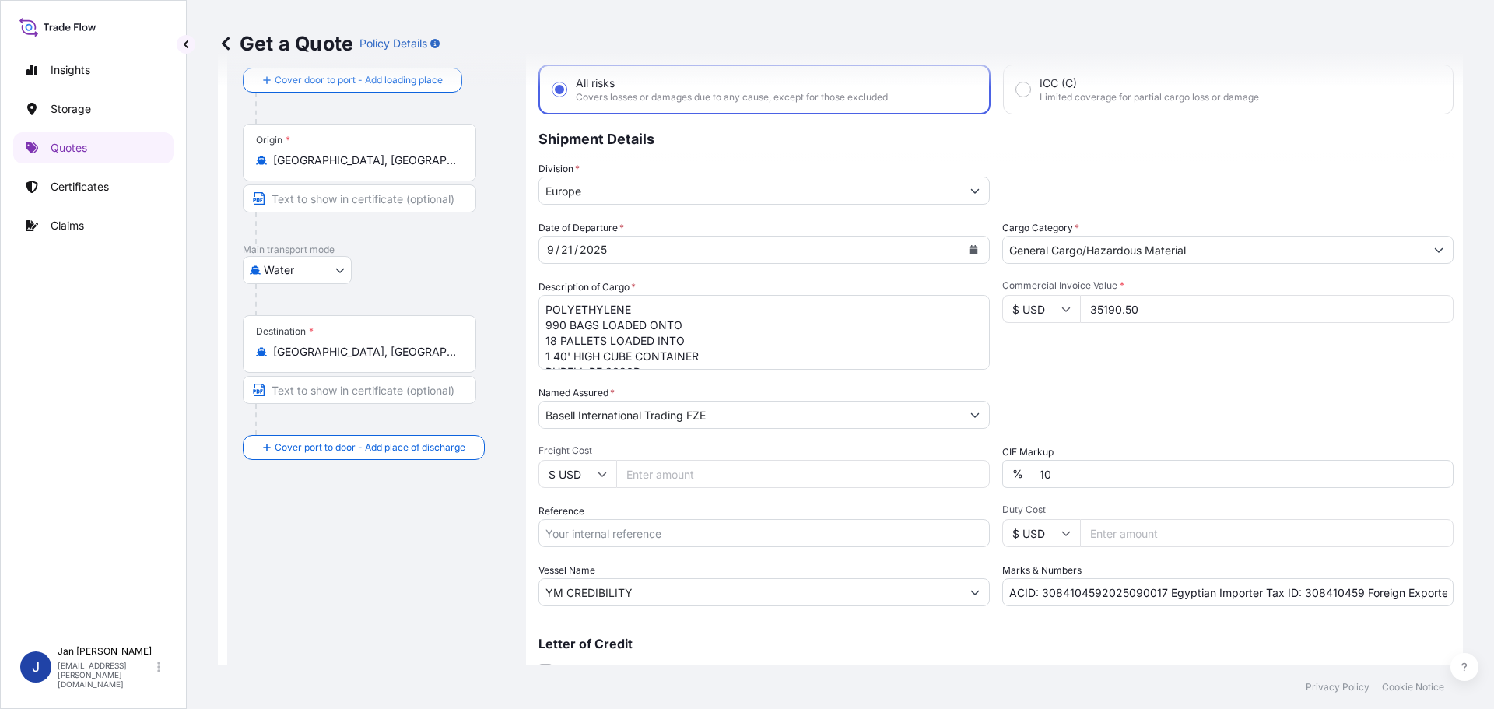
scroll to position [145, 0]
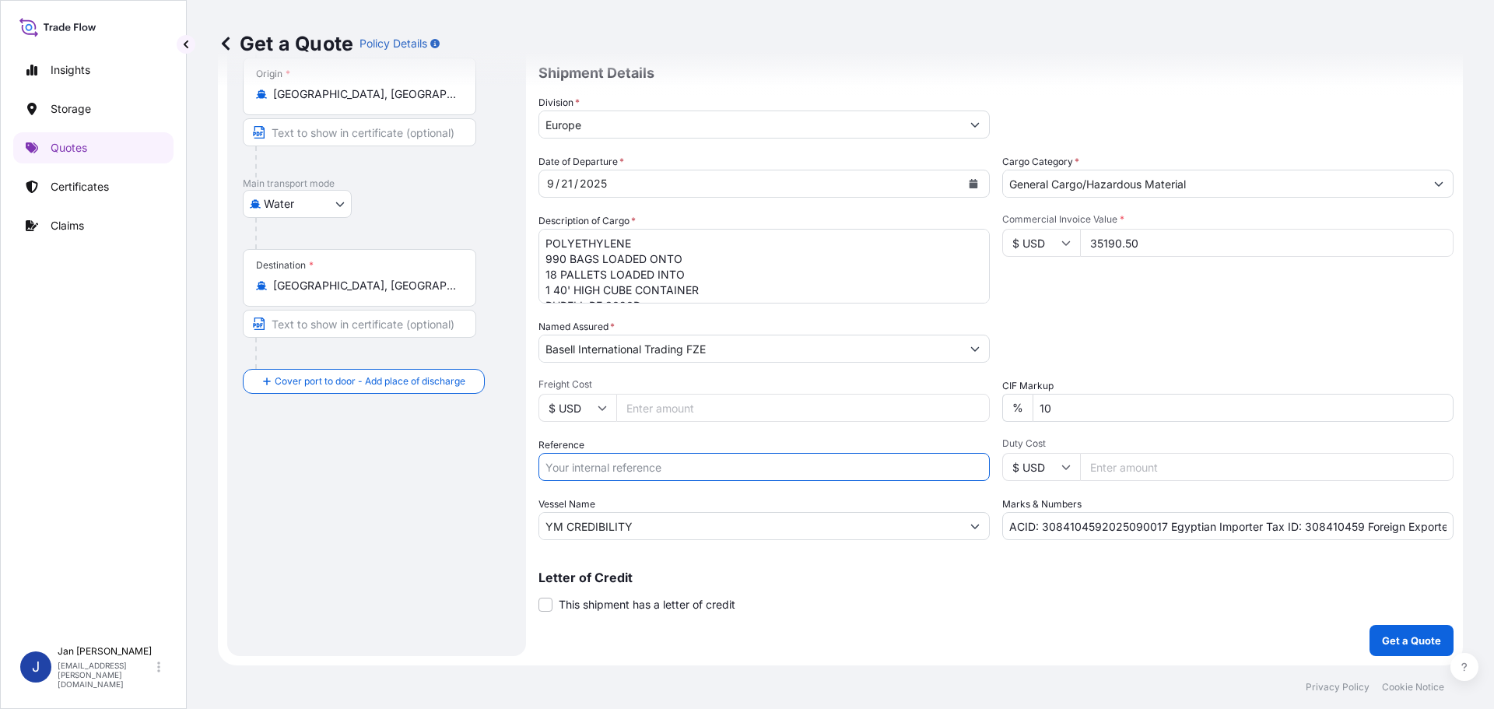
click at [615, 471] on input "Reference" at bounding box center [763, 467] width 451 height 28
paste input "1187448910"
click at [791, 529] on input "YM CREDIBILITY" at bounding box center [750, 526] width 422 height 28
click at [757, 473] on input "1187448910 /" at bounding box center [763, 467] width 451 height 28
paste input "5013234001 / 5013234909 / 304262703"
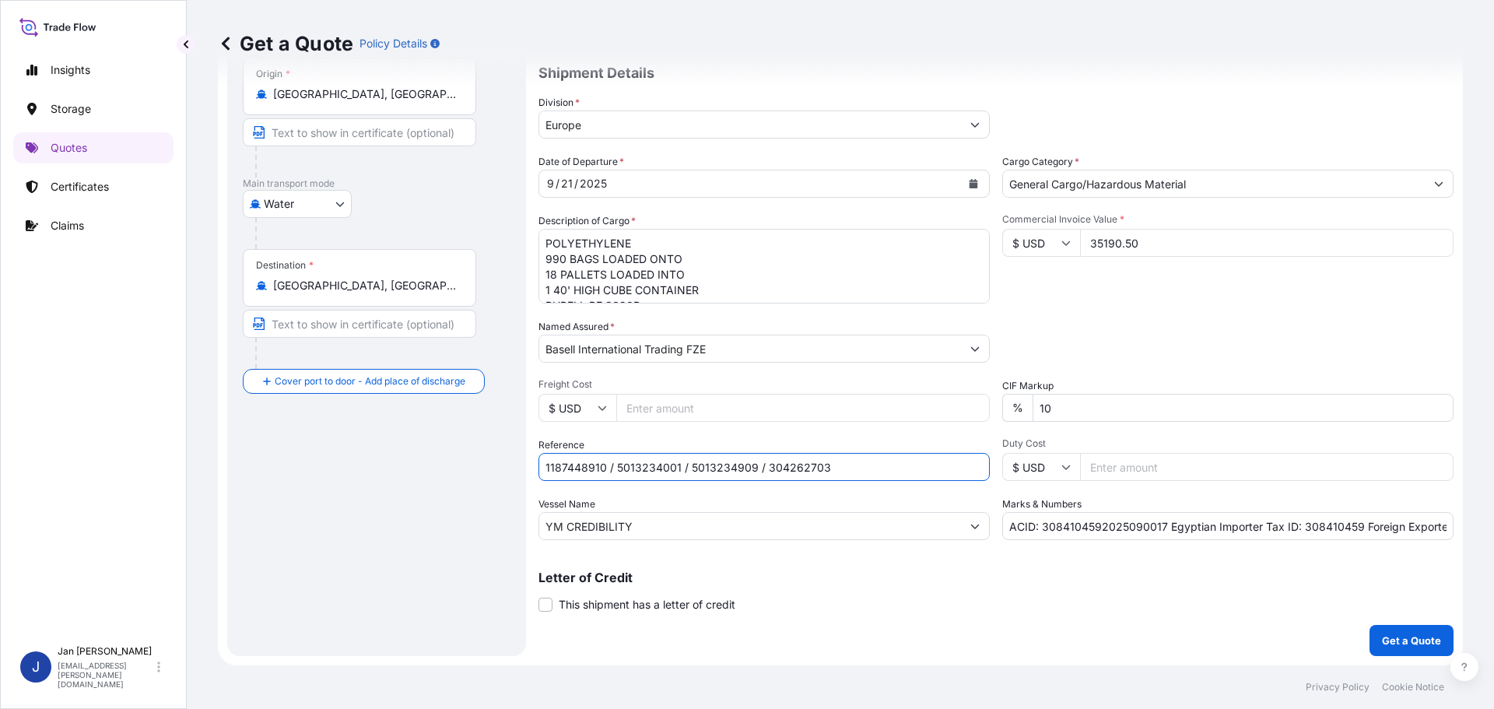
type input "1187448910 / 5013234001 / 5013234909 / 304262703"
click at [1398, 655] on button "Get a Quote" at bounding box center [1411, 640] width 84 height 31
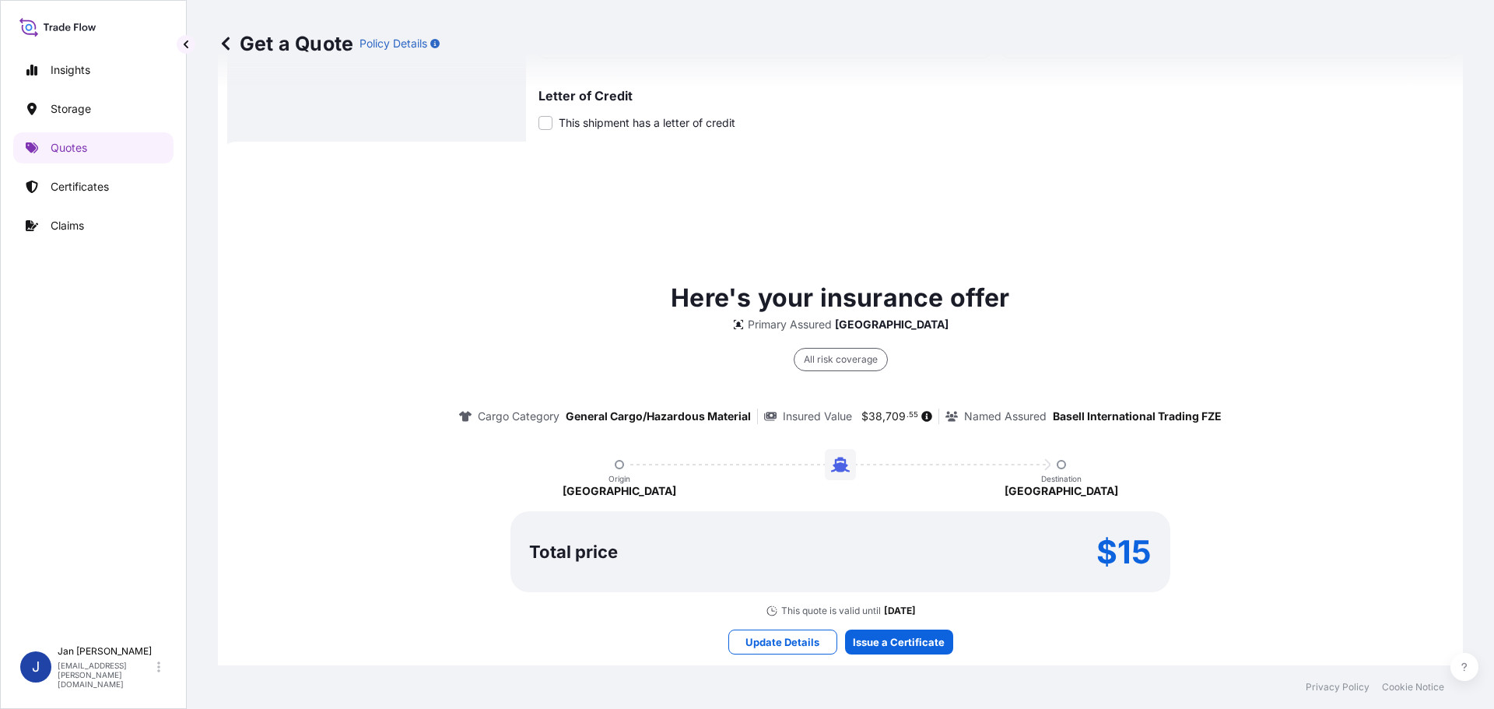
scroll to position [690, 0]
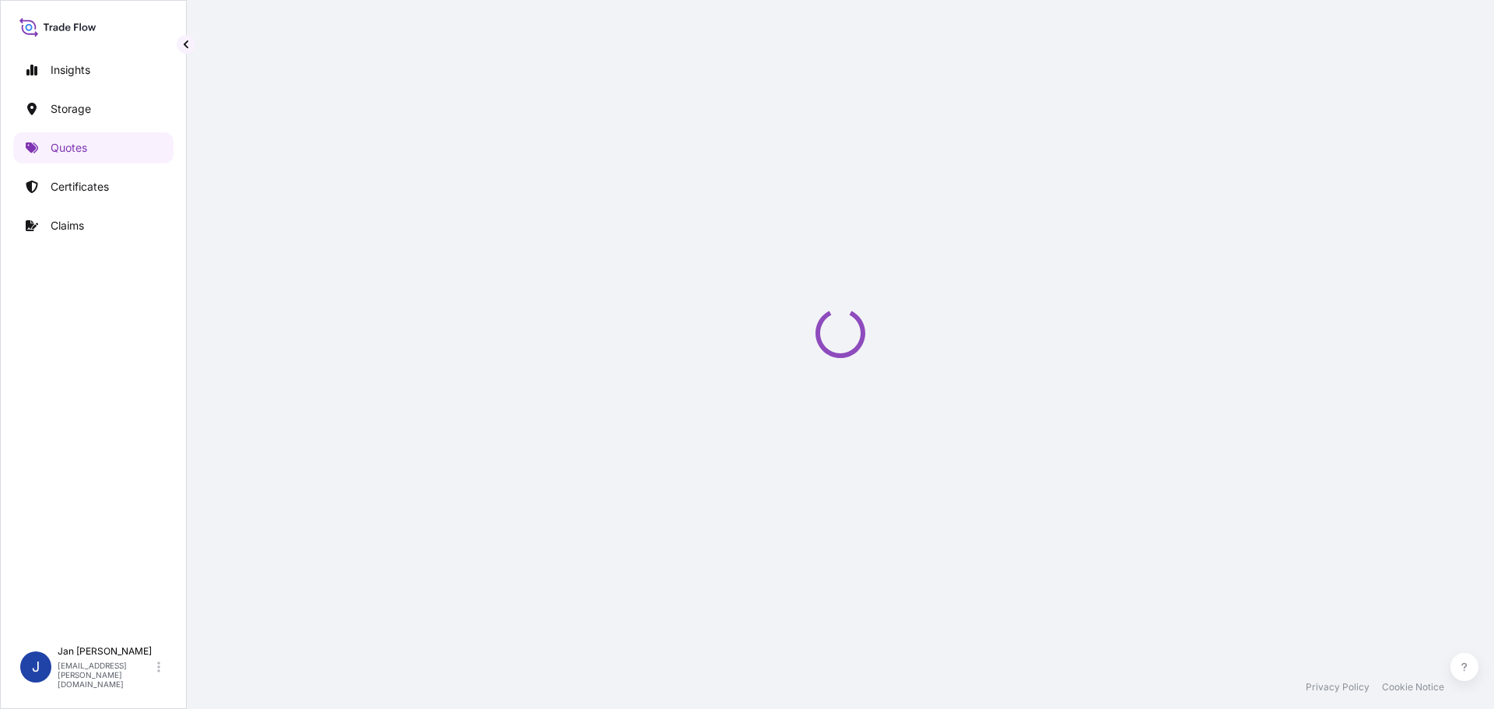
select select "Water"
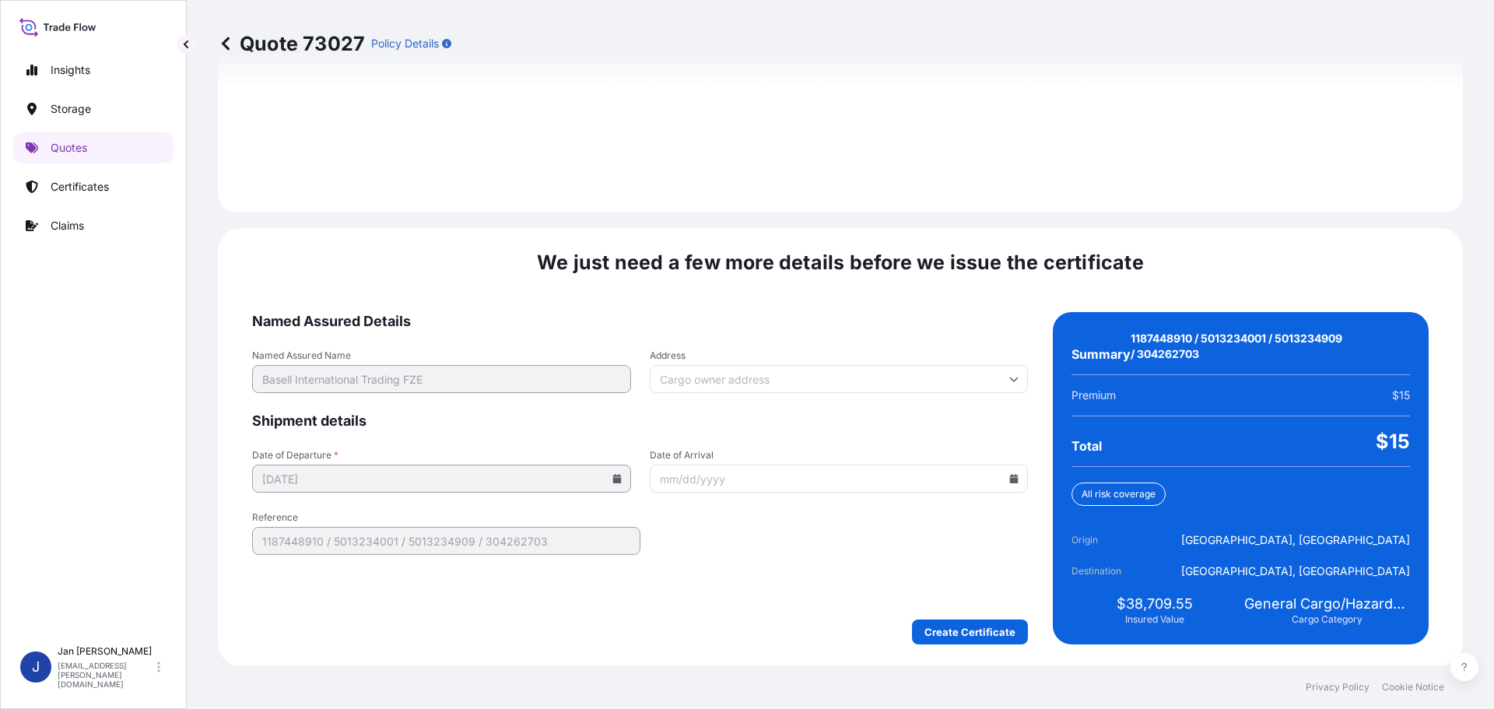
scroll to position [2209, 0]
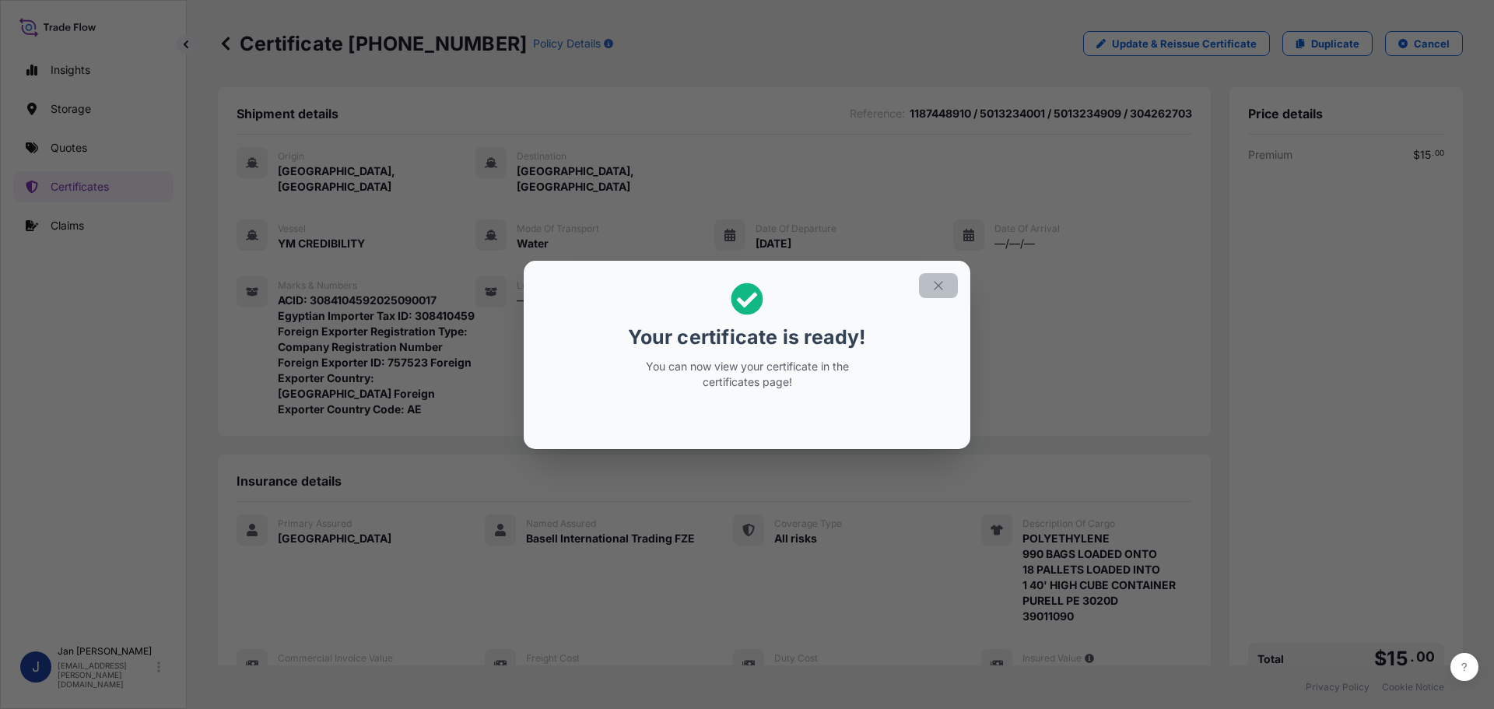
click at [939, 280] on icon "button" at bounding box center [938, 286] width 14 height 14
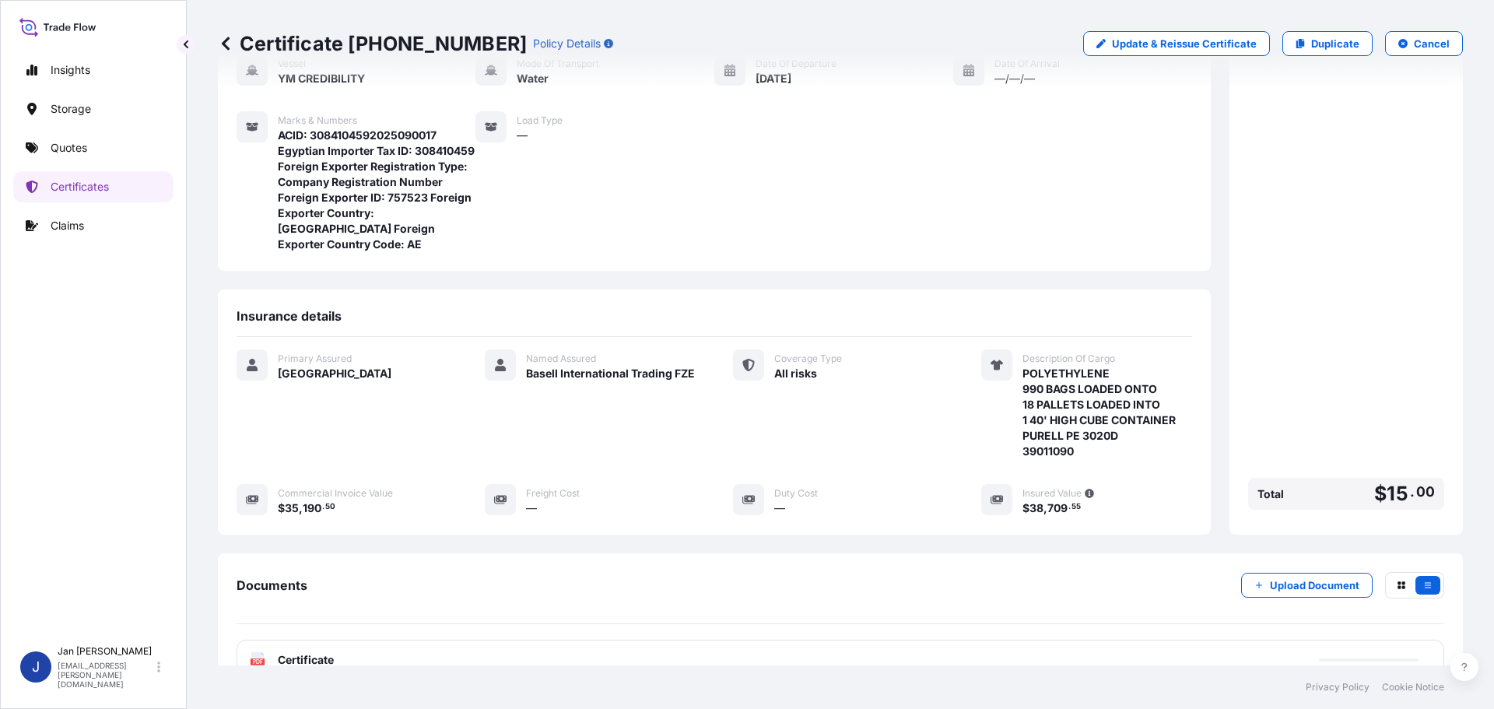
scroll to position [296, 0]
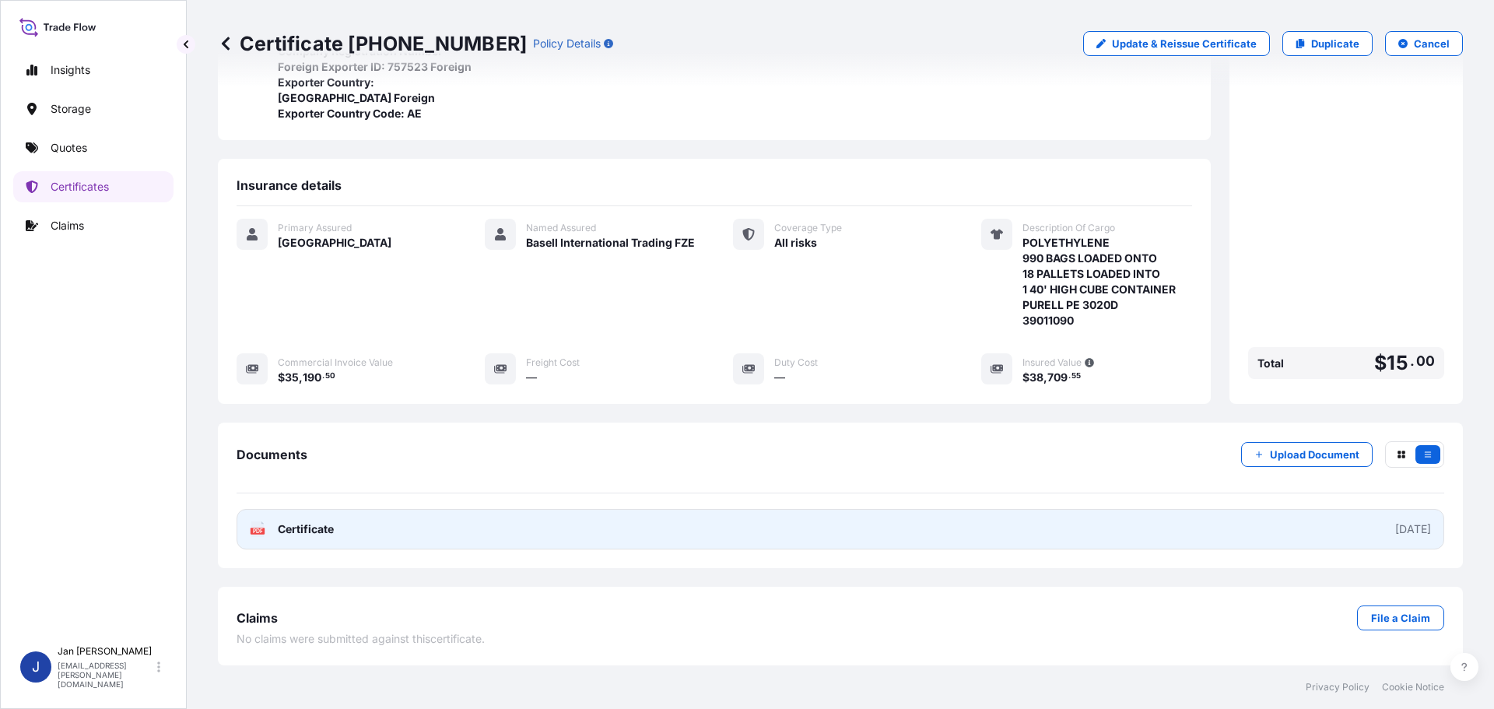
click at [362, 533] on link "PDF Certificate [DATE]" at bounding box center [840, 529] width 1207 height 40
